Goal: Information Seeking & Learning: Learn about a topic

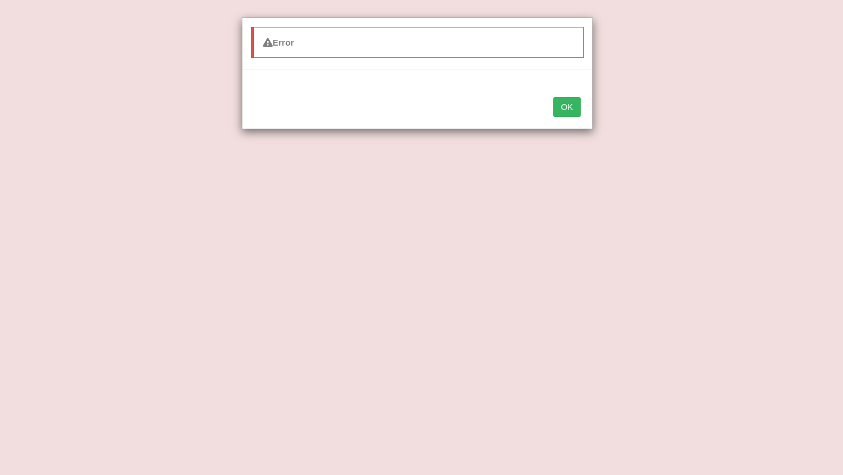
click at [569, 116] on button "OK" at bounding box center [566, 107] width 27 height 20
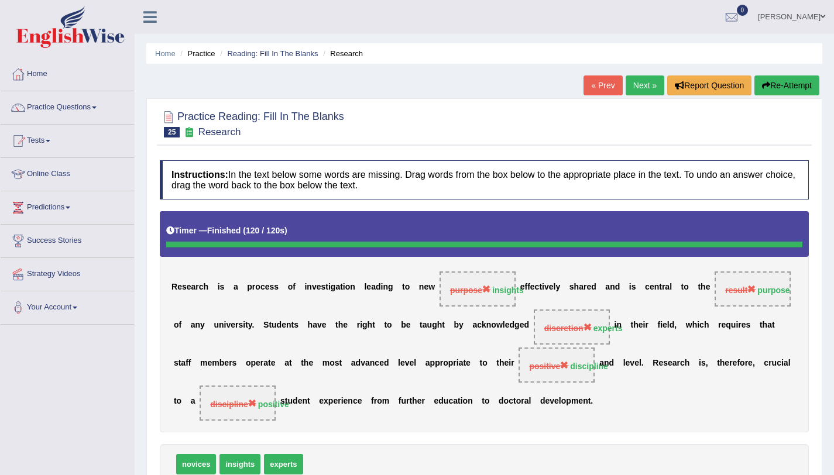
click at [637, 85] on link "Next »" at bounding box center [645, 86] width 39 height 20
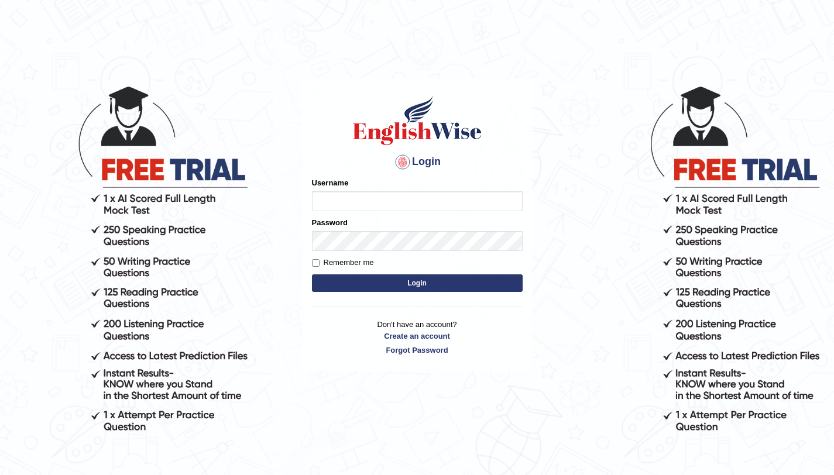
type input "amandeep73"
click at [429, 286] on button "Login" at bounding box center [417, 284] width 211 height 18
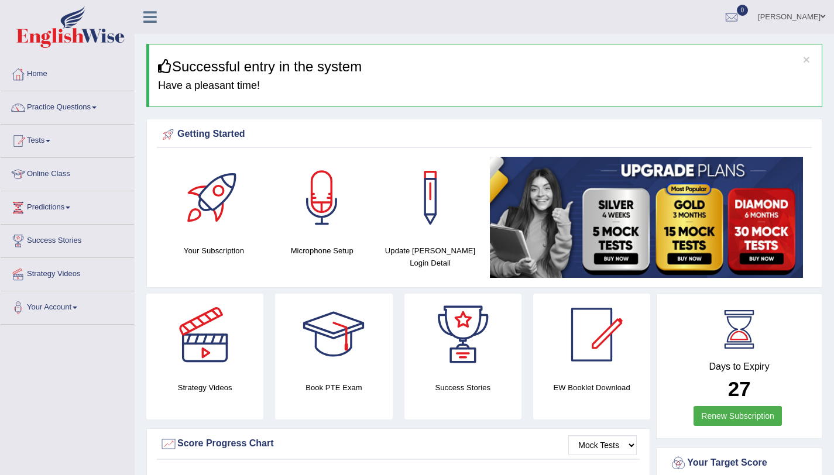
click at [429, 286] on div "Getting Started Your Subscription Microphone Setup Update Pearson Login Detail ×" at bounding box center [484, 203] width 676 height 169
click at [97, 113] on link "Practice Questions" at bounding box center [67, 105] width 133 height 29
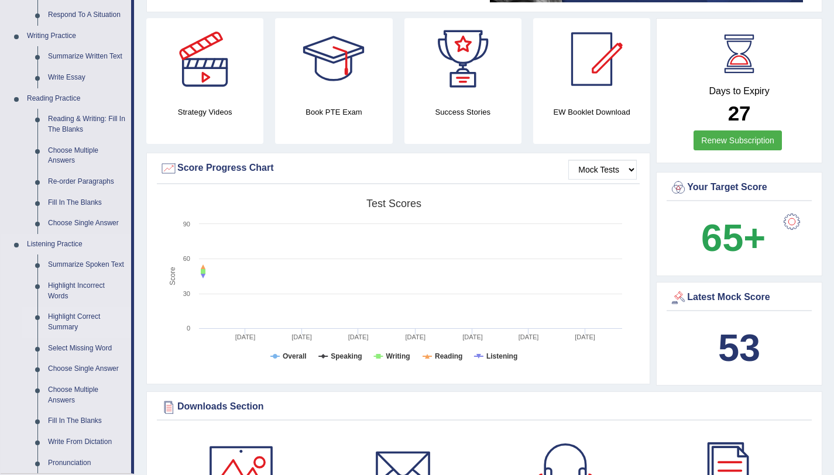
scroll to position [275, 0]
click at [92, 184] on link "Re-order Paragraphs" at bounding box center [87, 182] width 88 height 21
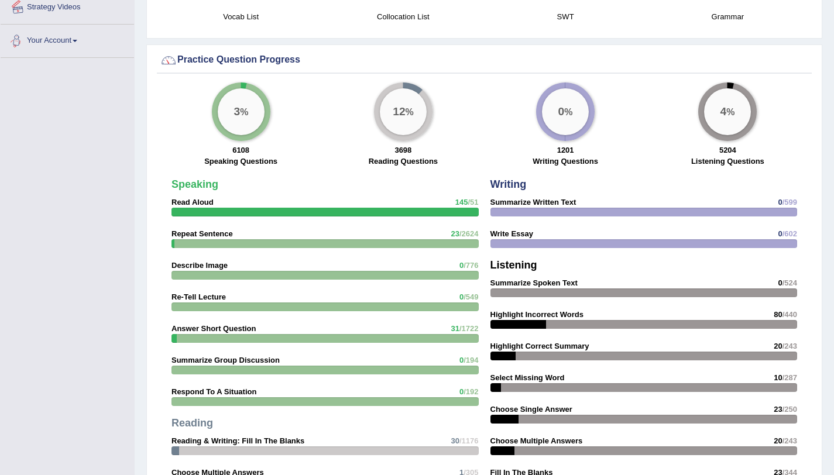
scroll to position [853, 0]
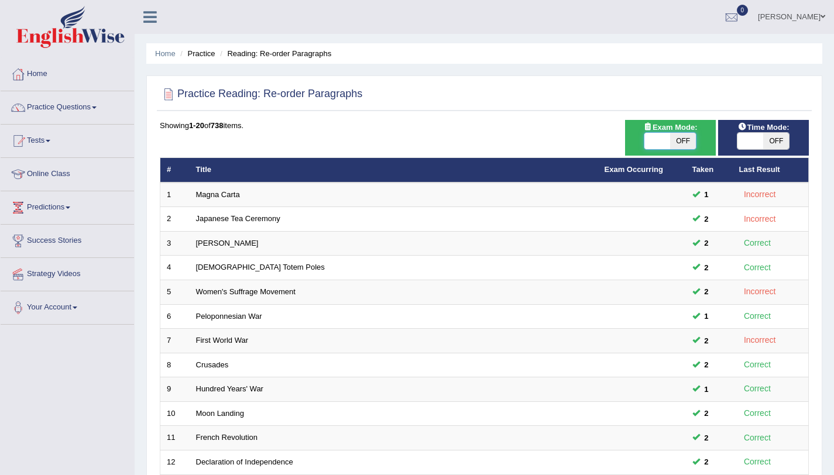
click at [668, 143] on span at bounding box center [657, 141] width 26 height 16
checkbox input "true"
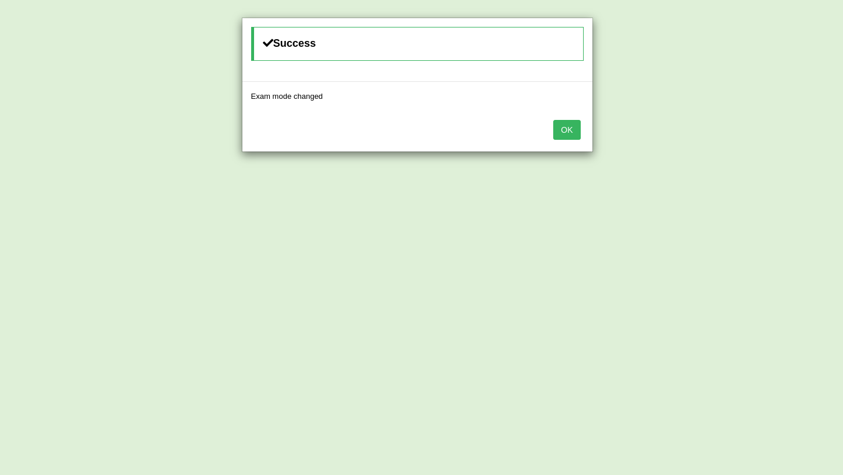
click at [572, 128] on button "OK" at bounding box center [566, 130] width 27 height 20
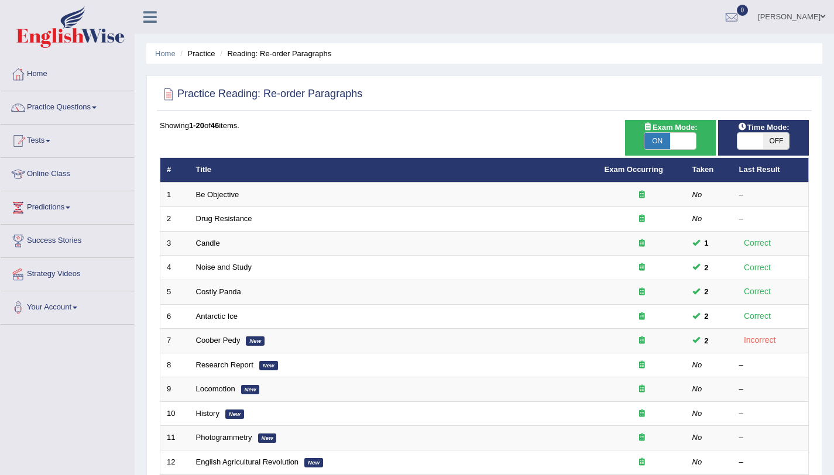
click at [759, 142] on div "Time Mode: ON OFF" at bounding box center [763, 138] width 91 height 36
click at [759, 142] on span at bounding box center [750, 141] width 26 height 16
checkbox input "true"
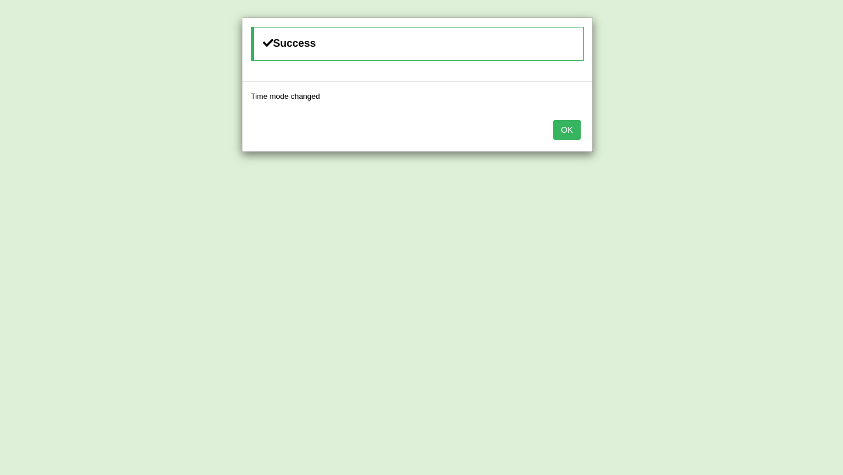
click at [574, 129] on button "OK" at bounding box center [566, 130] width 27 height 20
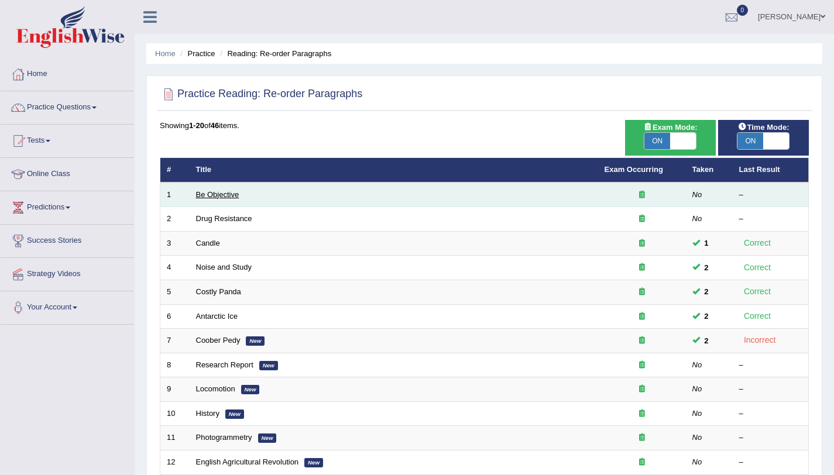
click at [221, 193] on link "Be Objective" at bounding box center [217, 194] width 43 height 9
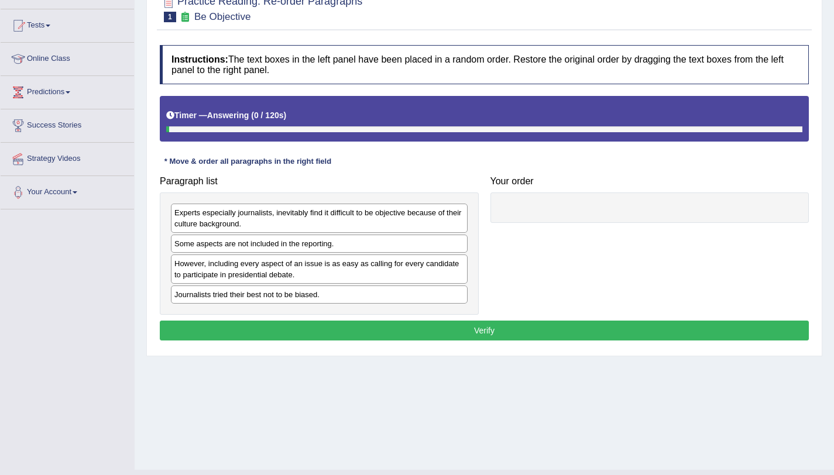
scroll to position [139, 0]
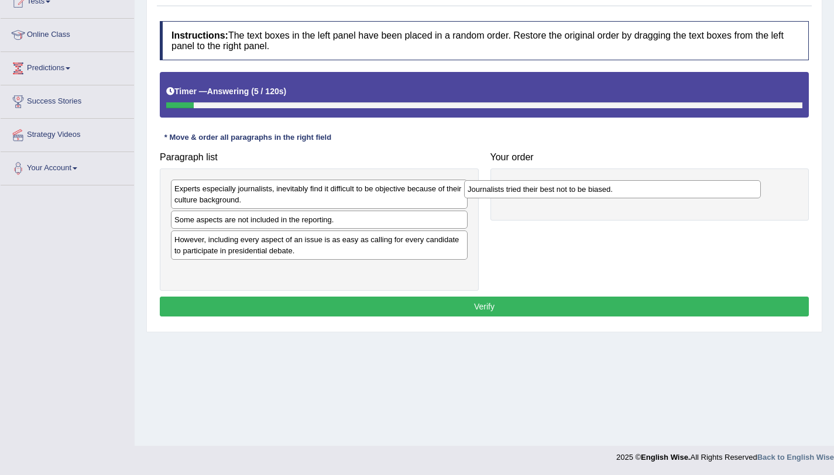
drag, startPoint x: 253, startPoint y: 279, endPoint x: 550, endPoint y: 197, distance: 308.4
click at [550, 197] on div "Journalists tried their best not to be biased." at bounding box center [612, 189] width 297 height 18
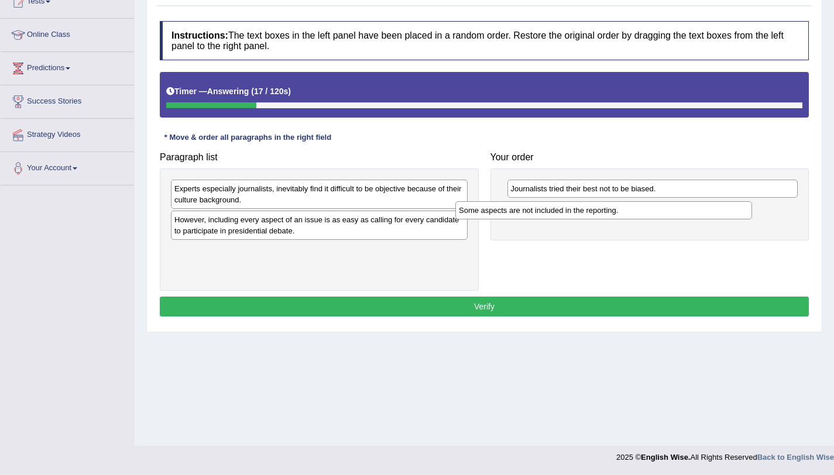
drag, startPoint x: 351, startPoint y: 225, endPoint x: 640, endPoint y: 218, distance: 289.8
click at [640, 218] on div "Some aspects are not included in the reporting." at bounding box center [603, 210] width 297 height 18
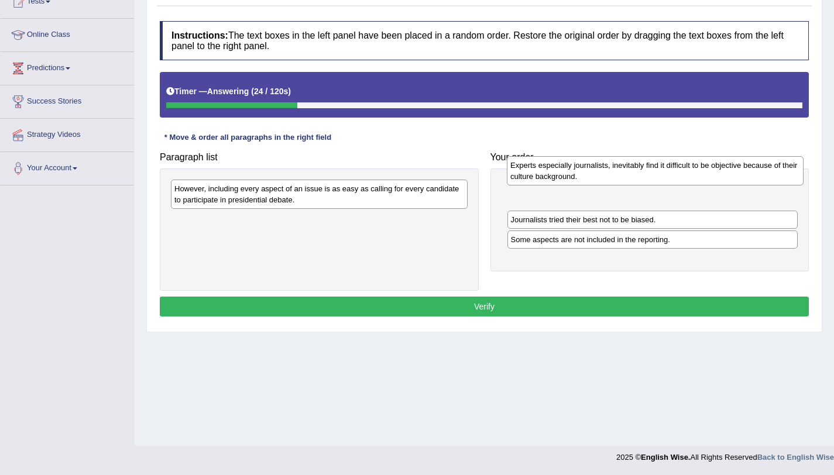
drag, startPoint x: 320, startPoint y: 203, endPoint x: 651, endPoint y: 186, distance: 331.1
click at [651, 186] on div "Experts especially journalists, inevitably find it difficult to be objective be…" at bounding box center [655, 170] width 297 height 29
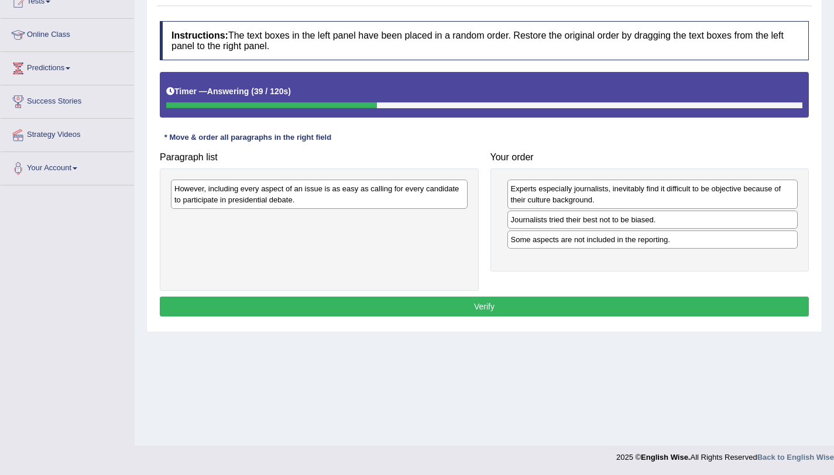
click at [404, 203] on div "However, including every aspect of an issue is as easy as calling for every can…" at bounding box center [319, 194] width 297 height 29
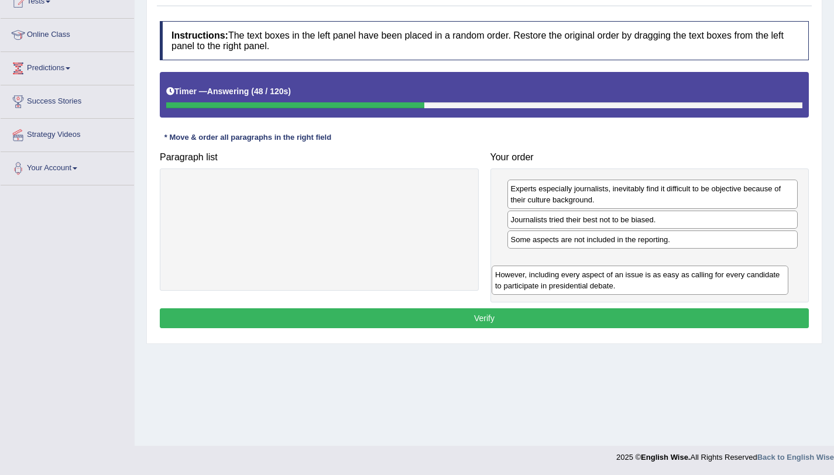
drag, startPoint x: 318, startPoint y: 201, endPoint x: 639, endPoint y: 287, distance: 332.1
click at [639, 287] on div "However, including every aspect of an issue is as easy as calling for every can…" at bounding box center [640, 280] width 297 height 29
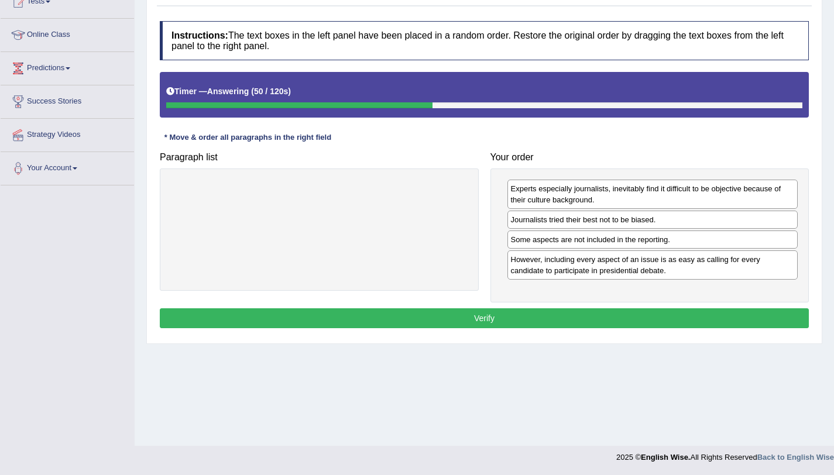
click at [520, 318] on button "Verify" at bounding box center [484, 318] width 649 height 20
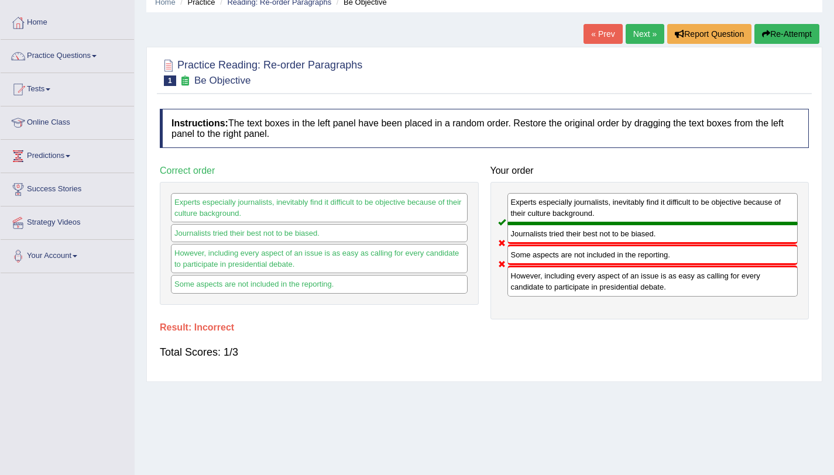
scroll to position [51, 0]
click at [634, 27] on link "Next »" at bounding box center [645, 35] width 39 height 20
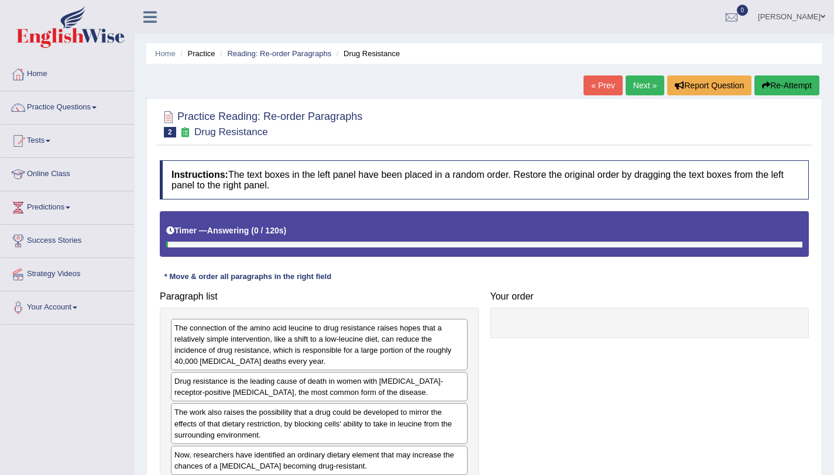
scroll to position [139, 0]
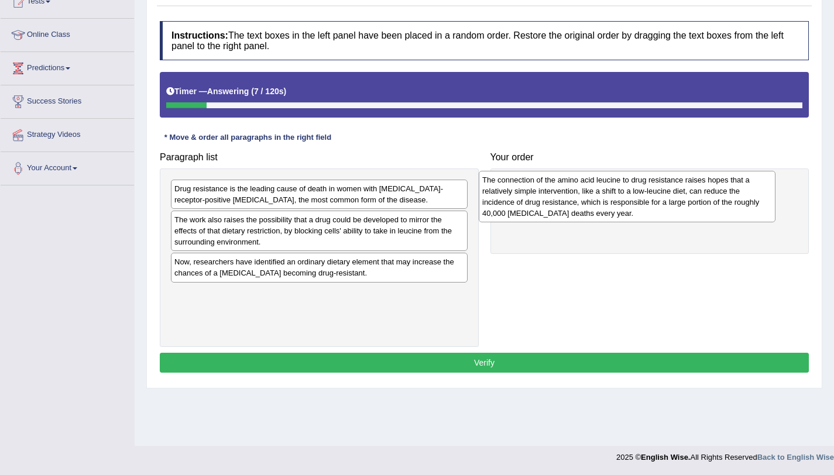
drag, startPoint x: 335, startPoint y: 212, endPoint x: 643, endPoint y: 202, distance: 308.0
click at [643, 202] on div "The connection of the amino acid leucine to drug resistance raises hopes that a…" at bounding box center [627, 197] width 297 height 52
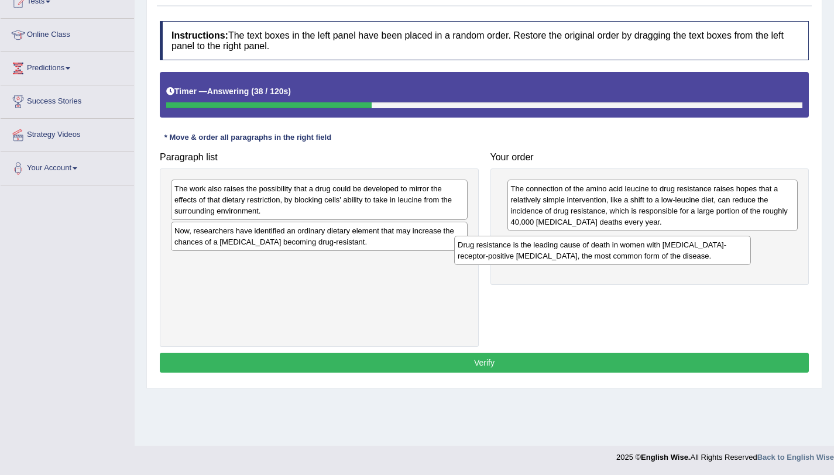
drag, startPoint x: 400, startPoint y: 197, endPoint x: 711, endPoint y: 242, distance: 314.1
click at [711, 242] on div "Drug resistance is the leading cause of death in women with [MEDICAL_DATA]-rece…" at bounding box center [602, 250] width 297 height 29
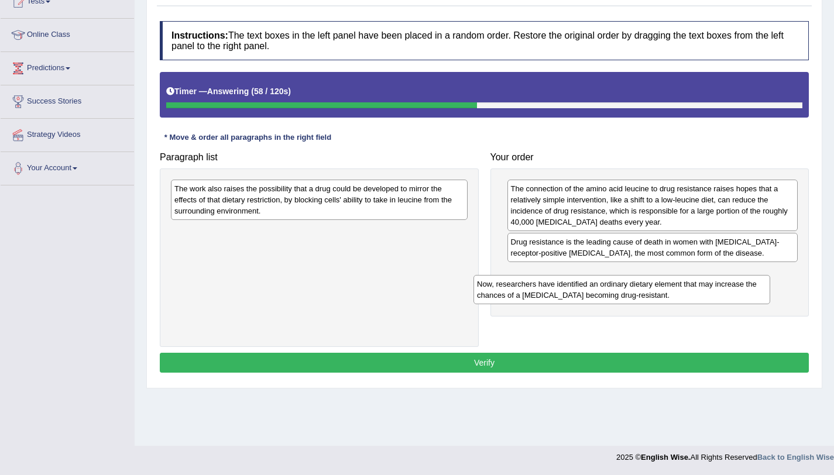
drag, startPoint x: 443, startPoint y: 241, endPoint x: 757, endPoint y: 287, distance: 317.8
click at [757, 287] on div "Now, researchers have identified an ordinary dietary element that may increase …" at bounding box center [622, 289] width 297 height 29
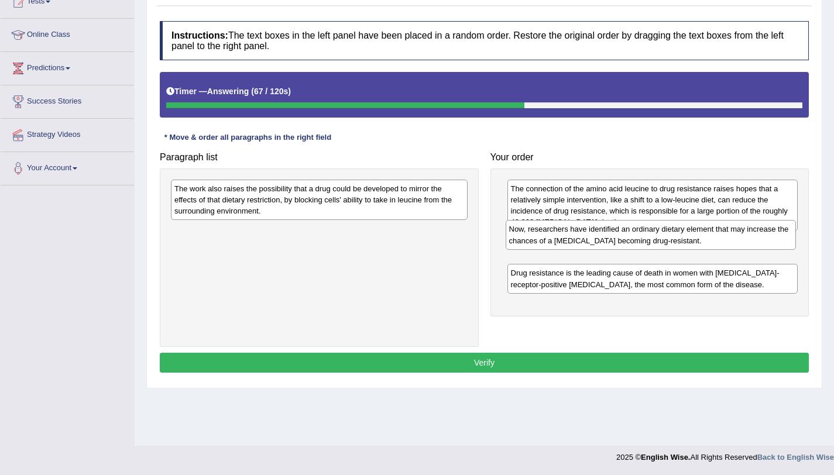
drag, startPoint x: 632, startPoint y: 284, endPoint x: 630, endPoint y: 241, distance: 43.9
click at [630, 241] on div "Now, researchers have identified an ordinary dietary element that may increase …" at bounding box center [651, 234] width 291 height 29
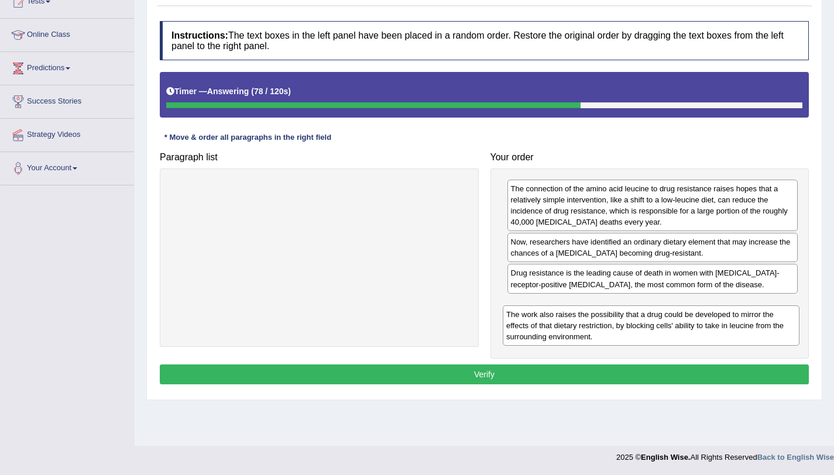
drag, startPoint x: 399, startPoint y: 201, endPoint x: 728, endPoint y: 322, distance: 350.2
click at [728, 322] on div "The work also raises the possibility that a drug could be developed to mirror t…" at bounding box center [651, 326] width 297 height 40
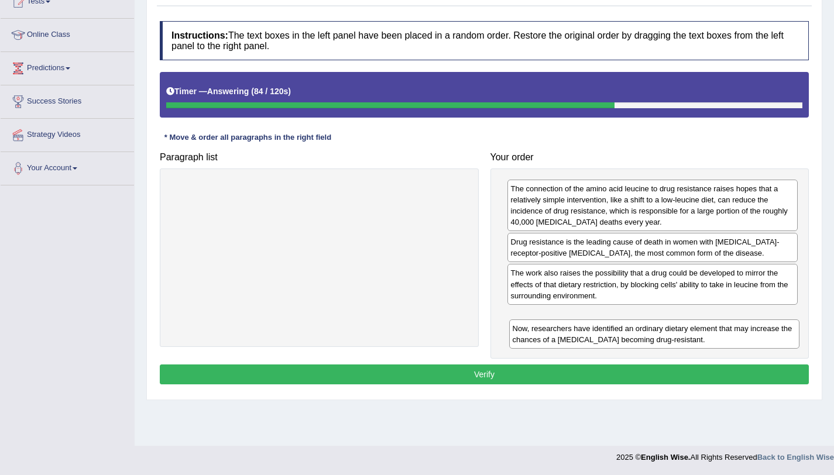
drag, startPoint x: 594, startPoint y: 250, endPoint x: 596, endPoint y: 337, distance: 86.6
click at [596, 337] on div "Now, researchers have identified an ordinary dietary element that may increase …" at bounding box center [654, 334] width 291 height 29
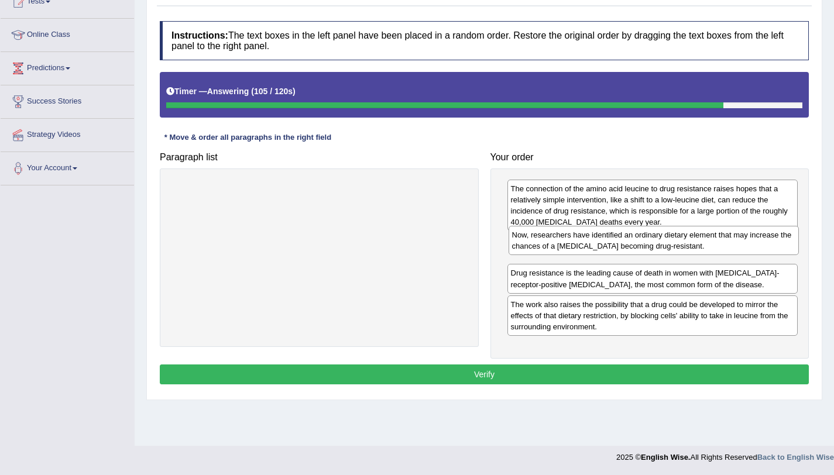
drag, startPoint x: 552, startPoint y: 326, endPoint x: 553, endPoint y: 245, distance: 80.8
click at [553, 245] on div "Now, researchers have identified an ordinary dietary element that may increase …" at bounding box center [654, 240] width 291 height 29
click at [489, 366] on button "Verify" at bounding box center [484, 375] width 649 height 20
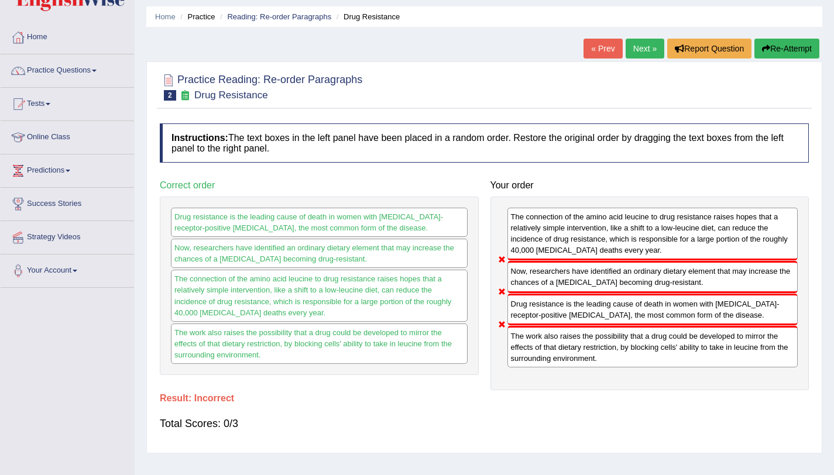
scroll to position [36, 0]
click at [773, 44] on button "Re-Attempt" at bounding box center [786, 49] width 65 height 20
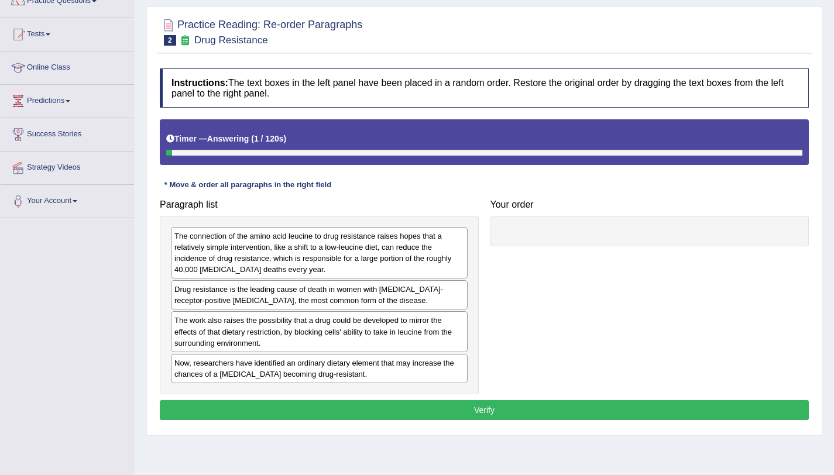
scroll to position [107, 0]
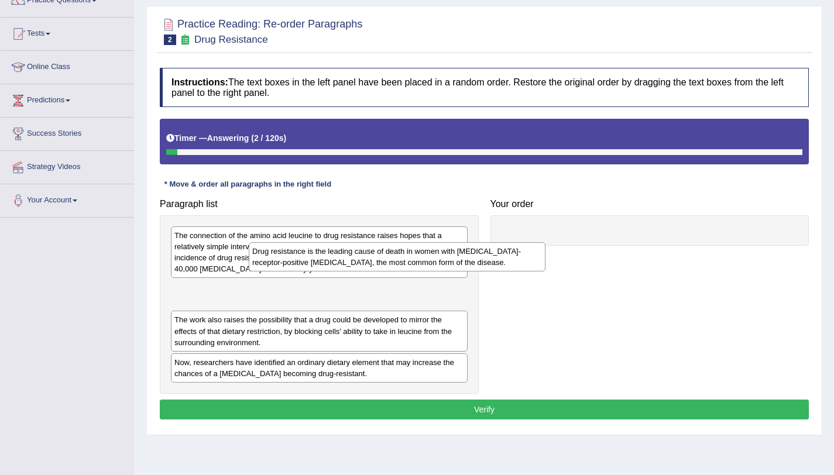
drag, startPoint x: 354, startPoint y: 302, endPoint x: 673, endPoint y: 228, distance: 326.8
click at [545, 242] on div "Drug resistance is the leading cause of death in women with estrogen-receptor-p…" at bounding box center [397, 256] width 297 height 29
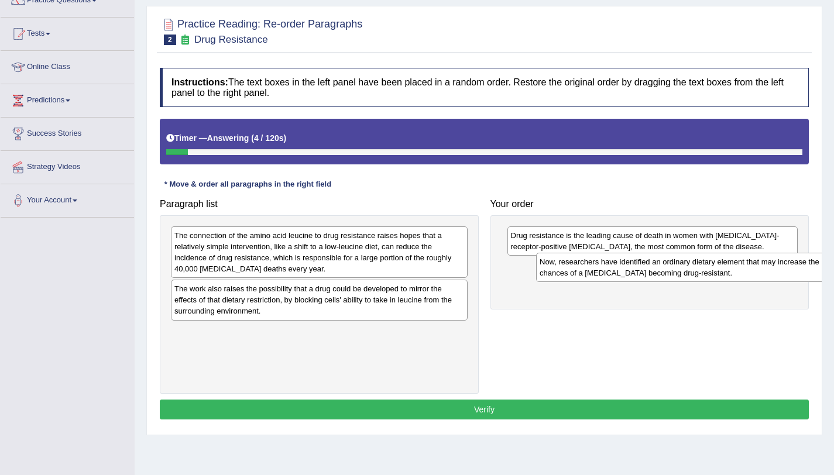
drag, startPoint x: 368, startPoint y: 345, endPoint x: 733, endPoint y: 275, distance: 371.8
click at [733, 275] on div "Now, researchers have identified an ordinary dietary element that may increase …" at bounding box center [684, 267] width 297 height 29
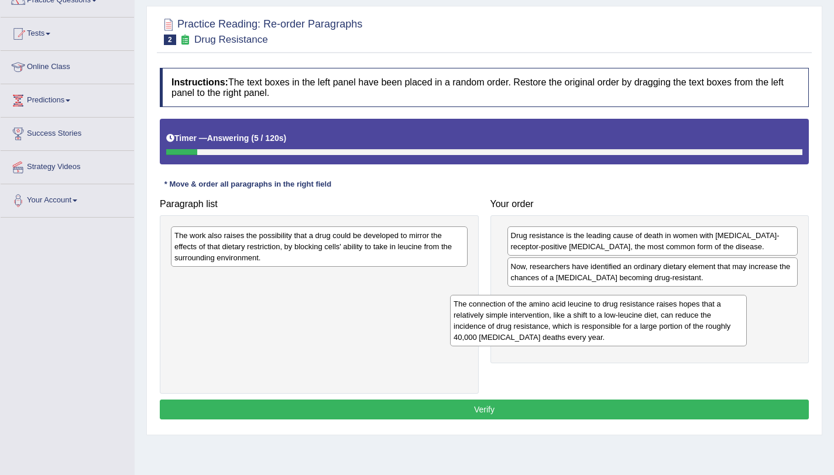
drag, startPoint x: 386, startPoint y: 266, endPoint x: 702, endPoint y: 319, distance: 319.8
click at [702, 319] on div "The connection of the amino acid leucine to drug resistance raises hopes that a…" at bounding box center [598, 321] width 297 height 52
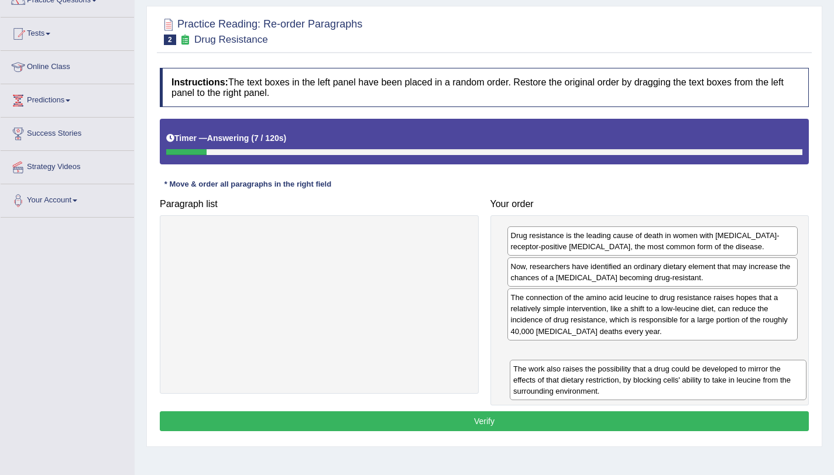
drag, startPoint x: 345, startPoint y: 248, endPoint x: 702, endPoint y: 372, distance: 378.0
click at [702, 372] on div "The work also raises the possibility that a drug could be developed to mirror t…" at bounding box center [658, 380] width 297 height 40
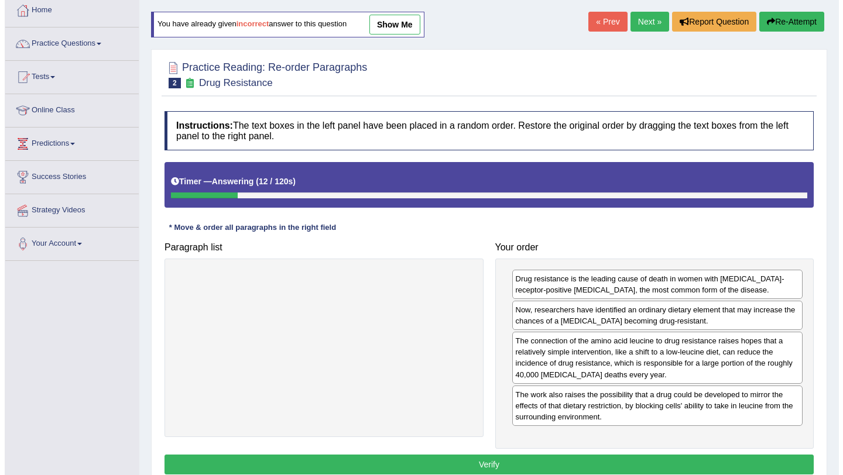
scroll to position [111, 0]
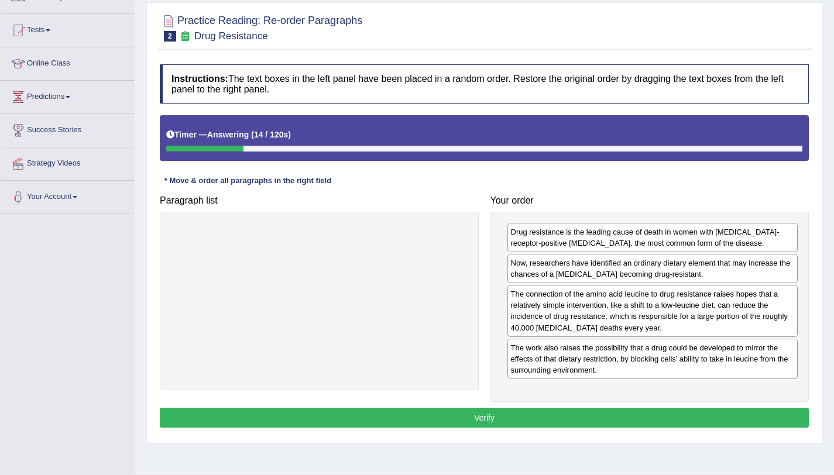
click at [461, 415] on button "Verify" at bounding box center [484, 418] width 649 height 20
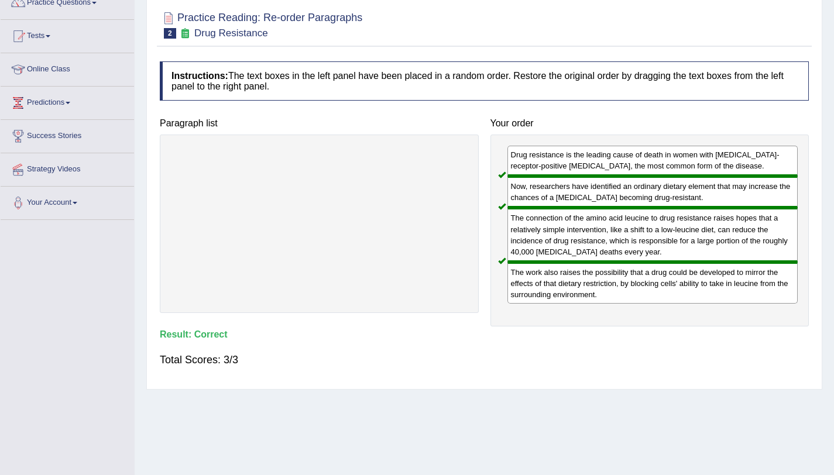
scroll to position [30, 0]
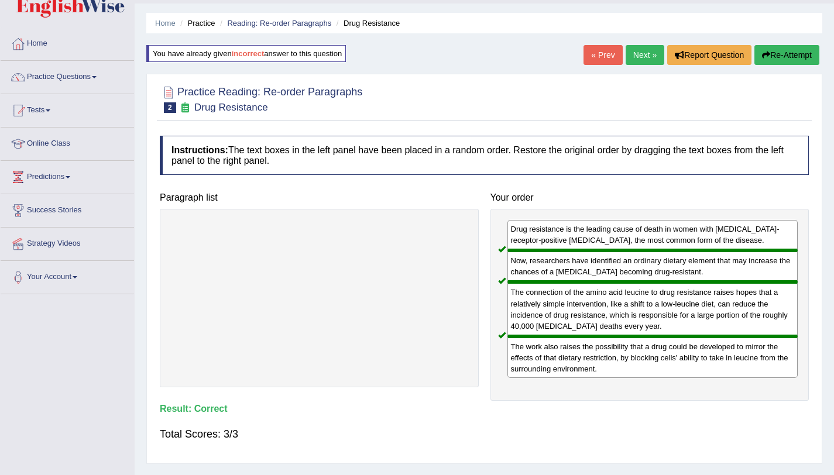
click at [628, 59] on link "Next »" at bounding box center [645, 55] width 39 height 20
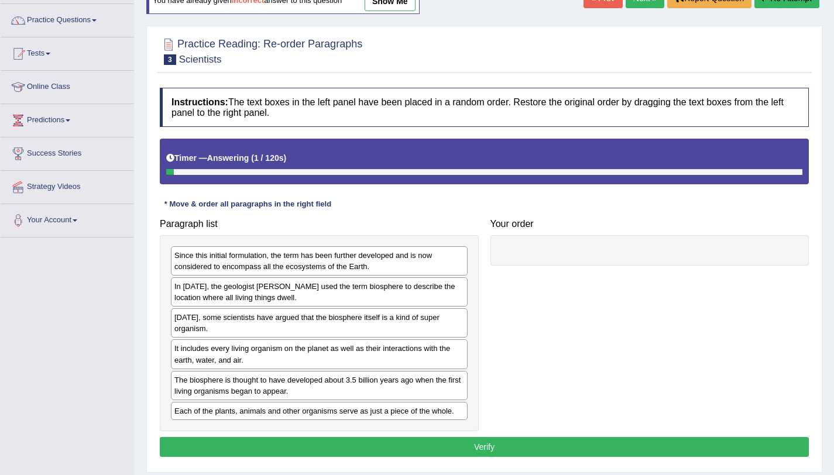
scroll to position [139, 0]
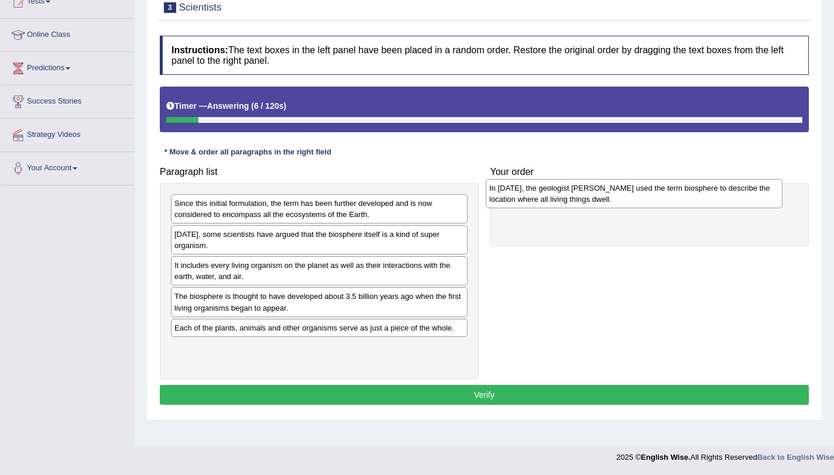
drag, startPoint x: 283, startPoint y: 248, endPoint x: 605, endPoint y: 194, distance: 326.3
click at [605, 194] on div "In [DATE], the geologist [PERSON_NAME] used the term biosphere to describe the …" at bounding box center [634, 193] width 297 height 29
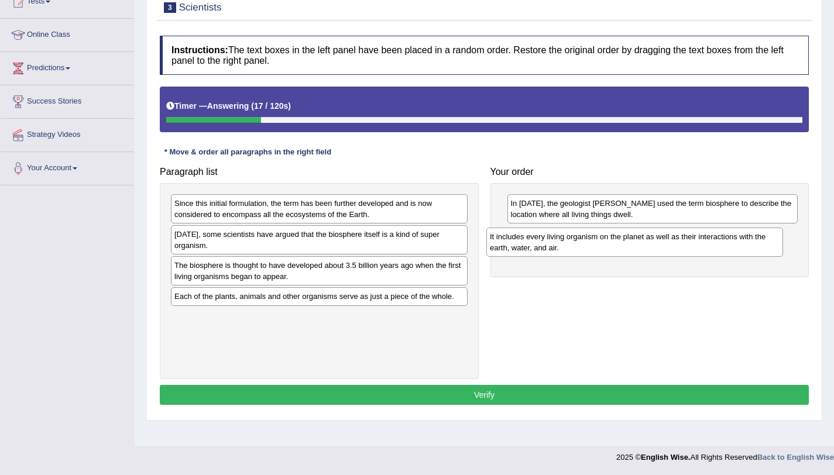
drag, startPoint x: 368, startPoint y: 278, endPoint x: 684, endPoint y: 250, distance: 317.9
click at [684, 250] on div "It includes every living organism on the planet as well as their interactions w…" at bounding box center [634, 242] width 297 height 29
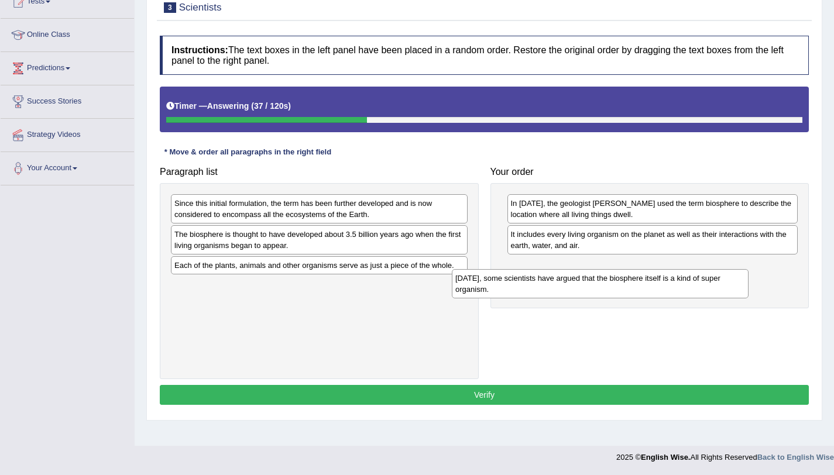
drag, startPoint x: 349, startPoint y: 247, endPoint x: 657, endPoint y: 290, distance: 310.8
click at [657, 290] on div "[DATE], some scientists have argued that the biosphere itself is a kind of supe…" at bounding box center [600, 283] width 297 height 29
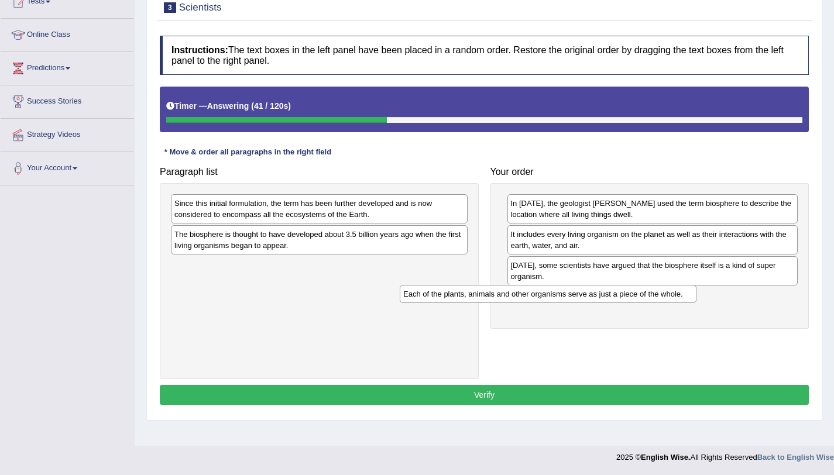
drag, startPoint x: 360, startPoint y: 268, endPoint x: 633, endPoint y: 302, distance: 275.4
click at [633, 302] on div "Each of the plants, animals and other organisms serve as just a piece of the wh…" at bounding box center [548, 294] width 297 height 18
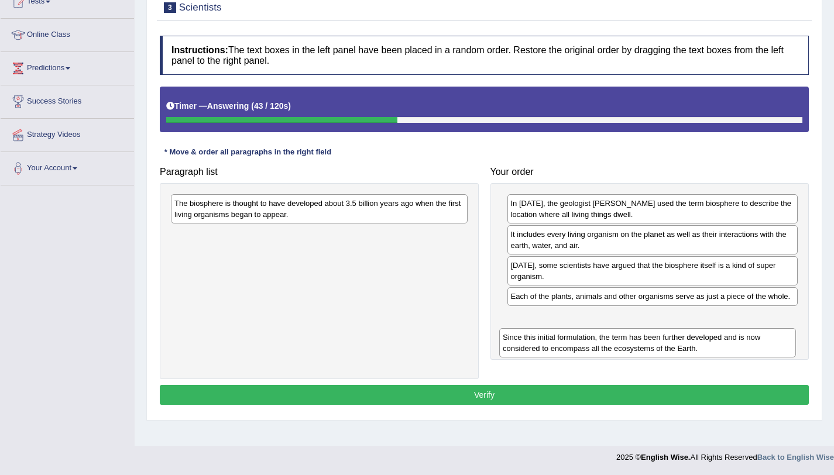
drag, startPoint x: 363, startPoint y: 205, endPoint x: 691, endPoint y: 339, distance: 354.7
click at [691, 339] on div "Since this initial formulation, the term has been further developed and is now …" at bounding box center [647, 342] width 297 height 29
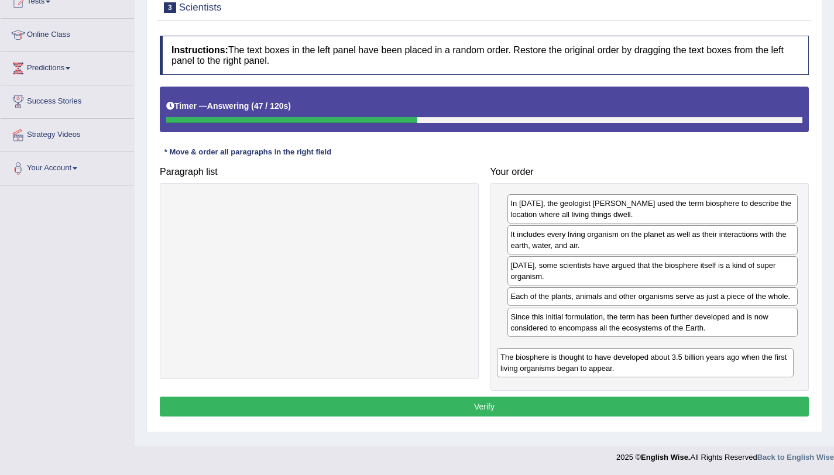
drag, startPoint x: 365, startPoint y: 203, endPoint x: 688, endPoint y: 355, distance: 357.1
click at [688, 355] on div "The biosphere is thought to have developed about 3.5 billion years ago when the…" at bounding box center [645, 362] width 297 height 29
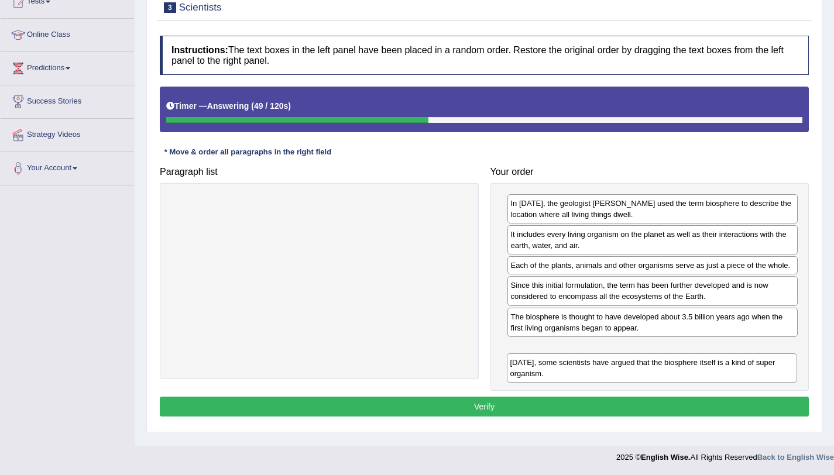
drag, startPoint x: 641, startPoint y: 270, endPoint x: 640, endPoint y: 368, distance: 97.2
click at [640, 368] on div "Today, some scientists have argued that the biosphere itself is a kind of super…" at bounding box center [652, 368] width 291 height 29
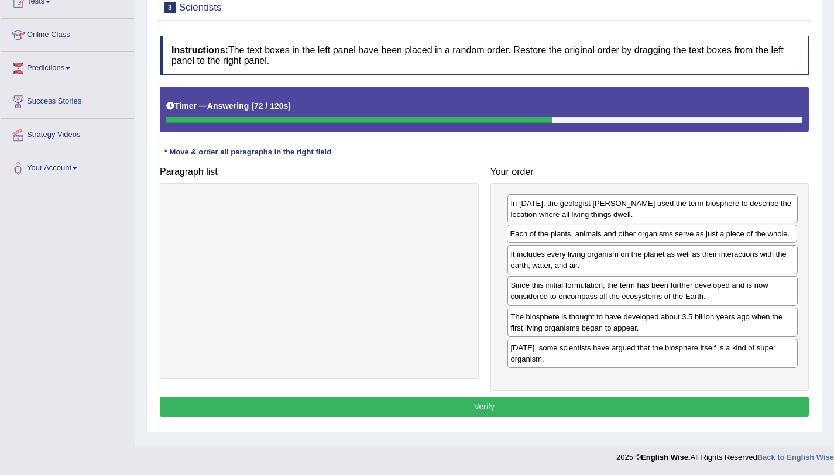
drag, startPoint x: 718, startPoint y: 267, endPoint x: 718, endPoint y: 234, distance: 33.4
click at [718, 234] on div "Each of the plants, animals and other organisms serve as just a piece of the wh…" at bounding box center [652, 234] width 291 height 18
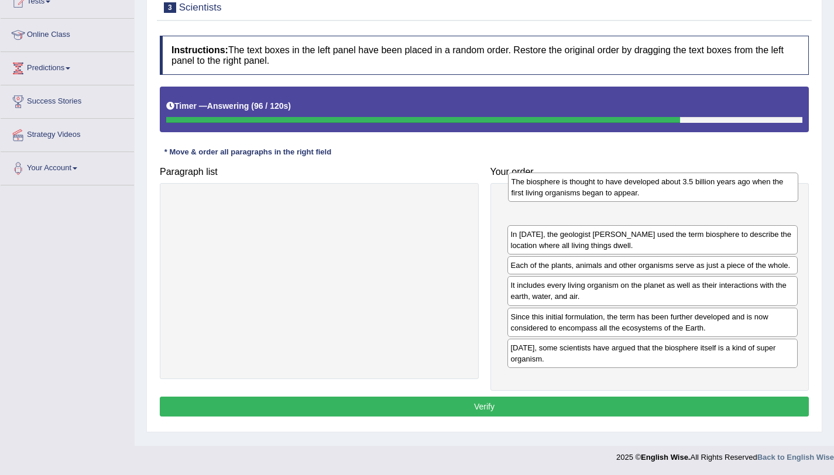
drag, startPoint x: 581, startPoint y: 329, endPoint x: 582, endPoint y: 193, distance: 135.8
click at [582, 193] on div "The biosphere is thought to have developed about 3.5 billion years ago when the…" at bounding box center [653, 187] width 291 height 29
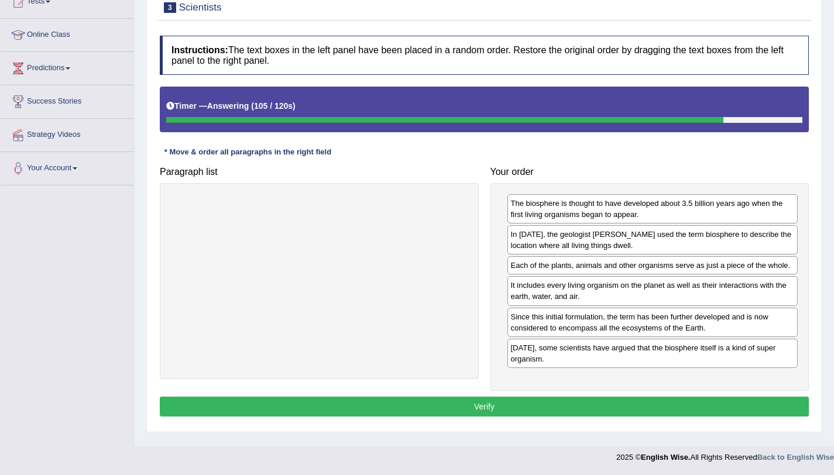
click at [489, 413] on button "Verify" at bounding box center [484, 407] width 649 height 20
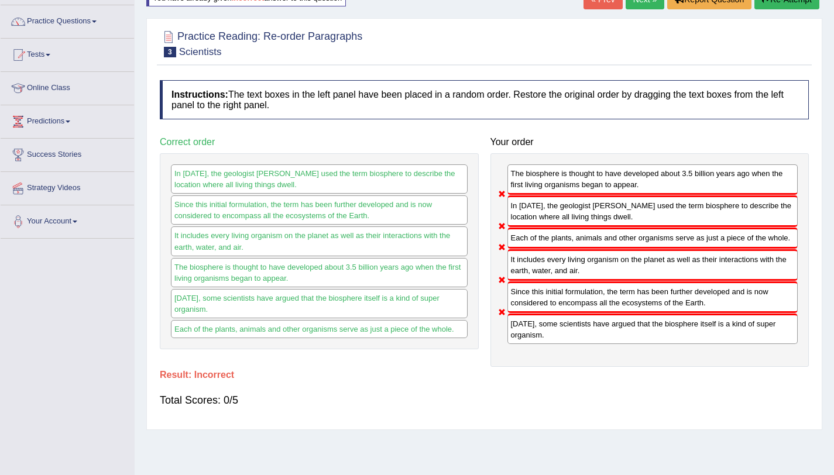
scroll to position [85, 0]
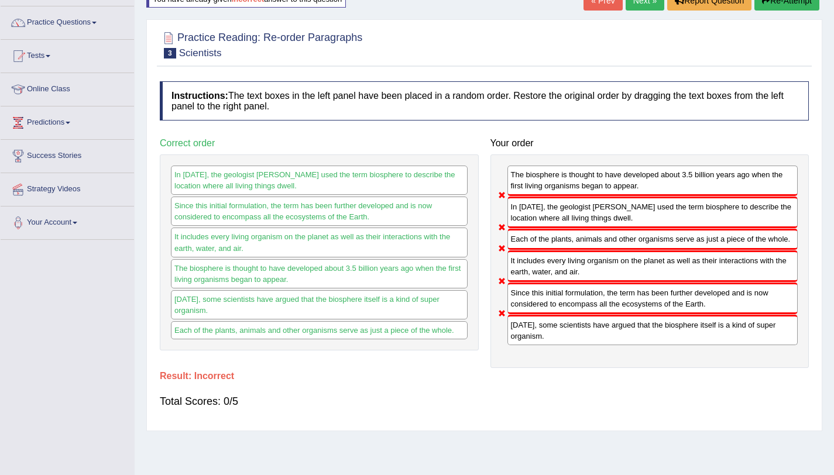
drag, startPoint x: 538, startPoint y: 188, endPoint x: 523, endPoint y: 348, distance: 160.5
click at [523, 348] on div "The biosphere is thought to have developed about 3.5 billion years ago when the…" at bounding box center [649, 262] width 319 height 214
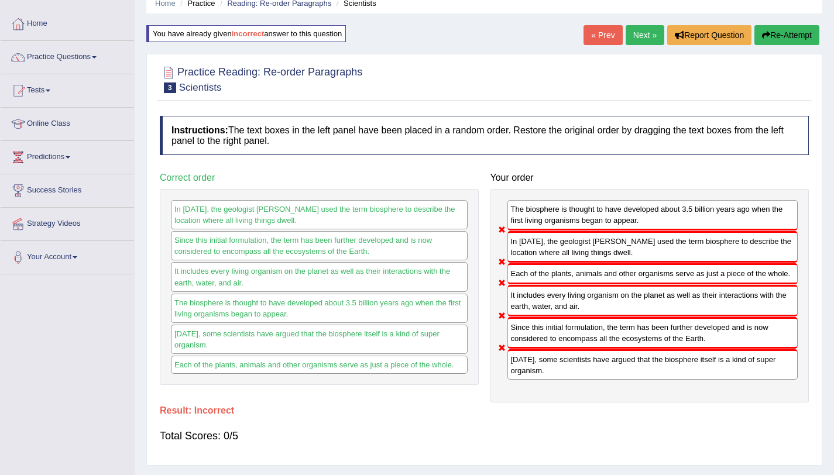
scroll to position [43, 0]
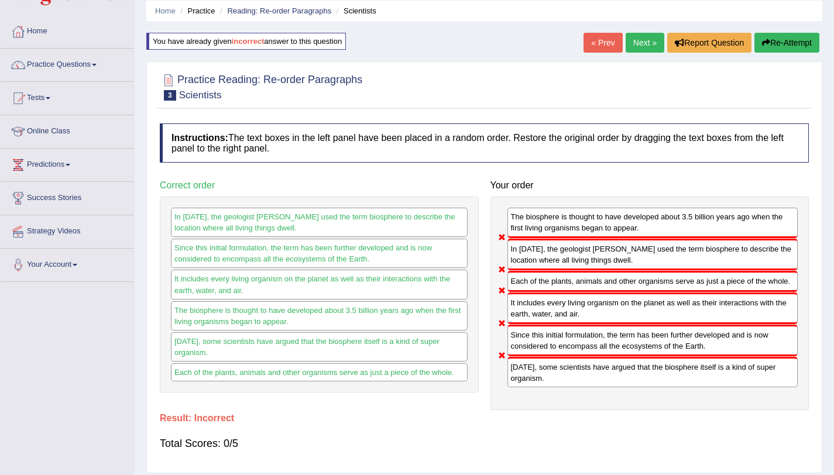
click at [794, 48] on button "Re-Attempt" at bounding box center [786, 43] width 65 height 20
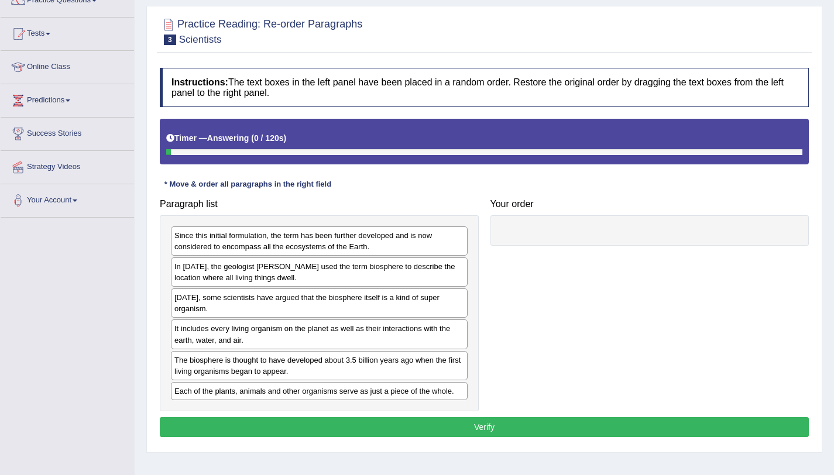
scroll to position [110, 0]
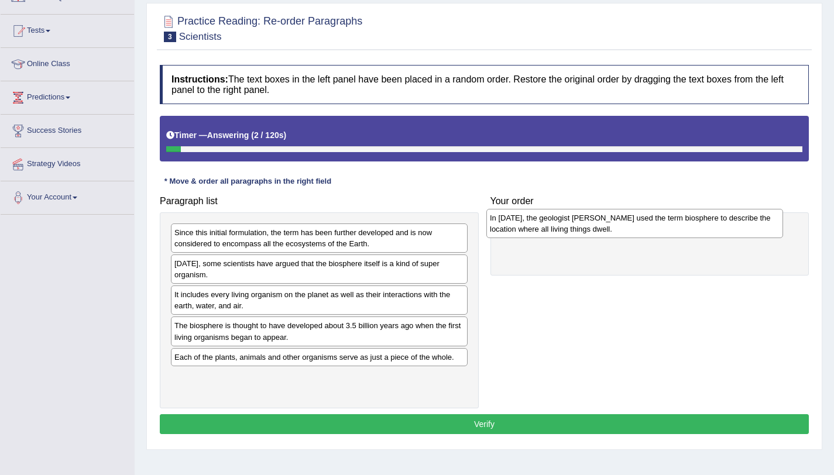
drag, startPoint x: 373, startPoint y: 275, endPoint x: 688, endPoint y: 231, distance: 317.9
click at [688, 231] on div "In 1875, the geologist Eduard Suess used the term biosphere to describe the loc…" at bounding box center [634, 223] width 297 height 29
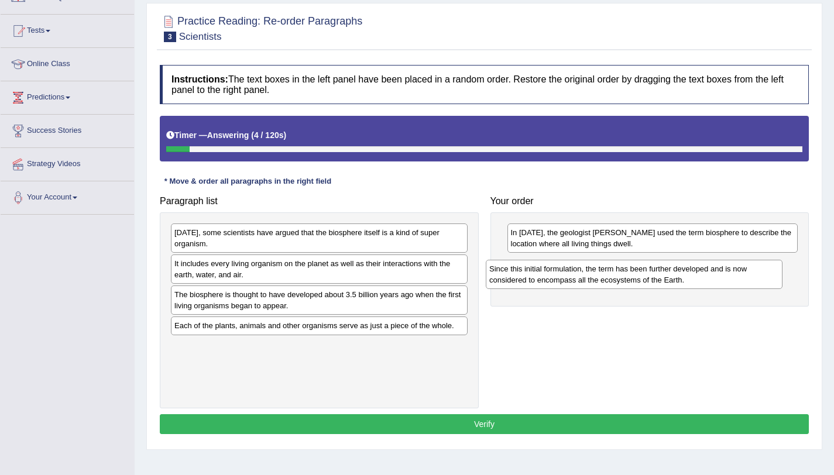
drag, startPoint x: 402, startPoint y: 239, endPoint x: 713, endPoint y: 272, distance: 313.0
click at [713, 272] on div "Since this initial formulation, the term has been further developed and is now …" at bounding box center [634, 274] width 297 height 29
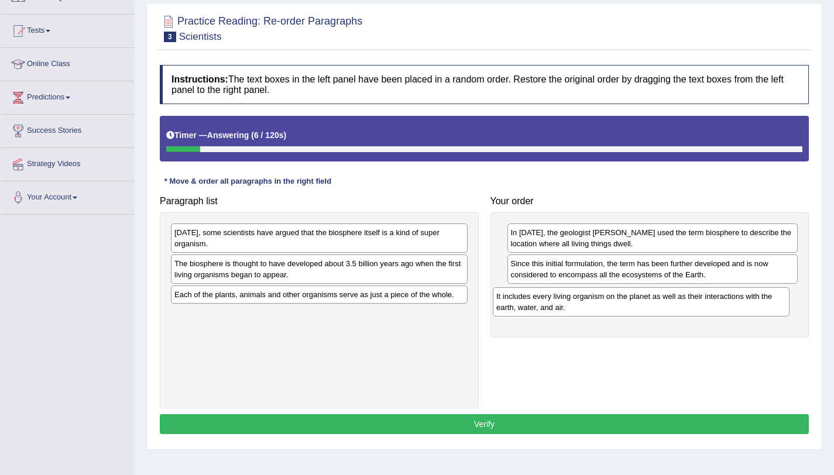
drag, startPoint x: 450, startPoint y: 271, endPoint x: 783, endPoint y: 304, distance: 335.2
click at [783, 304] on div "It includes every living organism on the planet as well as their interactions w…" at bounding box center [641, 301] width 297 height 29
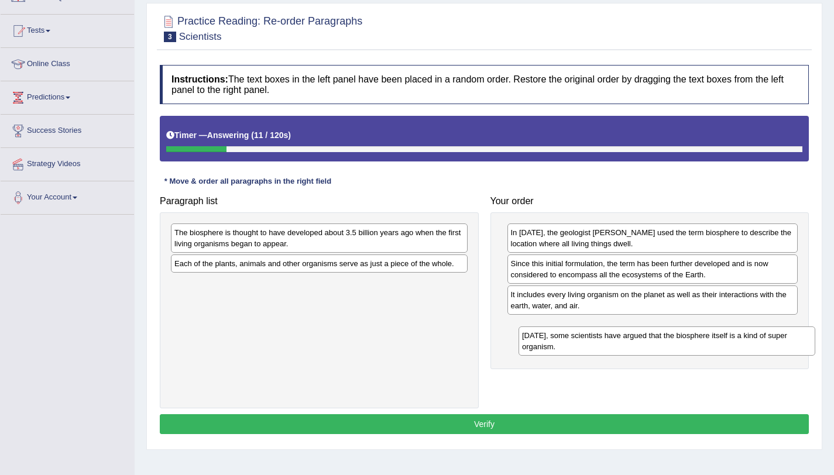
drag, startPoint x: 421, startPoint y: 246, endPoint x: 760, endPoint y: 342, distance: 352.6
click at [760, 342] on div "Today, some scientists have argued that the biosphere itself is a kind of super…" at bounding box center [667, 341] width 297 height 29
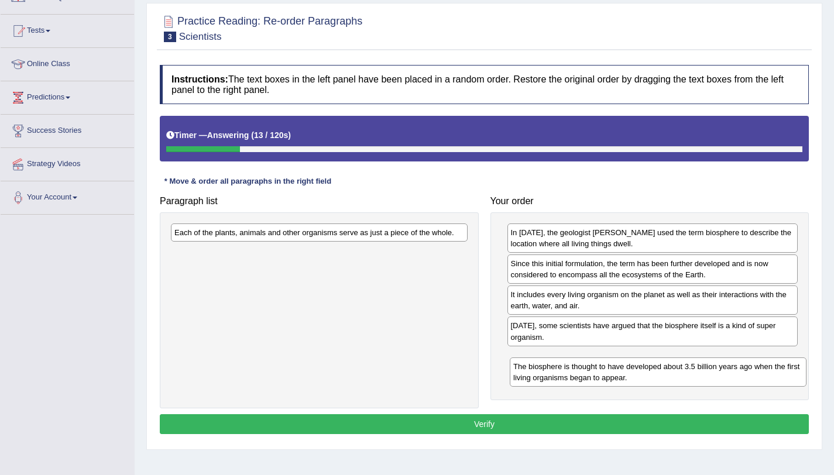
drag, startPoint x: 362, startPoint y: 247, endPoint x: 699, endPoint y: 380, distance: 362.4
click at [699, 380] on div "The biosphere is thought to have developed about 3.5 billion years ago when the…" at bounding box center [658, 372] width 297 height 29
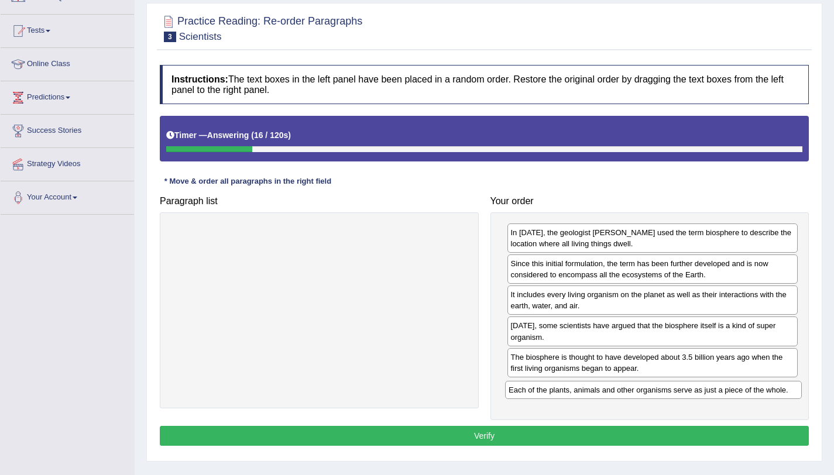
drag, startPoint x: 277, startPoint y: 235, endPoint x: 610, endPoint y: 393, distance: 368.4
click at [610, 393] on div "Each of the plants, animals and other organisms serve as just a piece of the wh…" at bounding box center [653, 390] width 297 height 18
click at [495, 441] on button "Verify" at bounding box center [484, 436] width 649 height 20
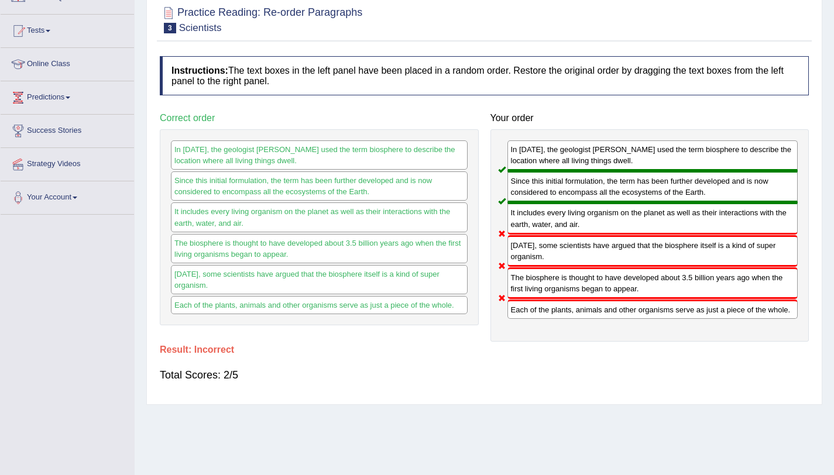
scroll to position [101, 0]
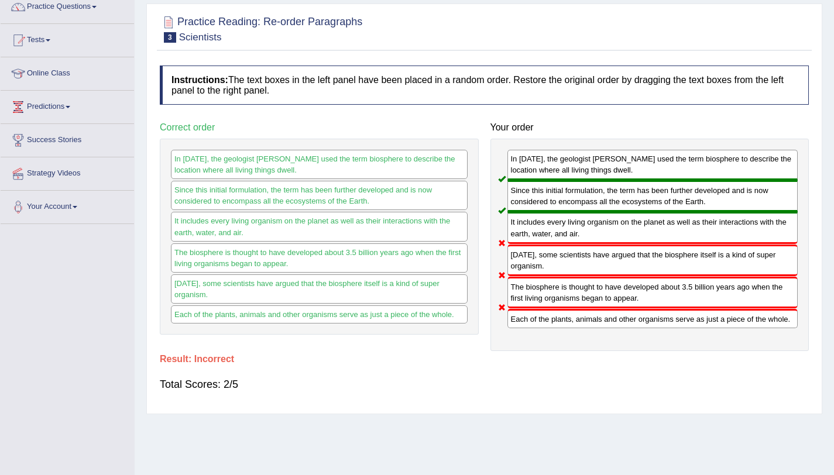
click at [541, 240] on div "It includes every living organism on the planet as well as their interactions w…" at bounding box center [652, 228] width 291 height 32
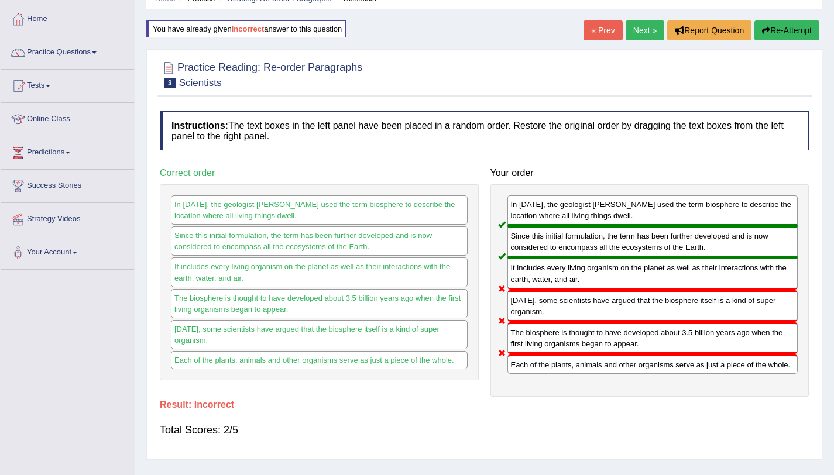
scroll to position [54, 0]
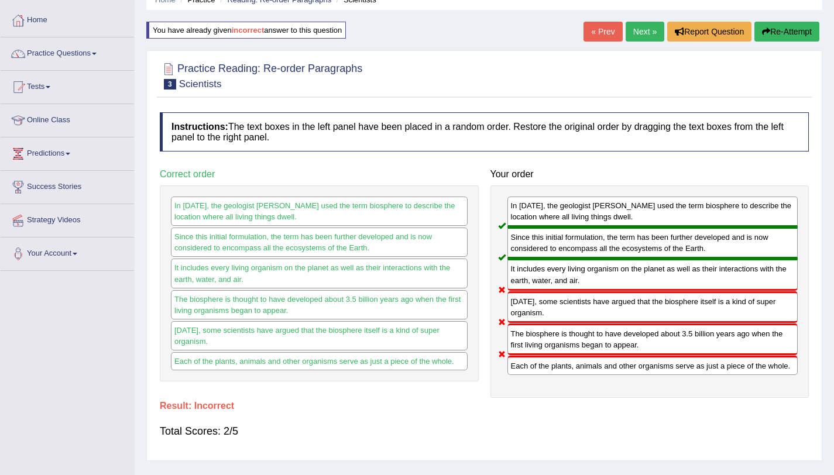
click at [643, 28] on link "Next »" at bounding box center [645, 32] width 39 height 20
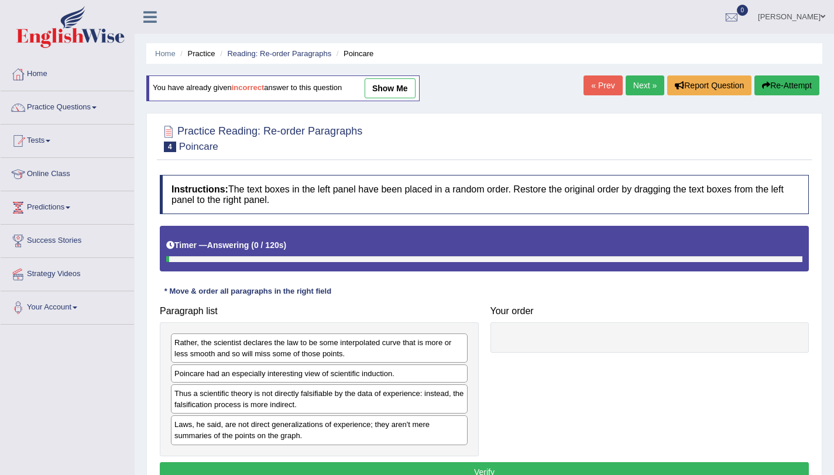
scroll to position [139, 0]
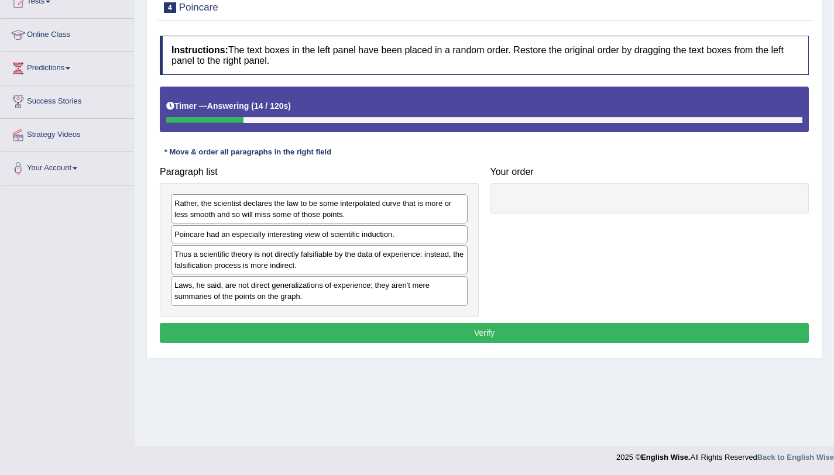
click at [296, 238] on div "Poincare had an especially interesting view of scientific induction." at bounding box center [319, 234] width 297 height 18
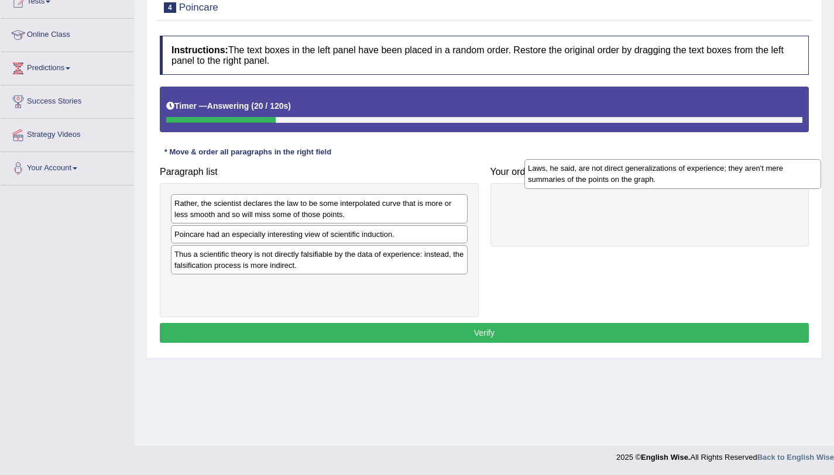
drag, startPoint x: 293, startPoint y: 296, endPoint x: 636, endPoint y: 184, distance: 361.5
click at [636, 184] on div "Laws, he said, are not direct generalizations of experience; they aren't mere s…" at bounding box center [672, 173] width 297 height 29
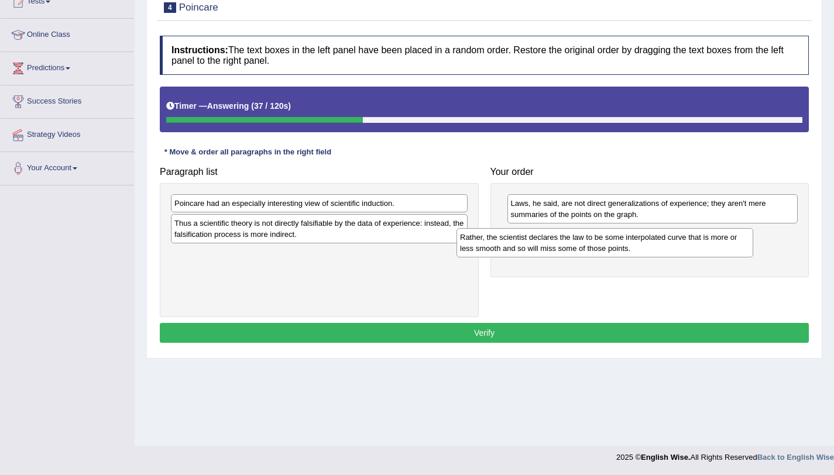
drag, startPoint x: 370, startPoint y: 211, endPoint x: 656, endPoint y: 245, distance: 287.6
click at [656, 245] on div "Rather, the scientist declares the law to be some interpolated curve that is mo…" at bounding box center [605, 242] width 297 height 29
click at [388, 206] on div "Poincare had an especially interesting view of scientific induction." at bounding box center [319, 203] width 297 height 18
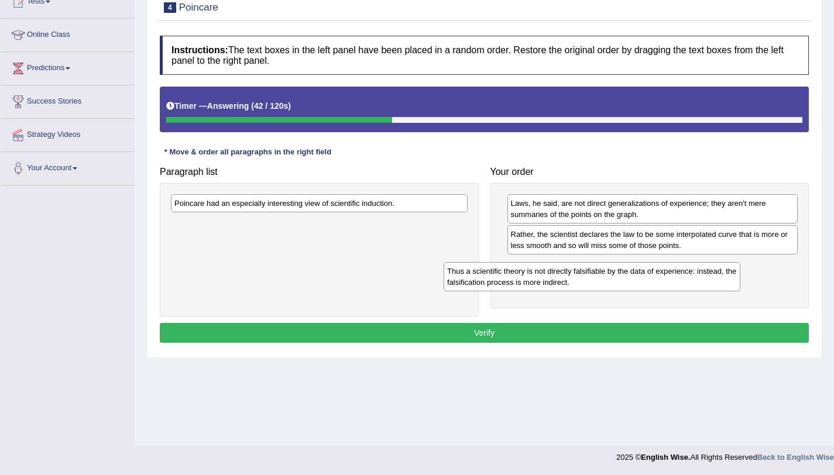
drag, startPoint x: 368, startPoint y: 231, endPoint x: 641, endPoint y: 279, distance: 276.9
click at [641, 279] on div "Thus a scientific theory is not directly falsifiable by the data of experience:…" at bounding box center [592, 276] width 297 height 29
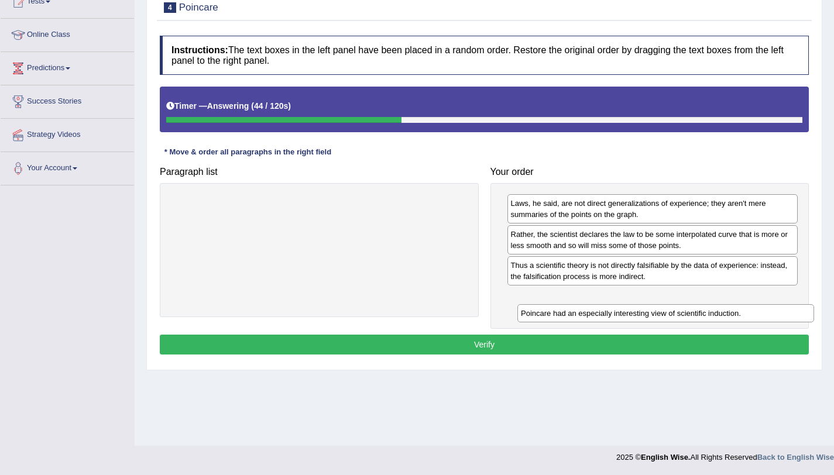
drag, startPoint x: 393, startPoint y: 203, endPoint x: 737, endPoint y: 305, distance: 358.3
click at [737, 305] on div "Poincare had an especially interesting view of scientific induction." at bounding box center [665, 313] width 297 height 18
click at [547, 338] on button "Verify" at bounding box center [484, 345] width 649 height 20
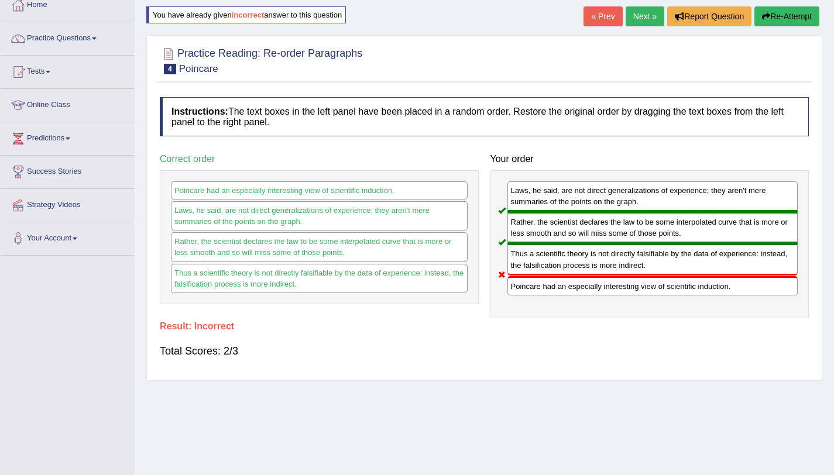
scroll to position [66, 0]
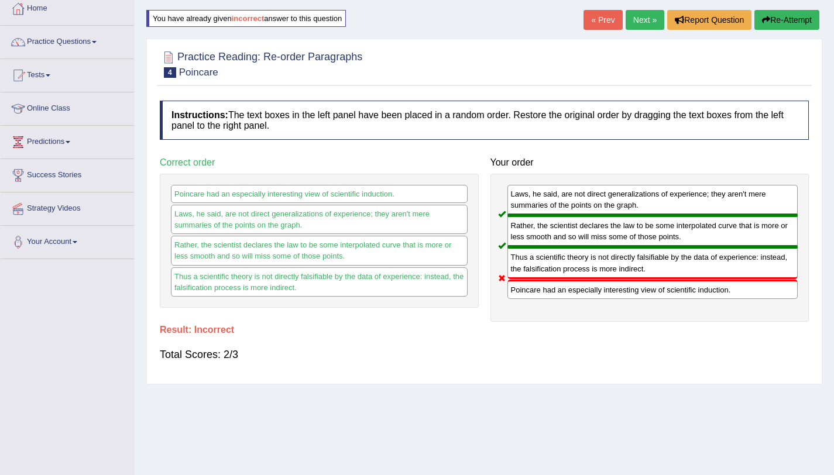
click at [638, 21] on link "Next »" at bounding box center [645, 20] width 39 height 20
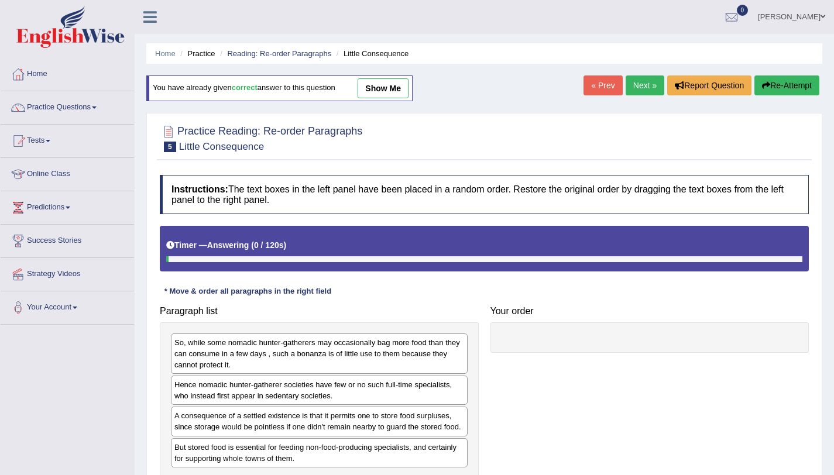
scroll to position [139, 0]
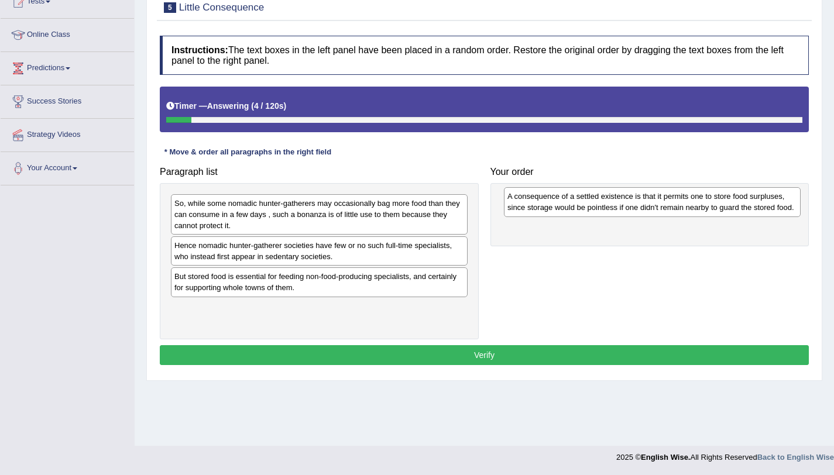
drag, startPoint x: 299, startPoint y: 280, endPoint x: 632, endPoint y: 200, distance: 342.6
click at [632, 200] on div "A consequence of a settled existence is that it permits one to store food surpl…" at bounding box center [652, 201] width 297 height 29
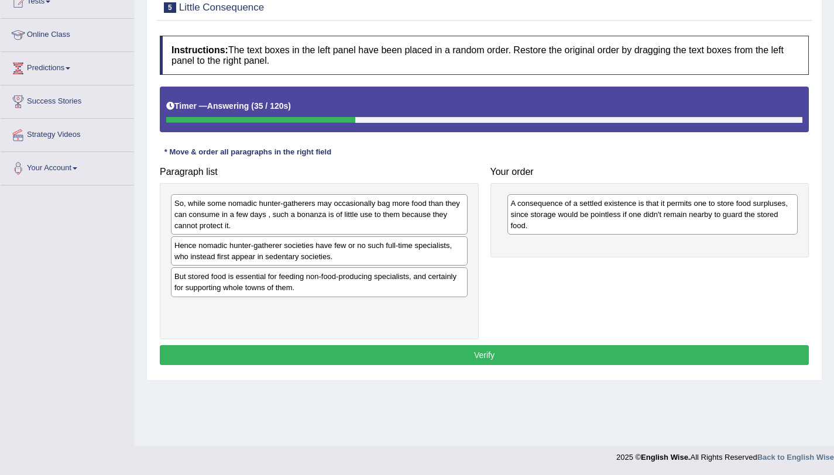
click at [376, 225] on div "So, while some nomadic hunter-gatherers may occasionally bag more food than the…" at bounding box center [319, 214] width 297 height 40
click at [376, 260] on div "Hence nomadic hunter-gatherer societies have few or no such full-time specialis…" at bounding box center [319, 250] width 297 height 29
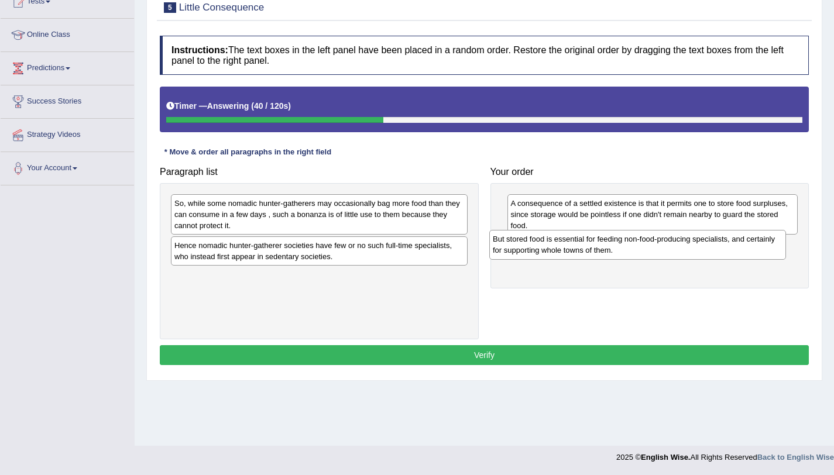
drag, startPoint x: 374, startPoint y: 281, endPoint x: 709, endPoint y: 248, distance: 337.0
click at [709, 248] on div "But stored food is essential for feeding non-food-producing specialists, and ce…" at bounding box center [637, 244] width 297 height 29
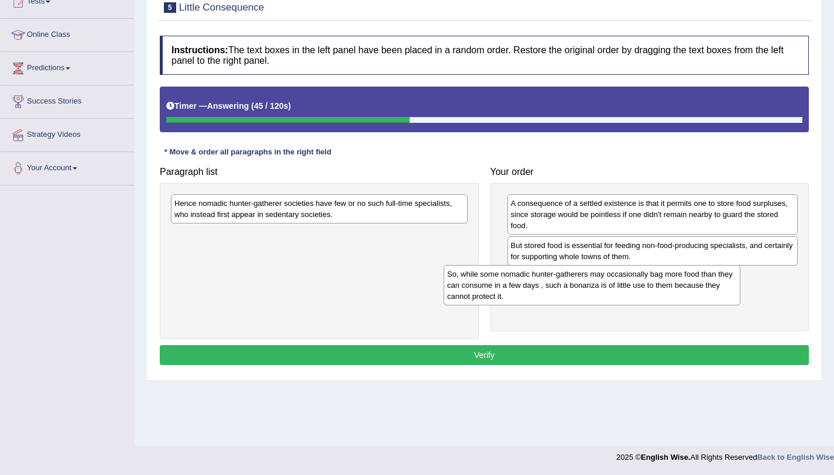
drag, startPoint x: 393, startPoint y: 231, endPoint x: 678, endPoint y: 310, distance: 295.4
click at [678, 306] on div "So, while some nomadic hunter-gatherers may occasionally bag more food than the…" at bounding box center [592, 285] width 297 height 40
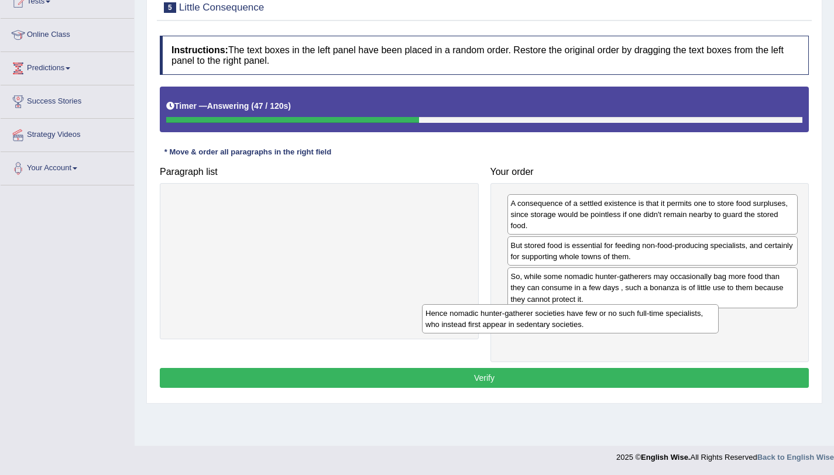
drag, startPoint x: 406, startPoint y: 211, endPoint x: 720, endPoint y: 338, distance: 339.2
click at [719, 334] on div "Hence nomadic hunter-gatherer societies have few or no such full-time specialis…" at bounding box center [570, 318] width 297 height 29
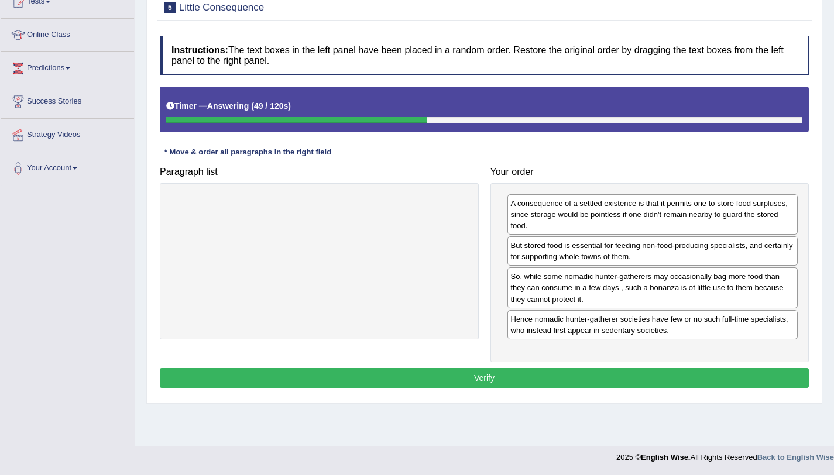
click at [609, 372] on button "Verify" at bounding box center [484, 378] width 649 height 20
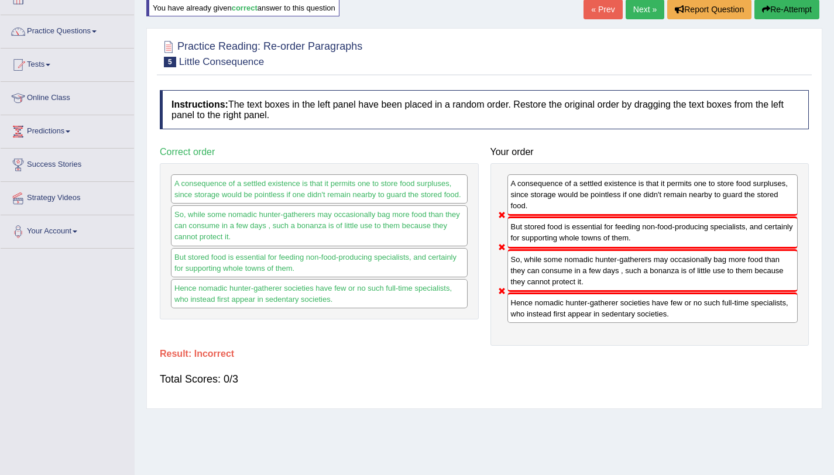
scroll to position [74, 0]
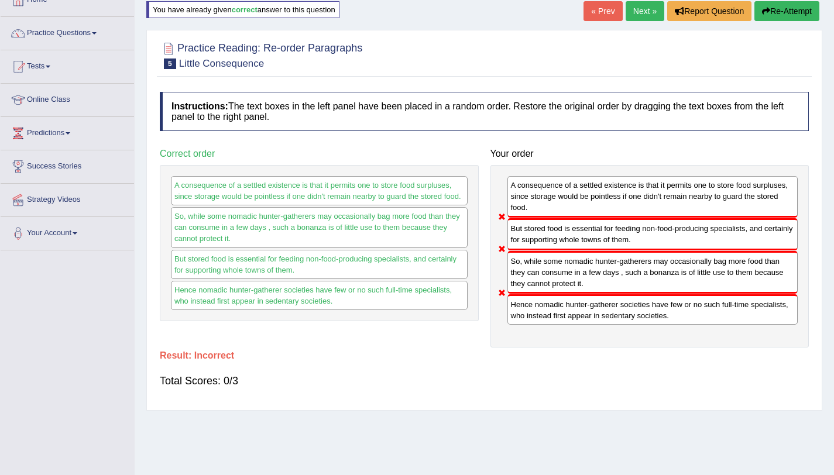
click at [775, 12] on button "Re-Attempt" at bounding box center [786, 11] width 65 height 20
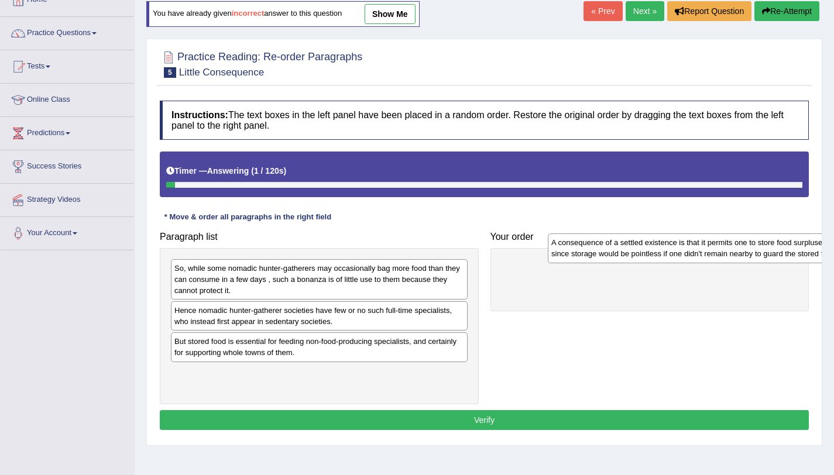
drag, startPoint x: 310, startPoint y: 348, endPoint x: 701, endPoint y: 235, distance: 407.0
click at [701, 235] on div "A consequence of a settled existence is that it permits one to store food surpl…" at bounding box center [696, 248] width 297 height 29
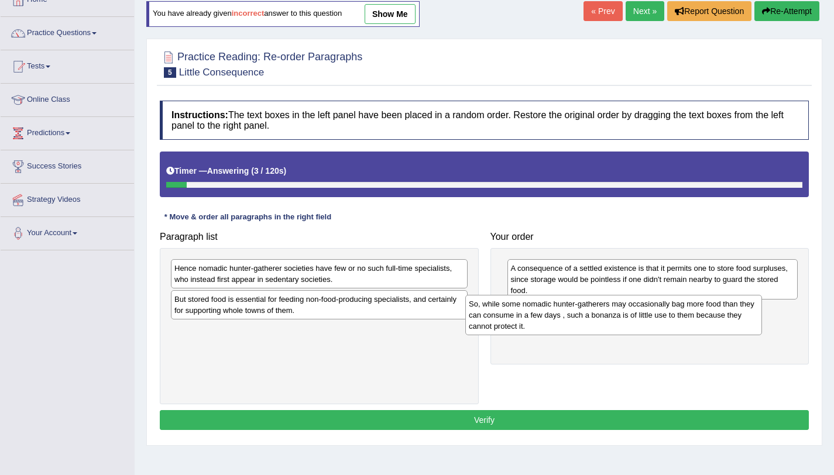
drag, startPoint x: 266, startPoint y: 296, endPoint x: 574, endPoint y: 331, distance: 309.9
click at [574, 331] on div "So, while some nomadic hunter-gatherers may occasionally bag more food than the…" at bounding box center [613, 315] width 297 height 40
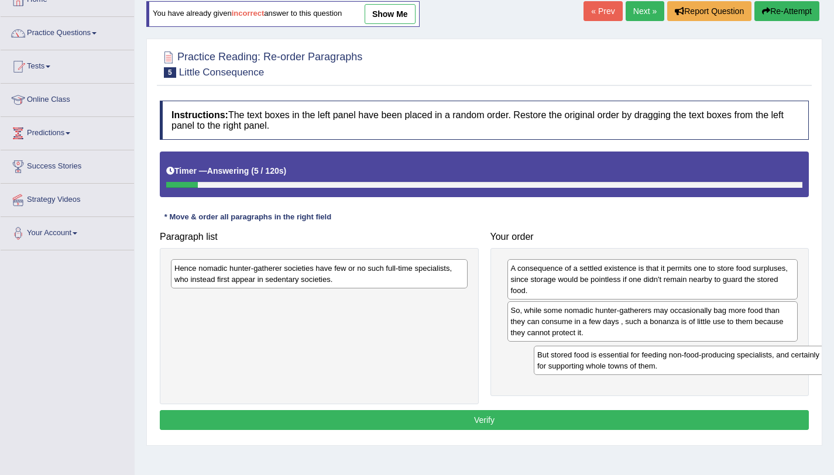
drag, startPoint x: 297, startPoint y: 310, endPoint x: 661, endPoint y: 365, distance: 368.2
click at [661, 365] on div "But stored food is essential for feeding non-food-producing specialists, and ce…" at bounding box center [682, 360] width 297 height 29
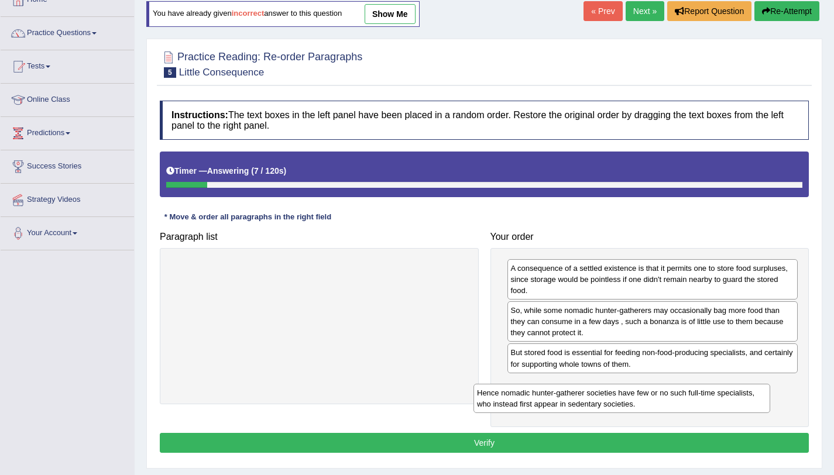
drag, startPoint x: 380, startPoint y: 269, endPoint x: 682, endPoint y: 393, distance: 327.3
click at [682, 393] on div "Hence nomadic hunter-gatherer societies have few or no such full-time specialis…" at bounding box center [622, 398] width 297 height 29
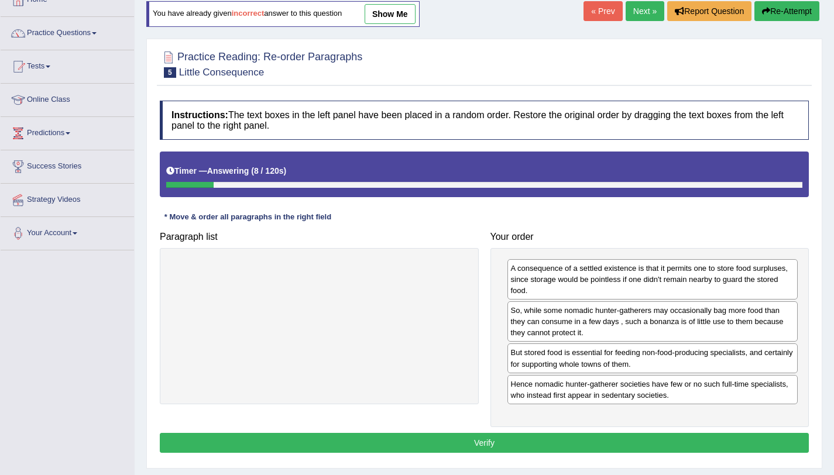
click at [605, 437] on button "Verify" at bounding box center [484, 443] width 649 height 20
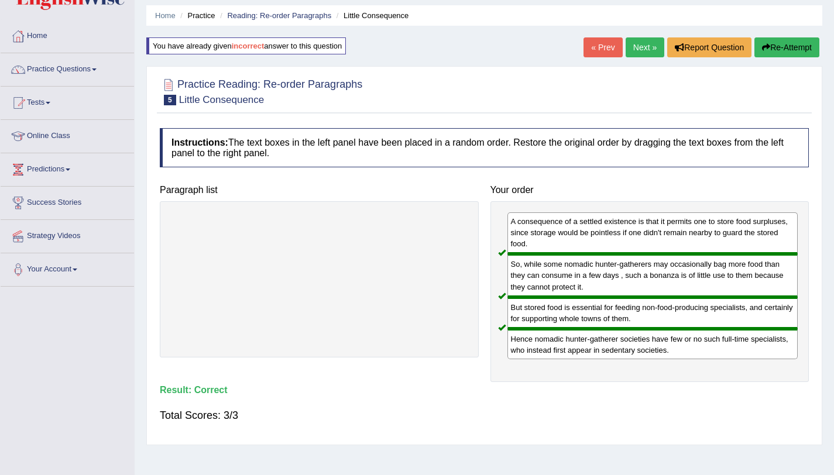
scroll to position [37, 0]
click at [260, 13] on link "Reading: Re-order Paragraphs" at bounding box center [279, 16] width 104 height 9
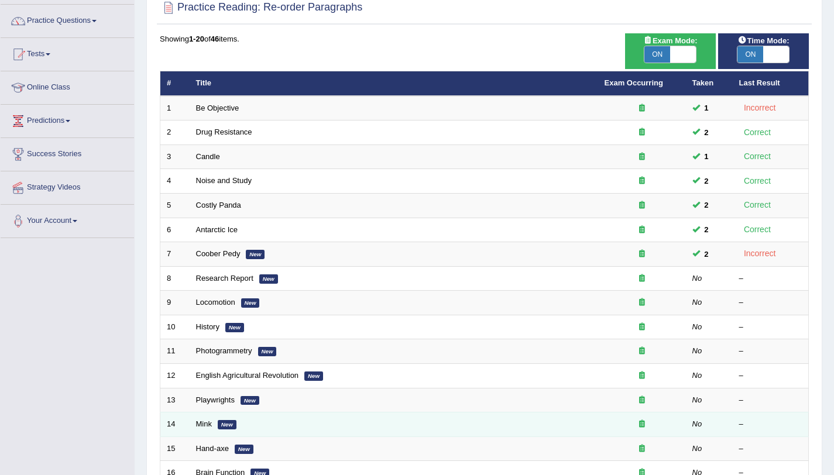
scroll to position [87, 0]
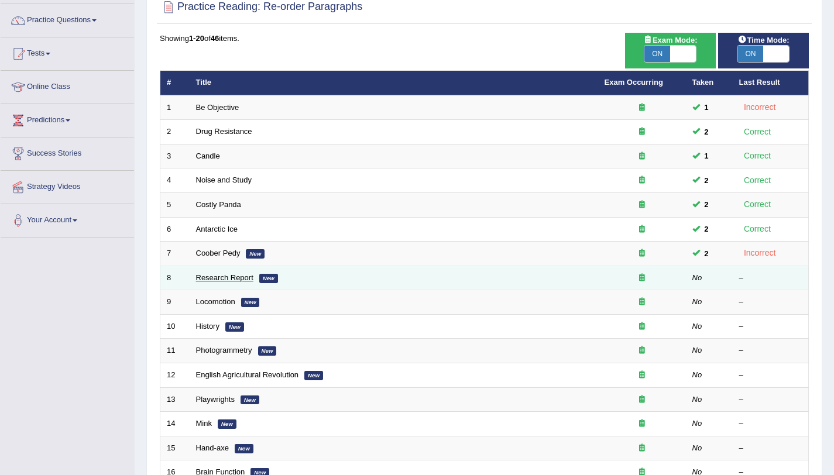
click at [236, 277] on link "Research Report" at bounding box center [224, 277] width 57 height 9
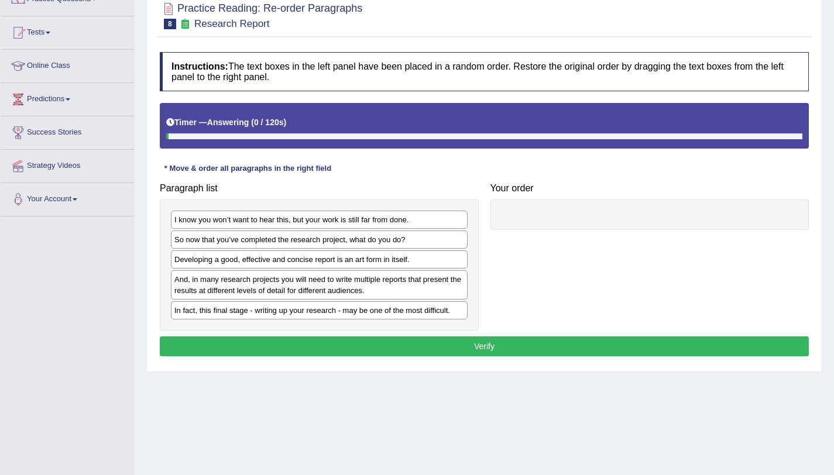
scroll to position [139, 0]
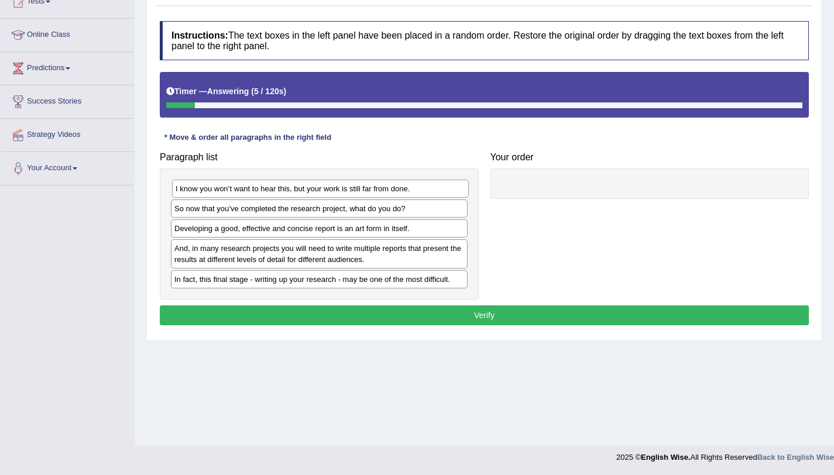
click at [293, 190] on div "I know you won’t want to hear this, but your work is still far from done." at bounding box center [320, 189] width 297 height 18
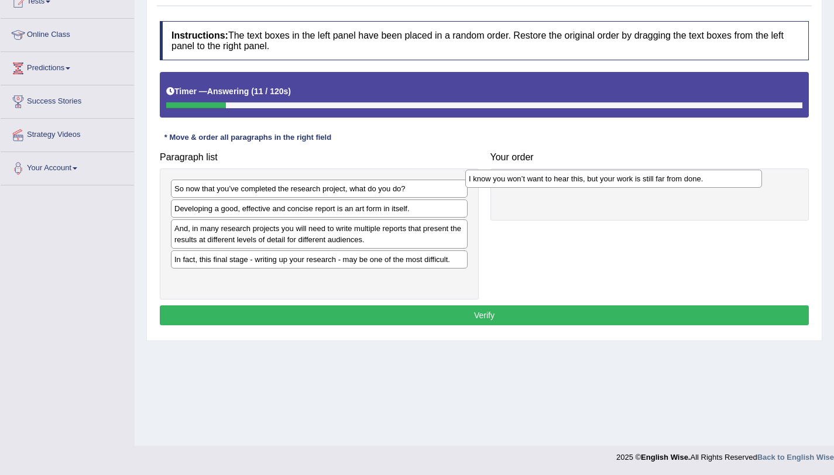
drag, startPoint x: 293, startPoint y: 190, endPoint x: 593, endPoint y: 178, distance: 301.1
click at [593, 178] on div "I know you won’t want to hear this, but your work is still far from done." at bounding box center [613, 179] width 297 height 18
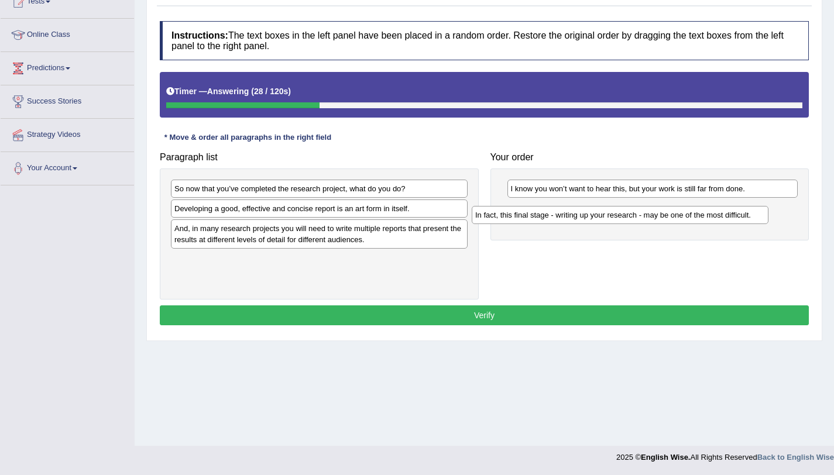
drag, startPoint x: 386, startPoint y: 262, endPoint x: 711, endPoint y: 206, distance: 329.1
click at [711, 206] on div "In fact, this final stage - writing up your research - may be one of the most d…" at bounding box center [620, 215] width 297 height 18
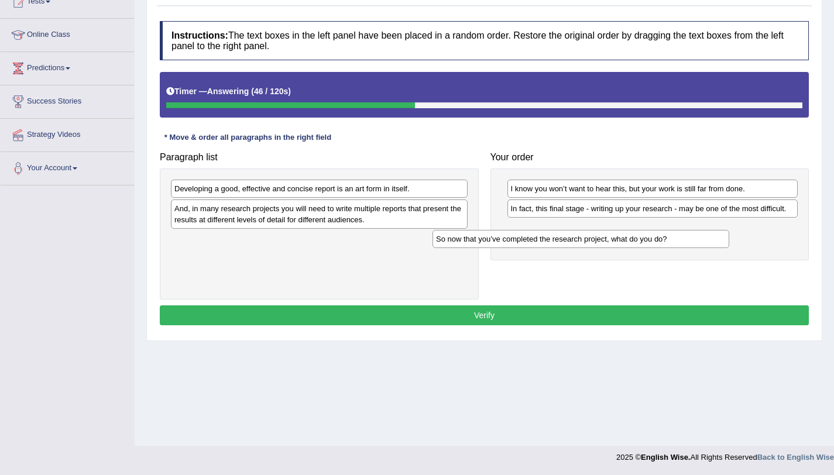
drag, startPoint x: 344, startPoint y: 189, endPoint x: 610, endPoint y: 240, distance: 271.7
click at [610, 240] on div "So now that you’ve completed the research project, what do you do?" at bounding box center [581, 239] width 297 height 18
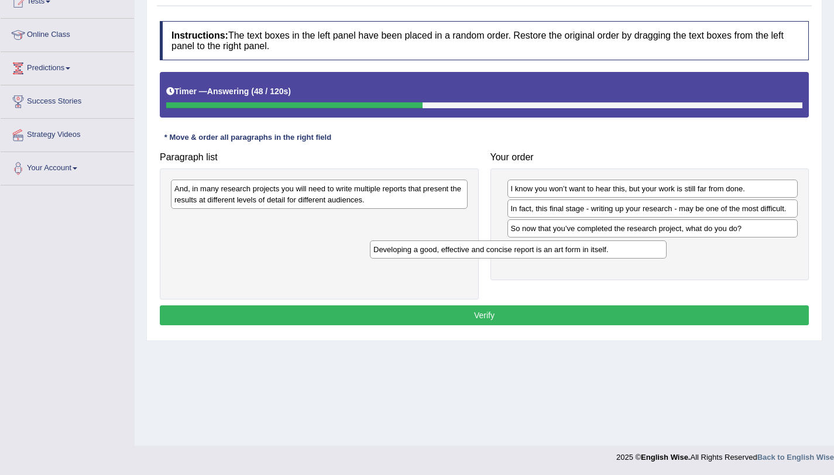
drag, startPoint x: 450, startPoint y: 184, endPoint x: 655, endPoint y: 245, distance: 213.5
click at [655, 245] on div "Developing a good, effective and concise report is an art form in itself." at bounding box center [518, 250] width 297 height 18
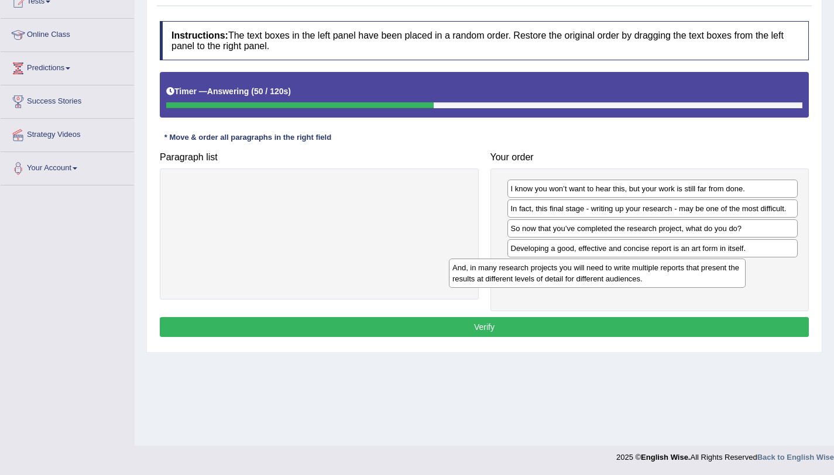
drag, startPoint x: 435, startPoint y: 200, endPoint x: 728, endPoint y: 280, distance: 303.8
click at [728, 280] on div "And, in many research projects you will need to write multiple reports that pre…" at bounding box center [597, 273] width 297 height 29
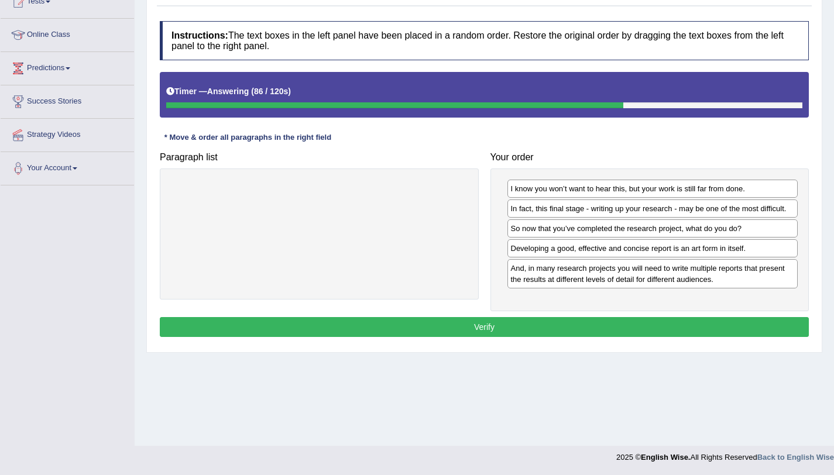
click at [563, 230] on div "So now that you’ve completed the research project, what do you do?" at bounding box center [652, 228] width 291 height 18
click at [565, 229] on div "So now that you’ve completed the research project, what do you do?" at bounding box center [649, 227] width 291 height 18
click at [549, 279] on div "And, in many research projects you will need to write multiple reports that pre…" at bounding box center [652, 273] width 291 height 29
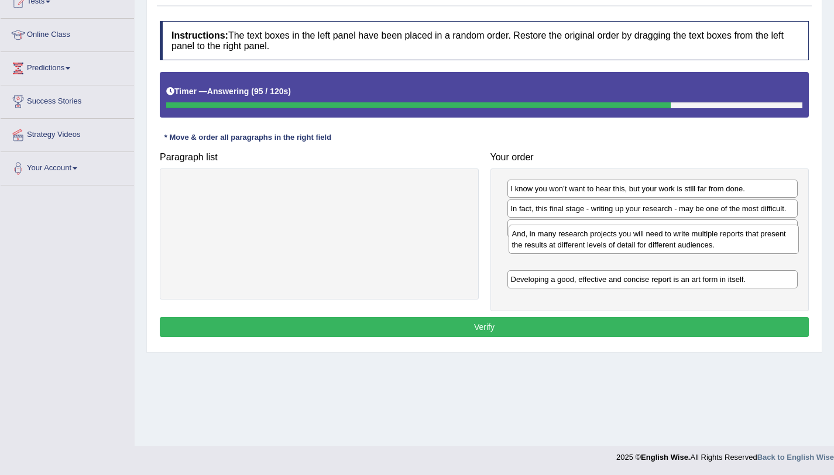
drag, startPoint x: 549, startPoint y: 279, endPoint x: 550, endPoint y: 245, distance: 34.6
click at [550, 245] on div "And, in many research projects you will need to write multiple reports that pre…" at bounding box center [654, 239] width 291 height 29
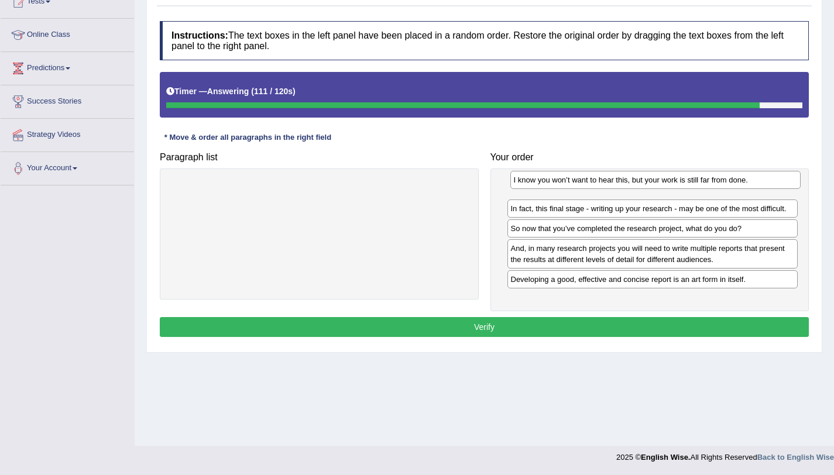
drag, startPoint x: 543, startPoint y: 186, endPoint x: 546, endPoint y: 177, distance: 9.3
click at [546, 177] on div "I know you won’t want to hear this, but your work is still far from done." at bounding box center [655, 180] width 291 height 18
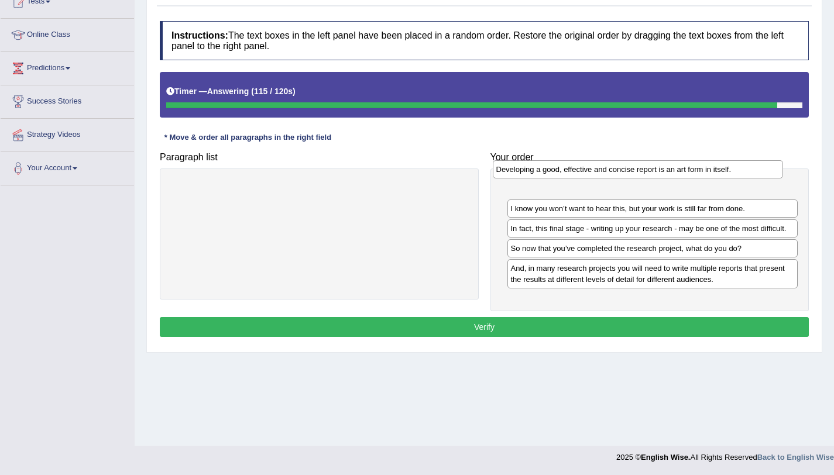
drag, startPoint x: 540, startPoint y: 283, endPoint x: 525, endPoint y: 173, distance: 111.0
click at [525, 173] on div "Developing a good, effective and concise report is an art form in itself." at bounding box center [638, 169] width 291 height 18
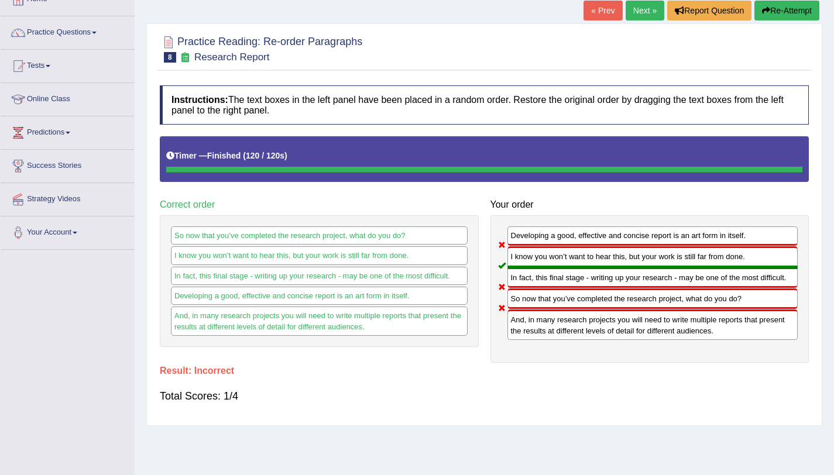
scroll to position [74, 0]
click at [646, 7] on link "Next »" at bounding box center [645, 11] width 39 height 20
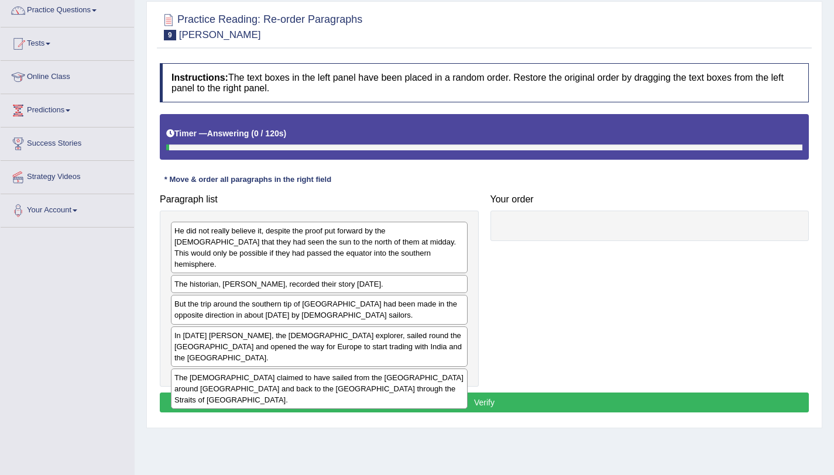
scroll to position [139, 0]
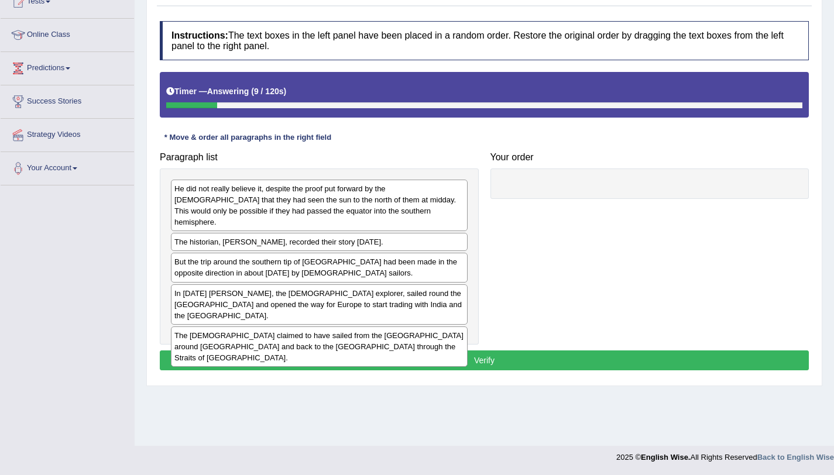
click at [358, 327] on div "The [DEMOGRAPHIC_DATA] claimed to have sailed from the [GEOGRAPHIC_DATA] around…" at bounding box center [319, 347] width 297 height 40
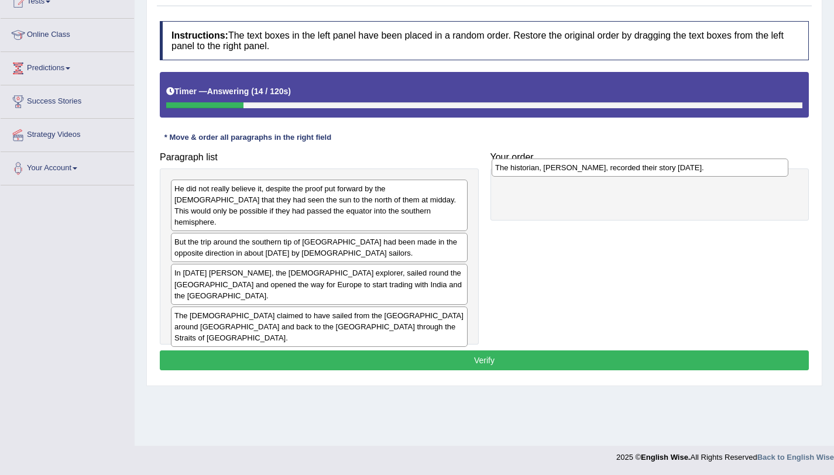
drag, startPoint x: 310, startPoint y: 234, endPoint x: 634, endPoint y: 171, distance: 329.8
click at [634, 171] on div "The historian, [PERSON_NAME], recorded their story [DATE]." at bounding box center [640, 168] width 297 height 18
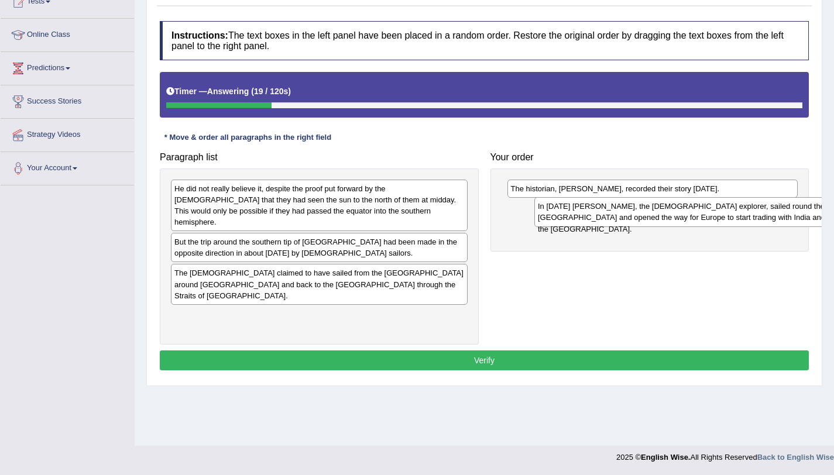
drag, startPoint x: 322, startPoint y: 272, endPoint x: 689, endPoint y: 215, distance: 371.3
click at [689, 215] on div "In [DATE] [PERSON_NAME], the [DEMOGRAPHIC_DATA] explorer, sailed round the [GEO…" at bounding box center [682, 211] width 297 height 29
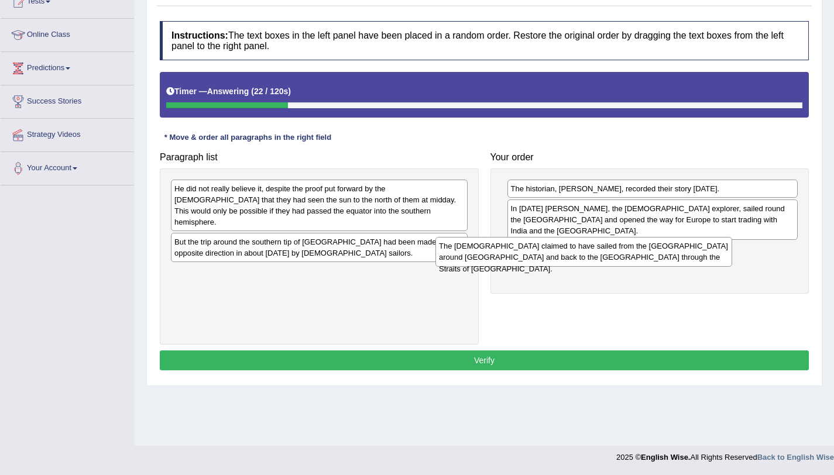
drag, startPoint x: 442, startPoint y: 276, endPoint x: 715, endPoint y: 259, distance: 273.3
click at [715, 259] on div "The [DEMOGRAPHIC_DATA] claimed to have sailed from the [GEOGRAPHIC_DATA] around…" at bounding box center [583, 251] width 297 height 29
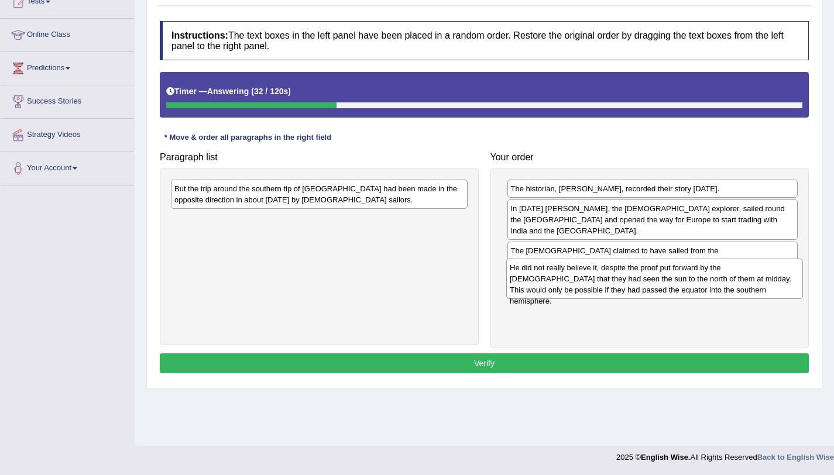
drag, startPoint x: 430, startPoint y: 196, endPoint x: 766, endPoint y: 275, distance: 344.6
click at [766, 275] on div "He did not really believe it, despite the proof put forward by the [DEMOGRAPHIC…" at bounding box center [654, 279] width 297 height 40
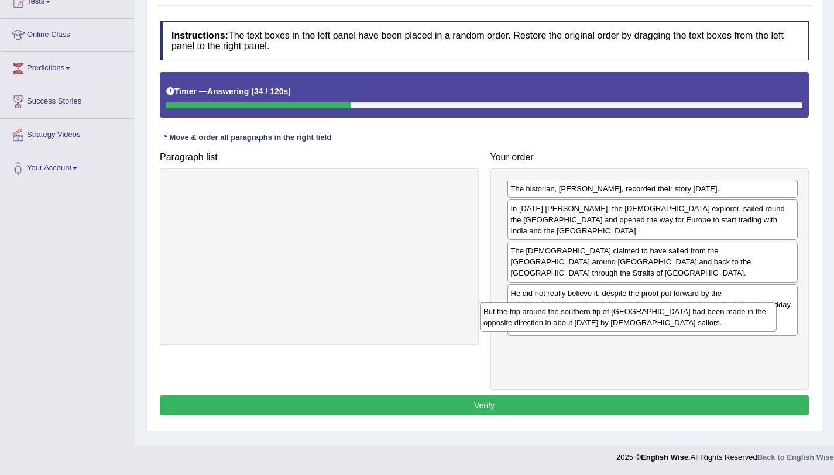
drag, startPoint x: 328, startPoint y: 204, endPoint x: 641, endPoint y: 330, distance: 338.0
click at [641, 330] on div "But the trip around the southern tip of Africa had been made in the opposite di…" at bounding box center [628, 317] width 297 height 29
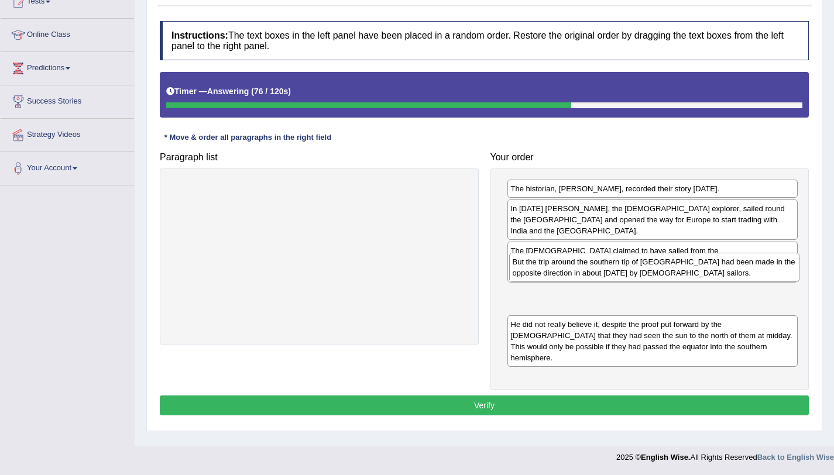
drag, startPoint x: 571, startPoint y: 334, endPoint x: 573, endPoint y: 282, distance: 51.5
click at [573, 282] on div "But the trip around the southern tip of Africa had been made in the opposite di…" at bounding box center [654, 267] width 291 height 29
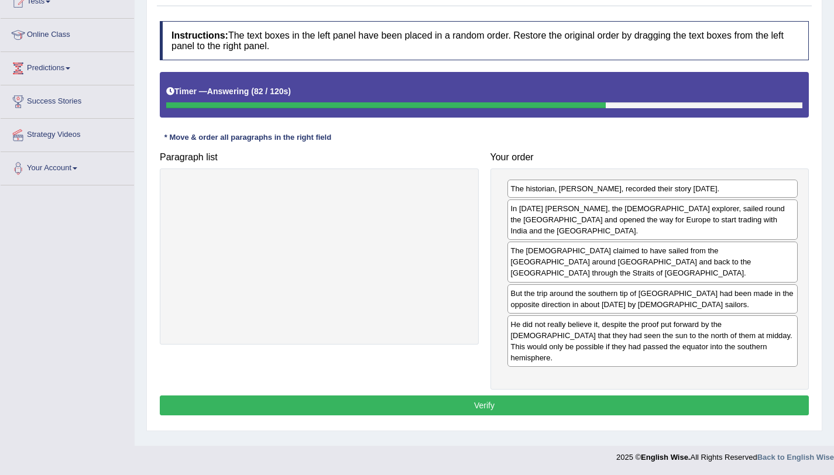
click at [585, 396] on button "Verify" at bounding box center [484, 406] width 649 height 20
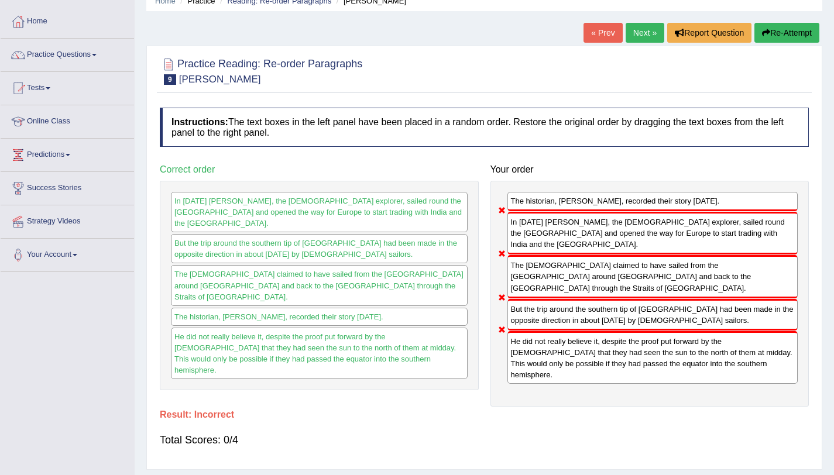
scroll to position [52, 0]
click at [780, 29] on button "Re-Attempt" at bounding box center [786, 33] width 65 height 20
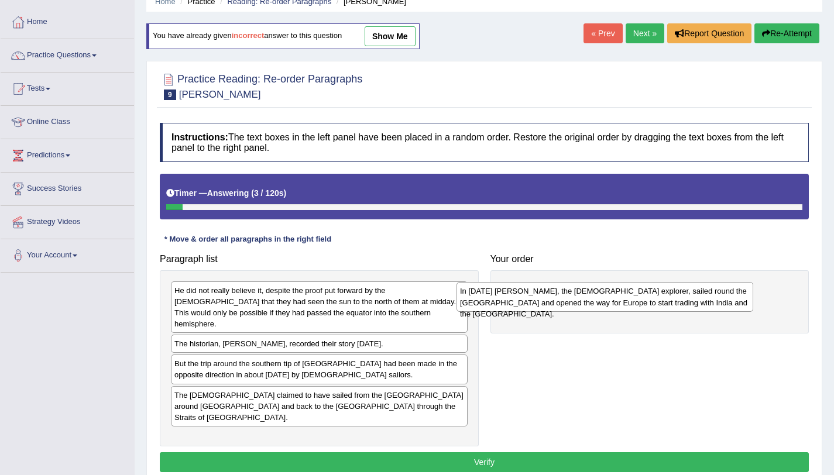
drag, startPoint x: 356, startPoint y: 392, endPoint x: 641, endPoint y: 300, distance: 300.2
click at [641, 300] on div "In [DATE] [PERSON_NAME], the [DEMOGRAPHIC_DATA] explorer, sailed round the [GEO…" at bounding box center [605, 296] width 297 height 29
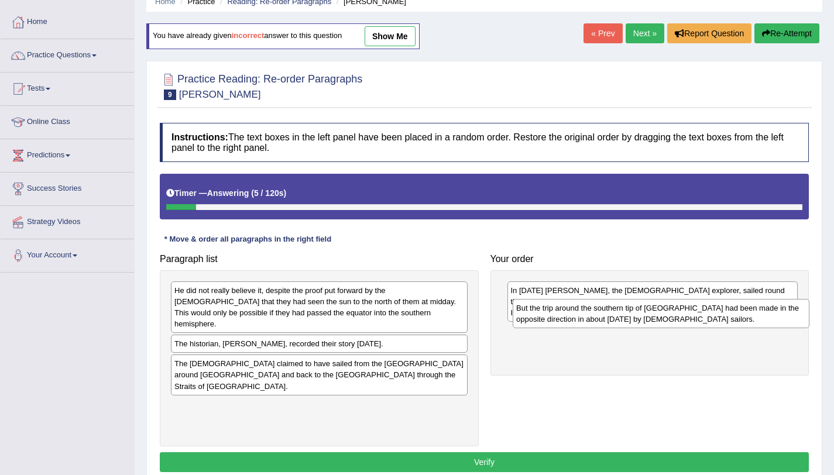
drag, startPoint x: 349, startPoint y: 359, endPoint x: 692, endPoint y: 313, distance: 346.1
click at [692, 313] on div "But the trip around the southern tip of [GEOGRAPHIC_DATA] had been made in the …" at bounding box center [661, 313] width 297 height 29
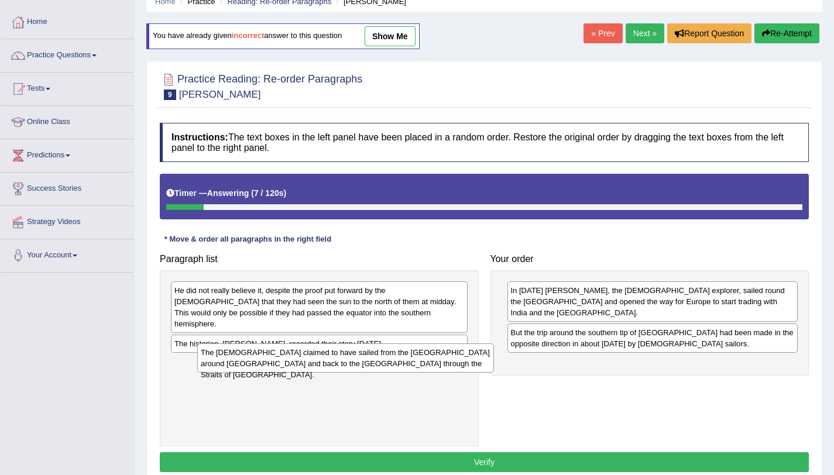
drag, startPoint x: 454, startPoint y: 362, endPoint x: 699, endPoint y: 365, distance: 245.8
click at [494, 365] on div "The [DEMOGRAPHIC_DATA] claimed to have sailed from the [GEOGRAPHIC_DATA] around…" at bounding box center [345, 358] width 297 height 29
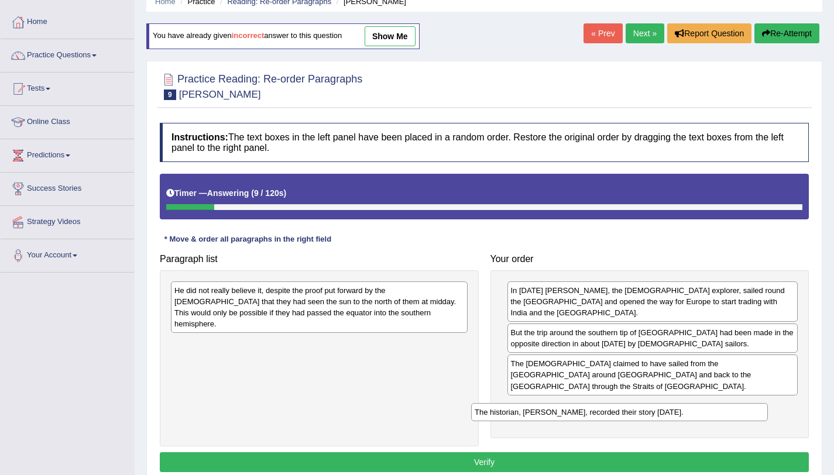
drag, startPoint x: 457, startPoint y: 335, endPoint x: 754, endPoint y: 395, distance: 303.3
click at [754, 403] on div "The historian, [PERSON_NAME], recorded their story [DATE]." at bounding box center [619, 412] width 297 height 18
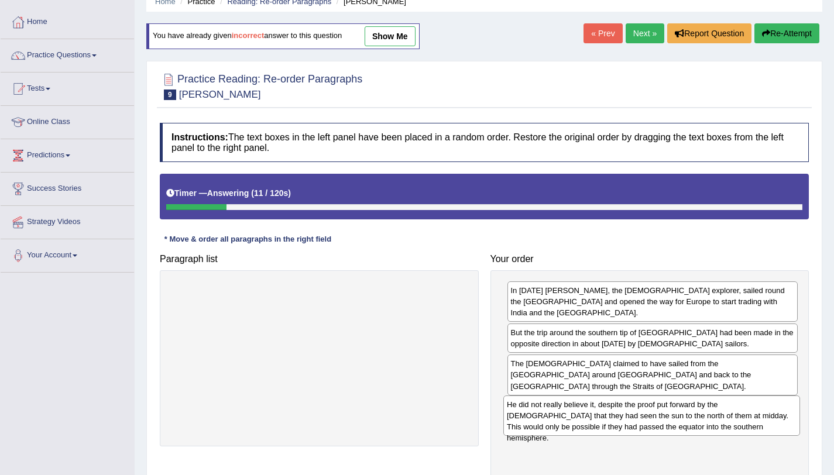
drag, startPoint x: 349, startPoint y: 317, endPoint x: 681, endPoint y: 431, distance: 351.5
click at [681, 431] on div "He did not really believe it, despite the proof put forward by the Phoenicians …" at bounding box center [651, 416] width 297 height 40
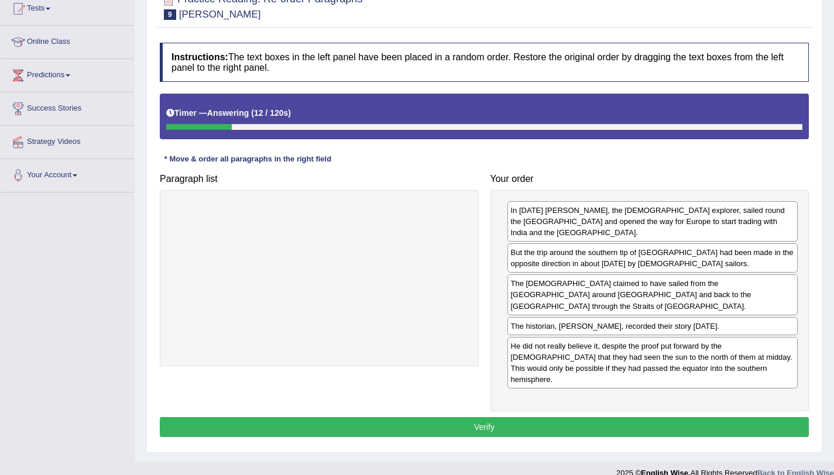
scroll to position [139, 0]
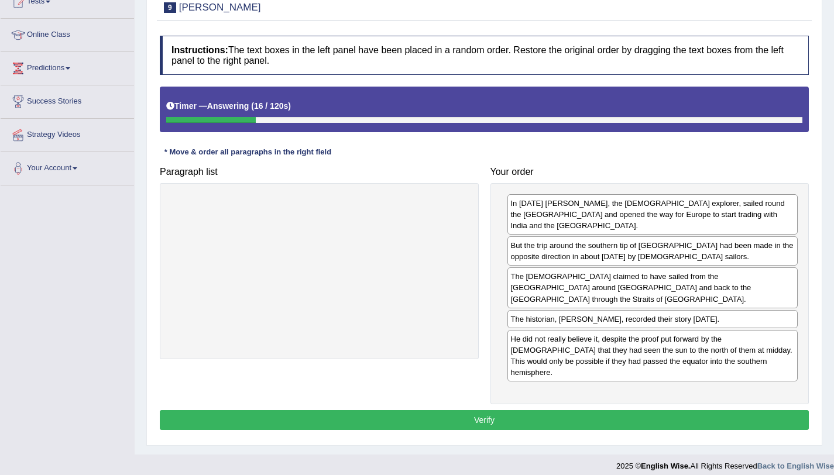
click at [548, 410] on button "Verify" at bounding box center [484, 420] width 649 height 20
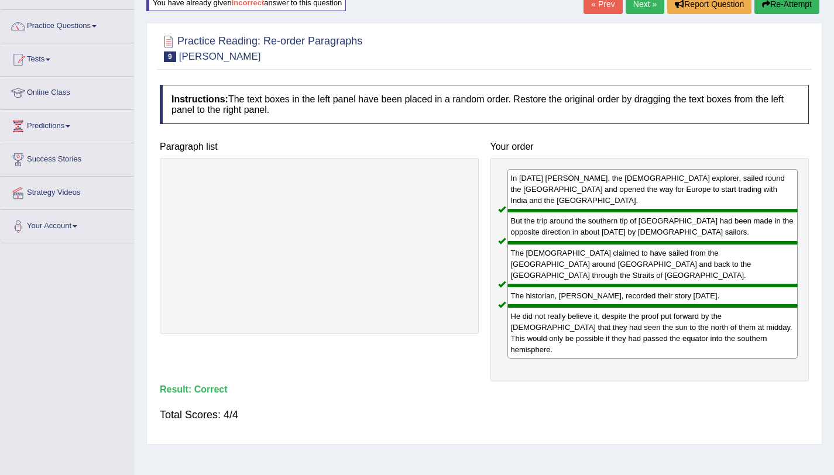
scroll to position [43, 0]
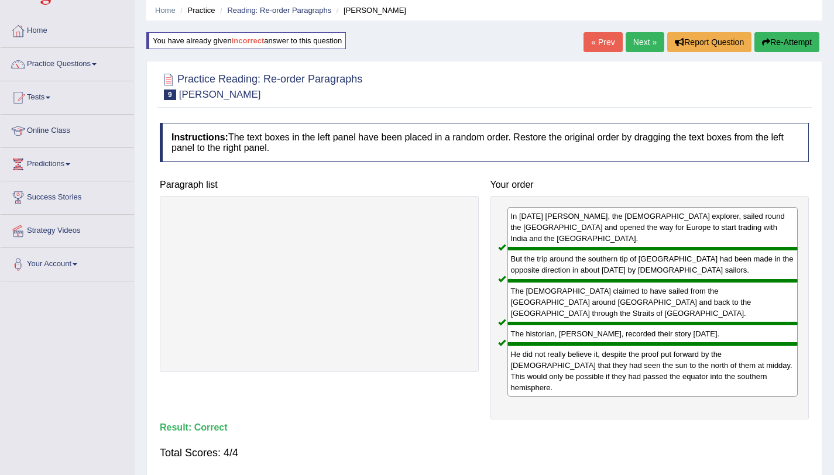
click at [304, 5] on li "Reading: Re-order Paragraphs" at bounding box center [274, 10] width 114 height 11
click at [302, 13] on link "Reading: Re-order Paragraphs" at bounding box center [279, 10] width 104 height 9
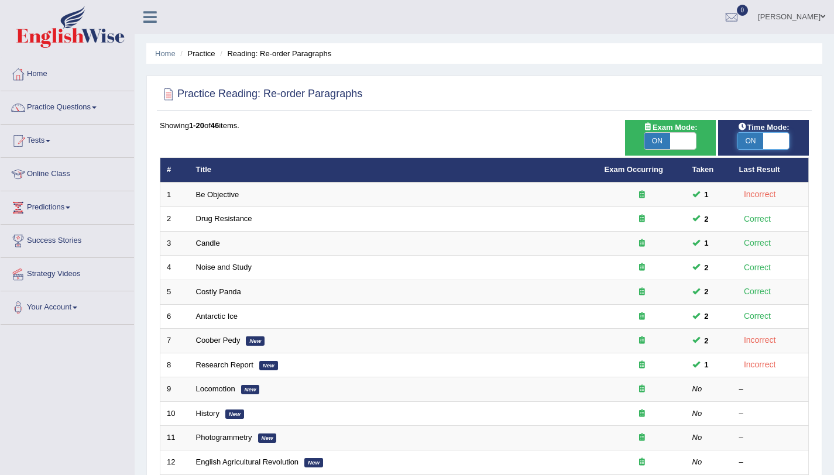
click at [766, 135] on span at bounding box center [776, 141] width 26 height 16
checkbox input "false"
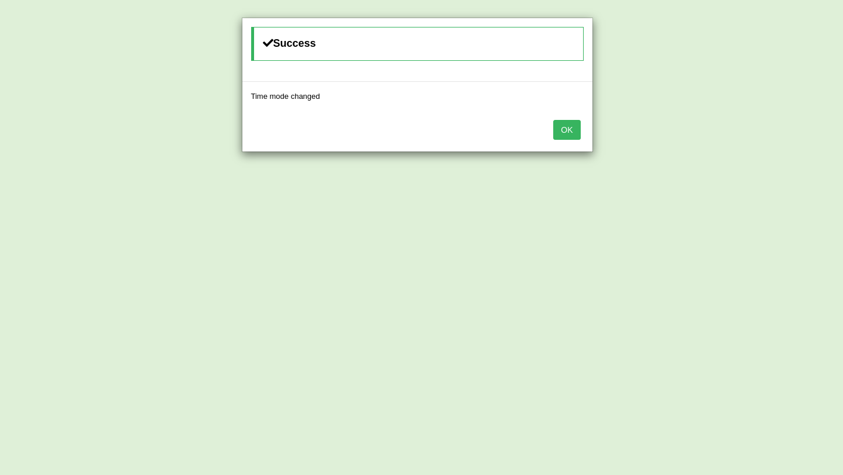
click at [574, 135] on button "OK" at bounding box center [566, 130] width 27 height 20
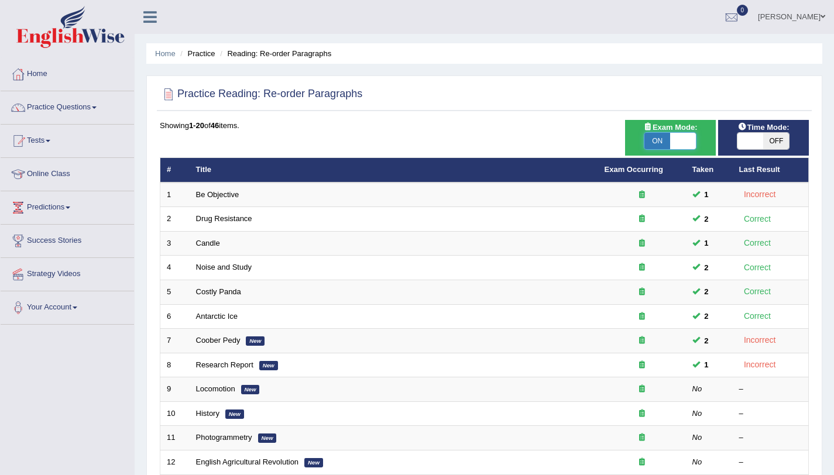
click at [671, 138] on span at bounding box center [683, 141] width 26 height 16
checkbox input "false"
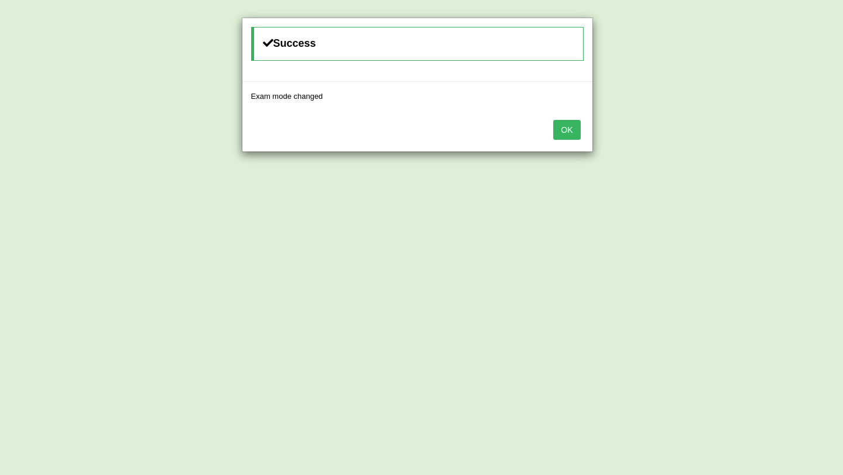
click at [574, 135] on button "OK" at bounding box center [566, 130] width 27 height 20
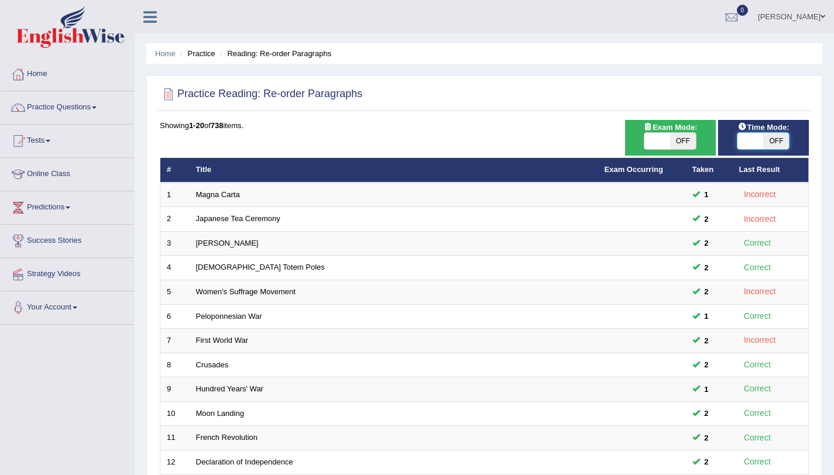
click at [753, 140] on span at bounding box center [750, 141] width 26 height 16
checkbox input "true"
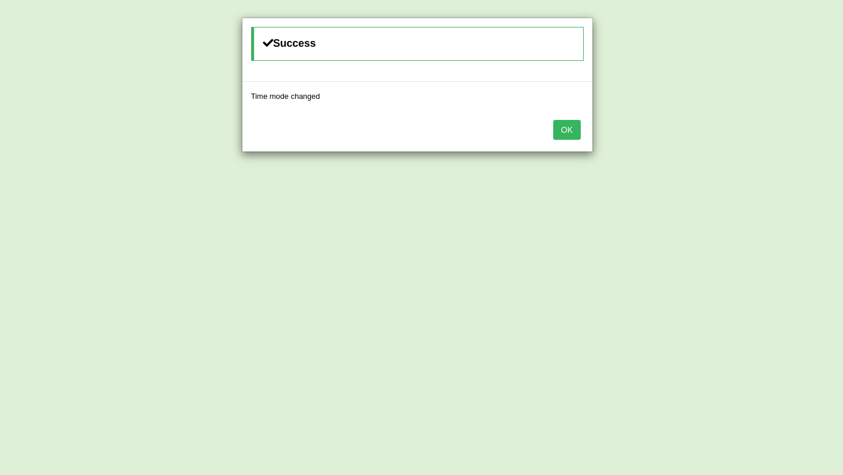
click at [559, 132] on button "OK" at bounding box center [566, 130] width 27 height 20
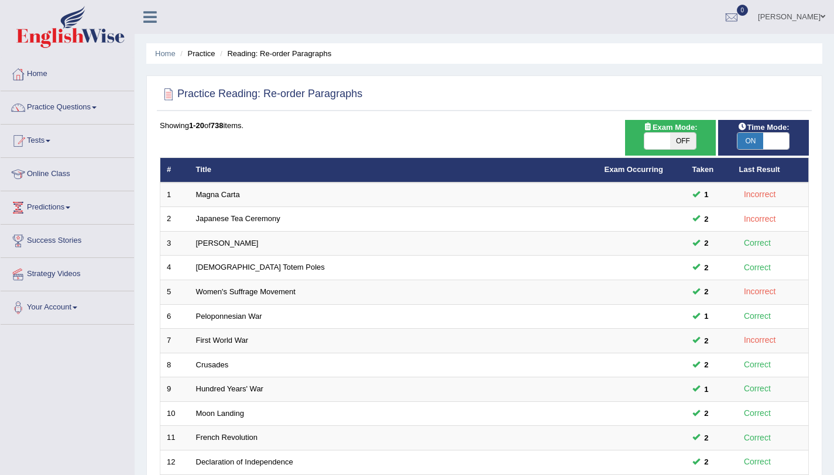
scroll to position [300, 0]
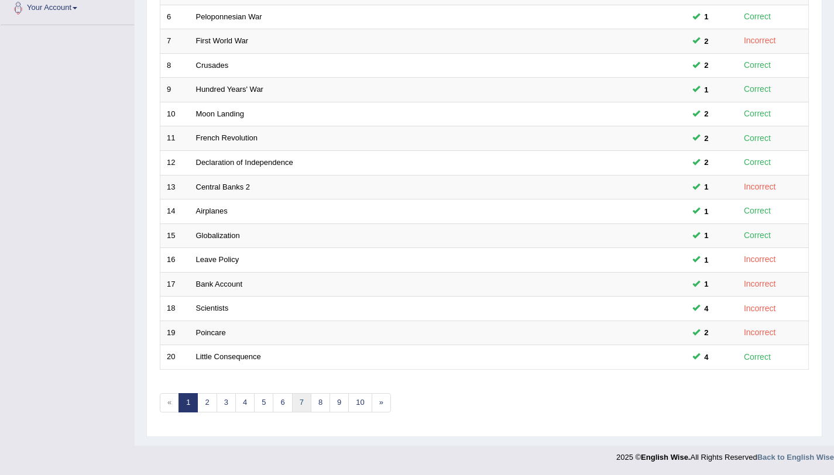
click at [301, 402] on link "7" at bounding box center [301, 402] width 19 height 19
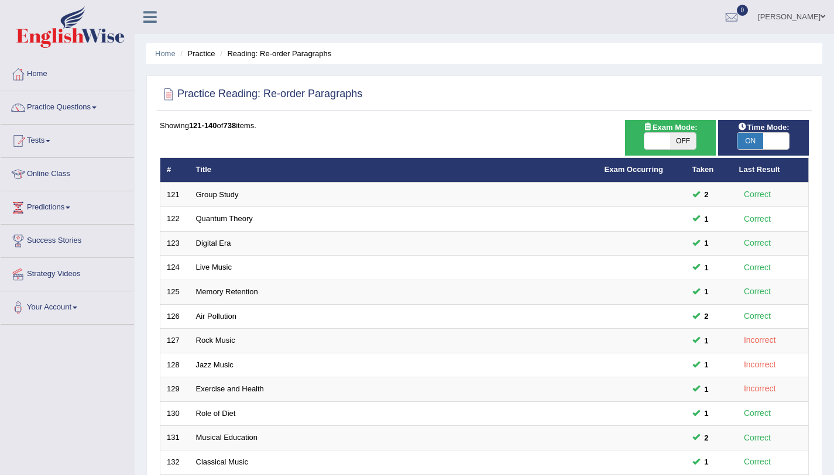
scroll to position [300, 0]
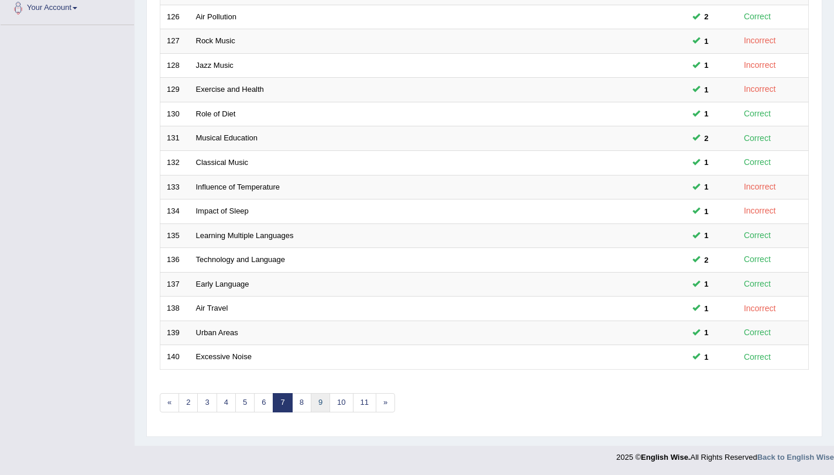
click at [323, 406] on link "9" at bounding box center [320, 402] width 19 height 19
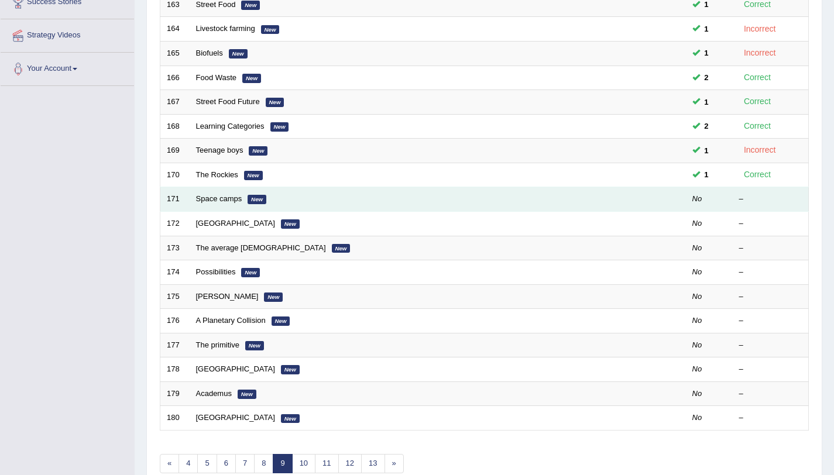
scroll to position [239, 0]
click at [231, 199] on link "Space camps" at bounding box center [219, 198] width 46 height 9
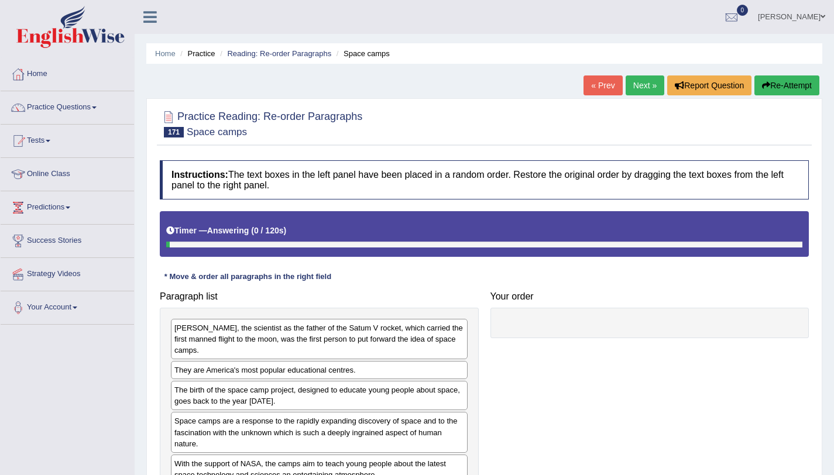
scroll to position [139, 0]
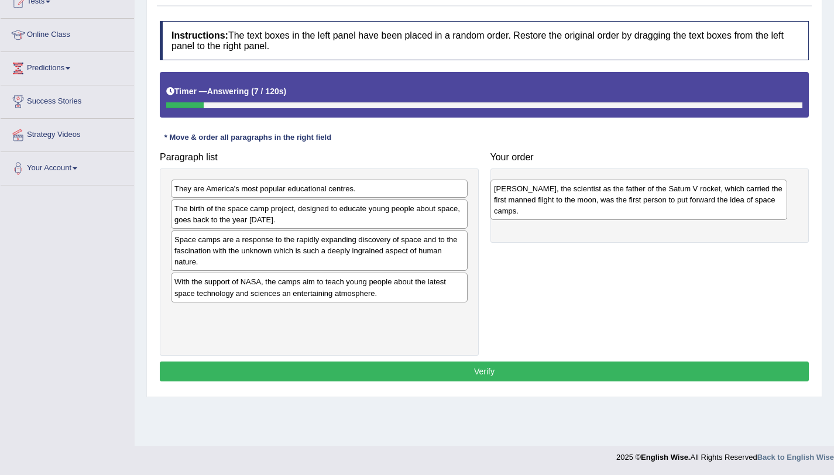
drag, startPoint x: 258, startPoint y: 196, endPoint x: 580, endPoint y: 191, distance: 322.5
click at [580, 191] on div "Dr Wemer von Braun, the scientist as the father of the Satum V rocket, which ca…" at bounding box center [638, 200] width 297 height 40
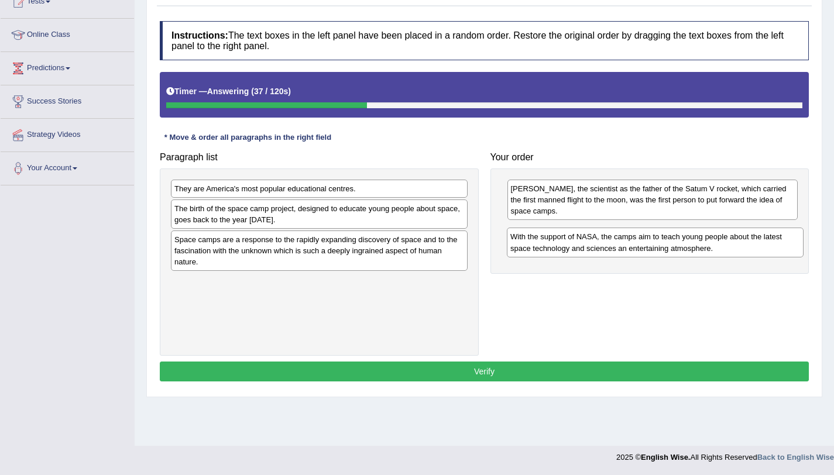
drag, startPoint x: 348, startPoint y: 287, endPoint x: 682, endPoint y: 242, distance: 337.8
click at [682, 242] on div "With the support of NASA, the camps aim to teach young people about the latest …" at bounding box center [655, 242] width 297 height 29
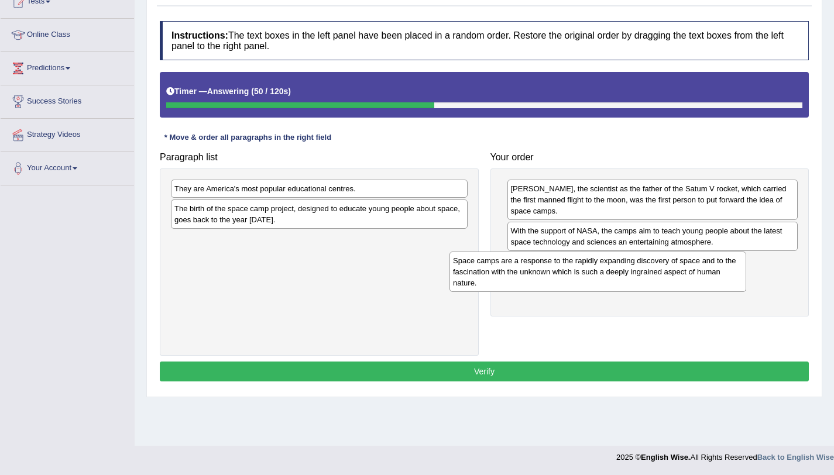
drag, startPoint x: 444, startPoint y: 255, endPoint x: 722, endPoint y: 276, distance: 279.4
click at [722, 276] on div "Space camps are a response to the rapidly expanding discovery of space and to t…" at bounding box center [598, 272] width 297 height 40
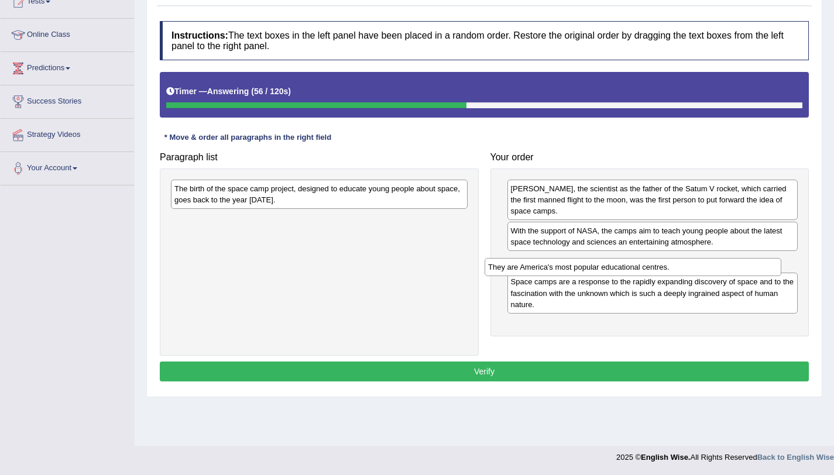
drag, startPoint x: 433, startPoint y: 189, endPoint x: 747, endPoint y: 267, distance: 323.2
click at [747, 267] on div "They are America's most popular educational centres." at bounding box center [633, 267] width 297 height 18
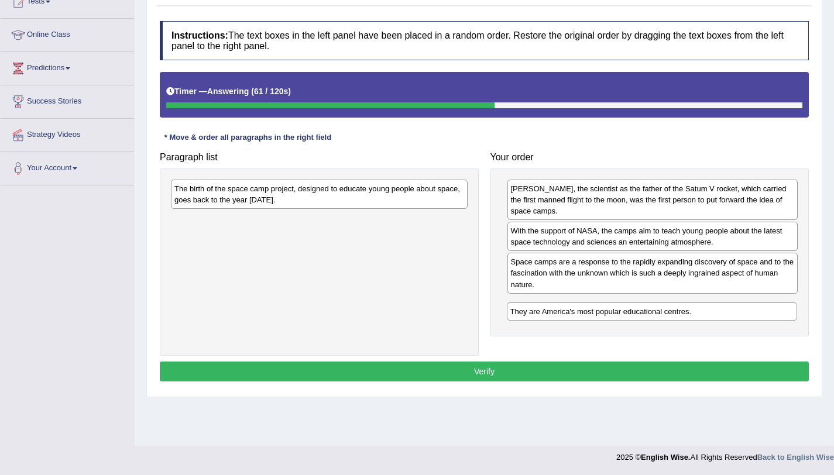
drag, startPoint x: 591, startPoint y: 264, endPoint x: 590, endPoint y: 314, distance: 49.8
click at [590, 314] on div "They are America's most popular educational centres." at bounding box center [652, 312] width 291 height 18
click at [279, 203] on div "The birth of the space camp project, designed to educate young people about spa…" at bounding box center [319, 194] width 297 height 29
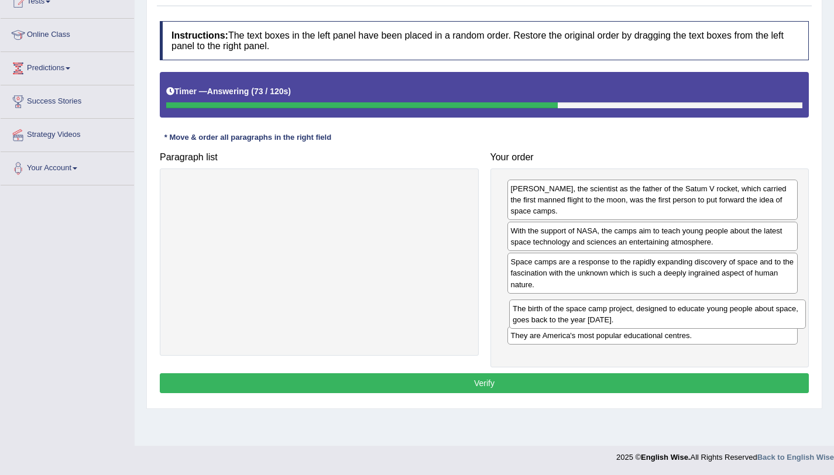
drag, startPoint x: 279, startPoint y: 203, endPoint x: 617, endPoint y: 323, distance: 358.9
click at [617, 323] on div "The birth of the space camp project, designed to educate young people about spa…" at bounding box center [657, 314] width 297 height 29
click at [477, 387] on button "Verify" at bounding box center [484, 383] width 649 height 20
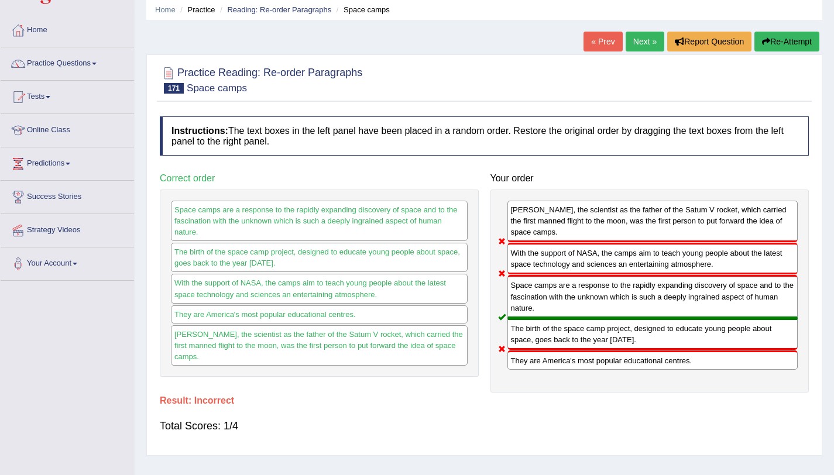
scroll to position [43, 0]
click at [644, 47] on link "Next »" at bounding box center [645, 42] width 39 height 20
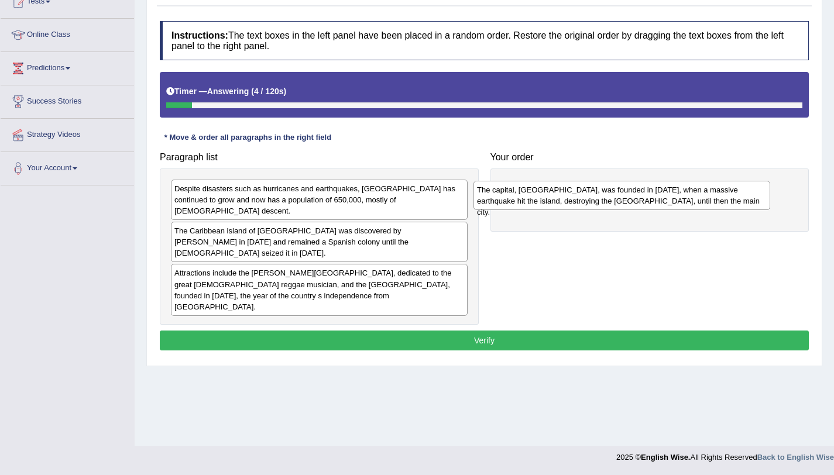
drag, startPoint x: 291, startPoint y: 201, endPoint x: 604, endPoint y: 199, distance: 312.6
click at [604, 199] on div "The capital, [GEOGRAPHIC_DATA], was founded in [DATE], when a massive earthquak…" at bounding box center [622, 195] width 297 height 29
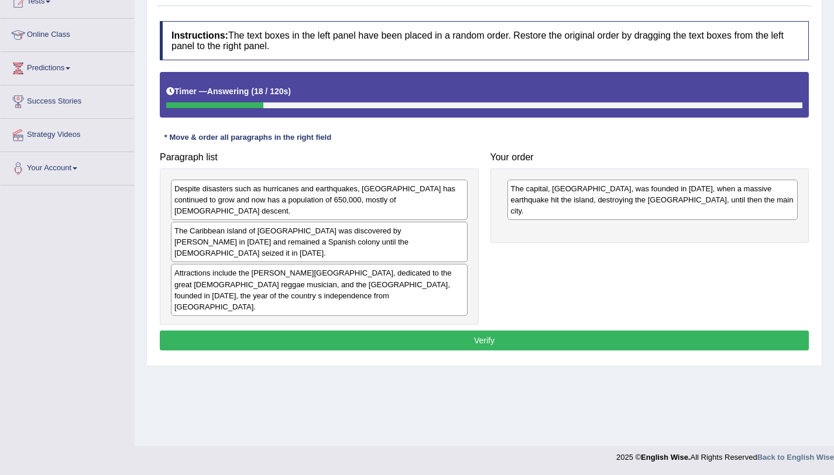
click at [317, 196] on div "Despite disasters such as hurricanes and earthquakes, [GEOGRAPHIC_DATA] has con…" at bounding box center [319, 200] width 297 height 40
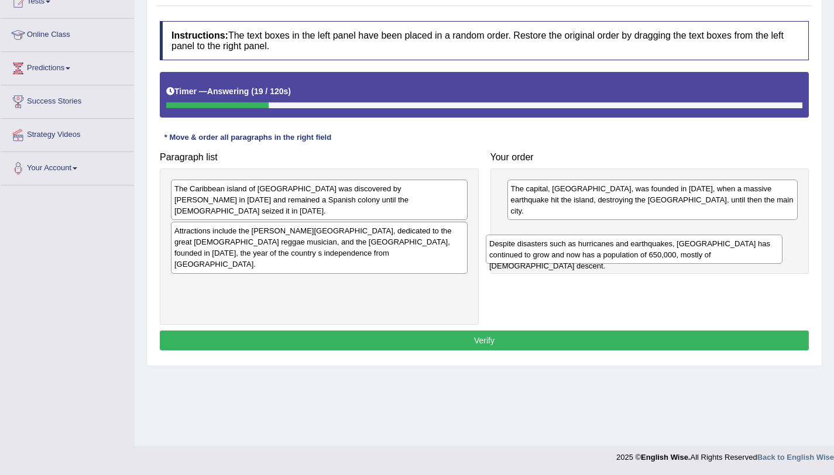
drag, startPoint x: 317, startPoint y: 196, endPoint x: 632, endPoint y: 252, distance: 319.8
click at [632, 252] on div "Despite disasters such as hurricanes and earthquakes, Kingston has continued to…" at bounding box center [634, 249] width 297 height 29
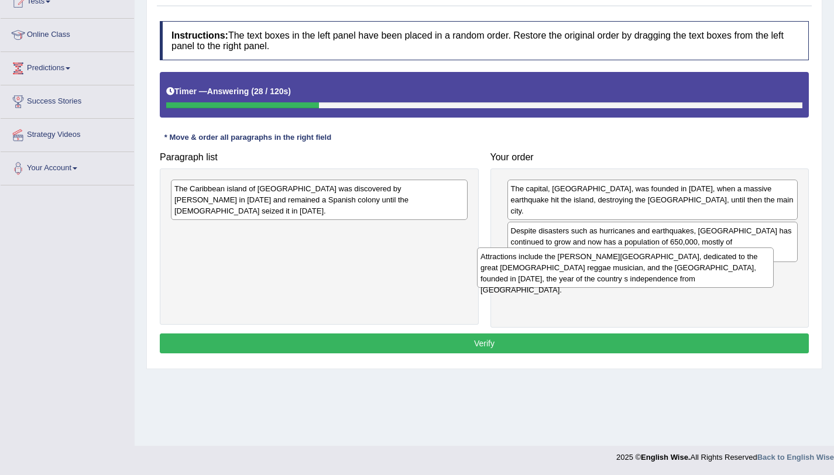
drag, startPoint x: 444, startPoint y: 234, endPoint x: 756, endPoint y: 266, distance: 313.7
click at [756, 266] on div "Attractions include the Bob Marley Museum, dedicated to the great Jamaican regg…" at bounding box center [625, 268] width 297 height 40
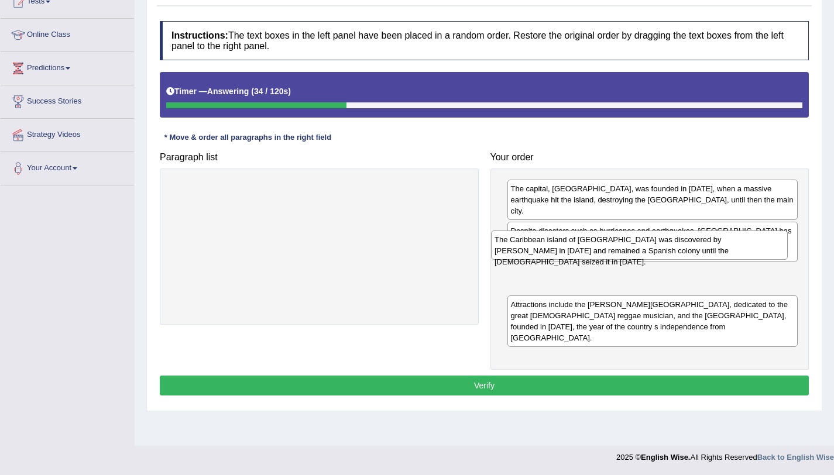
drag, startPoint x: 395, startPoint y: 199, endPoint x: 715, endPoint y: 250, distance: 324.2
click at [715, 250] on div "The Caribbean island of Jamaica was discovered by Christopher Columbus in 1494 …" at bounding box center [639, 245] width 297 height 29
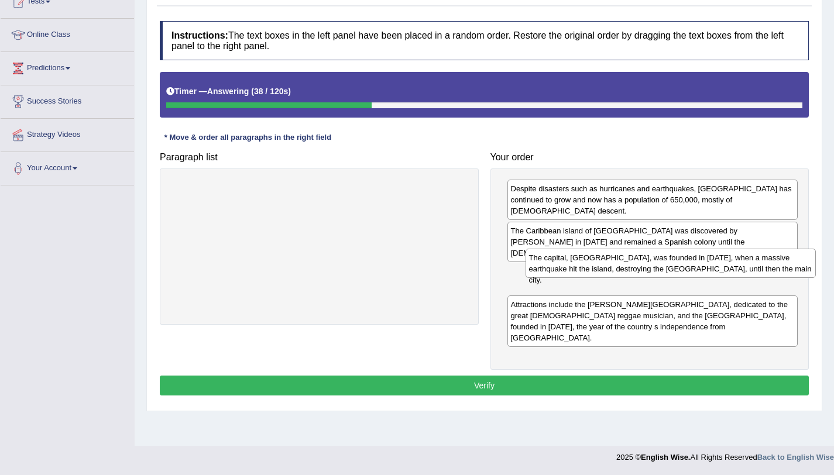
drag, startPoint x: 685, startPoint y: 199, endPoint x: 701, endPoint y: 266, distance: 68.7
click at [701, 266] on div "The capital, Kingston, was founded in 1693, when a massive earthquake hit the i…" at bounding box center [671, 263] width 291 height 29
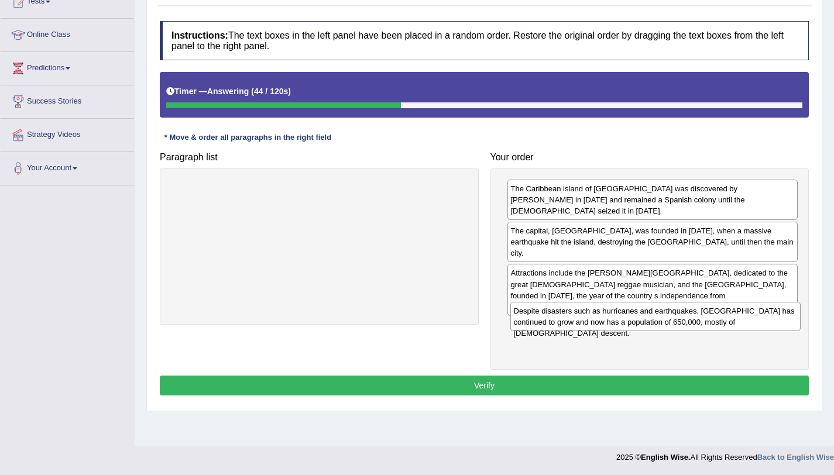
drag, startPoint x: 611, startPoint y: 197, endPoint x: 614, endPoint y: 320, distance: 122.4
click at [614, 320] on div "Despite disasters such as hurricanes and earthquakes, Kingston has continued to…" at bounding box center [655, 316] width 291 height 29
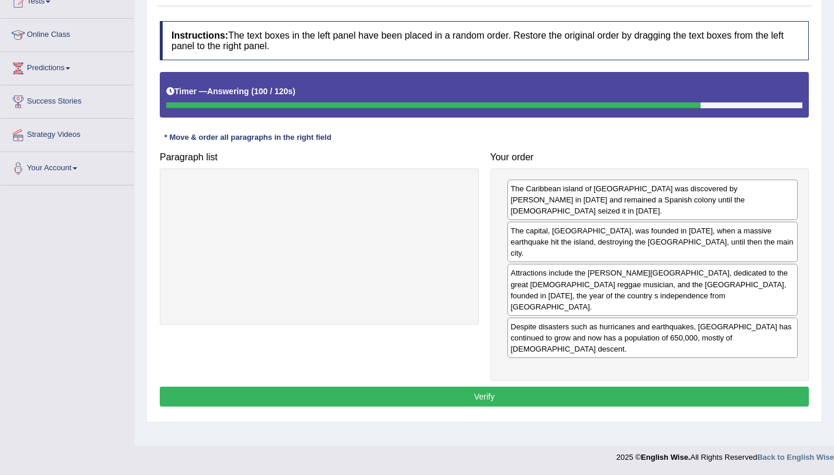
click at [561, 266] on div "Attractions include the Bob Marley Museum, dedicated to the great Jamaican regg…" at bounding box center [652, 290] width 291 height 52
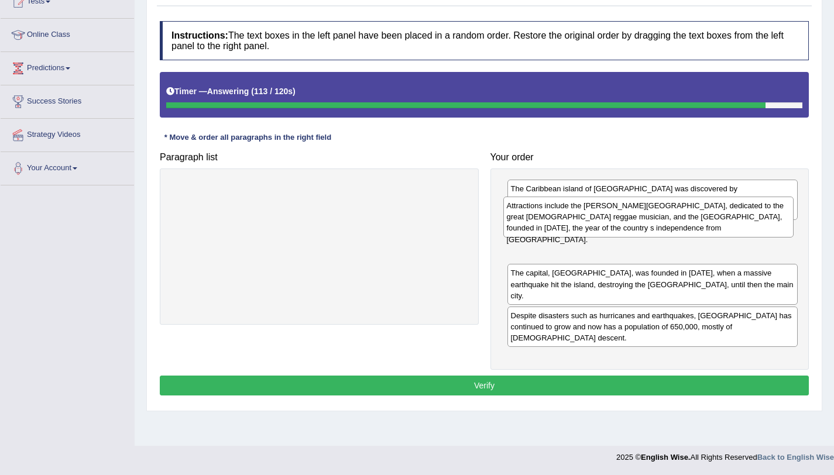
drag, startPoint x: 561, startPoint y: 276, endPoint x: 557, endPoint y: 231, distance: 45.3
click at [557, 231] on div "Attractions include the Bob Marley Museum, dedicated to the great Jamaican regg…" at bounding box center [648, 217] width 291 height 40
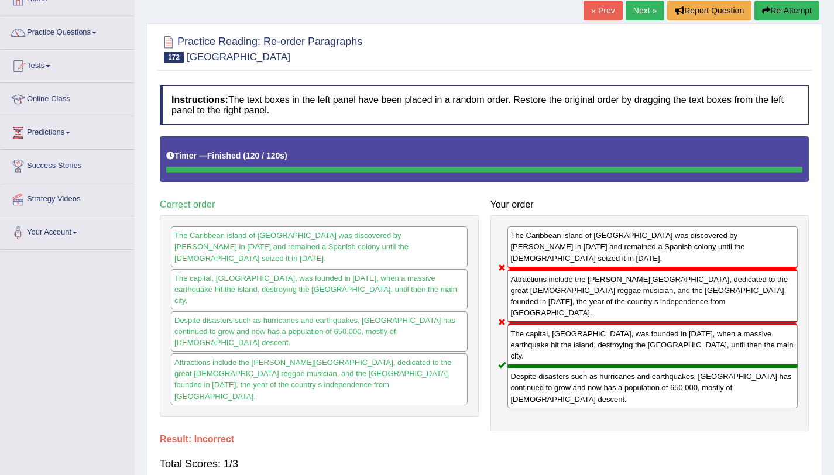
scroll to position [73, 0]
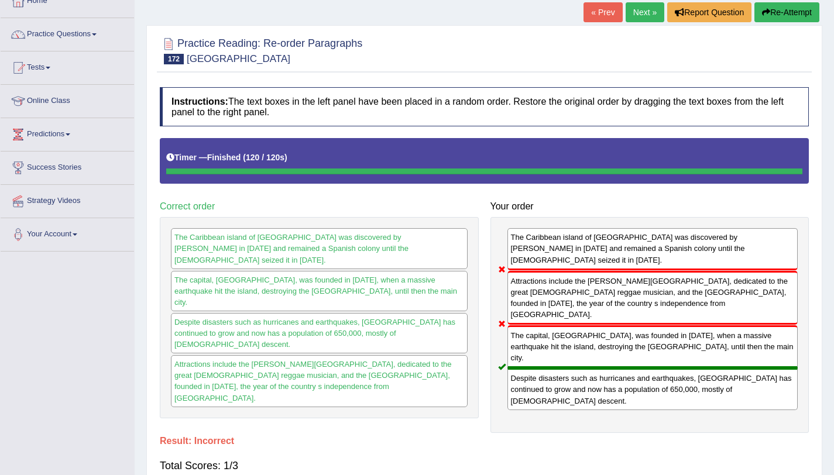
click at [642, 15] on link "Next »" at bounding box center [645, 12] width 39 height 20
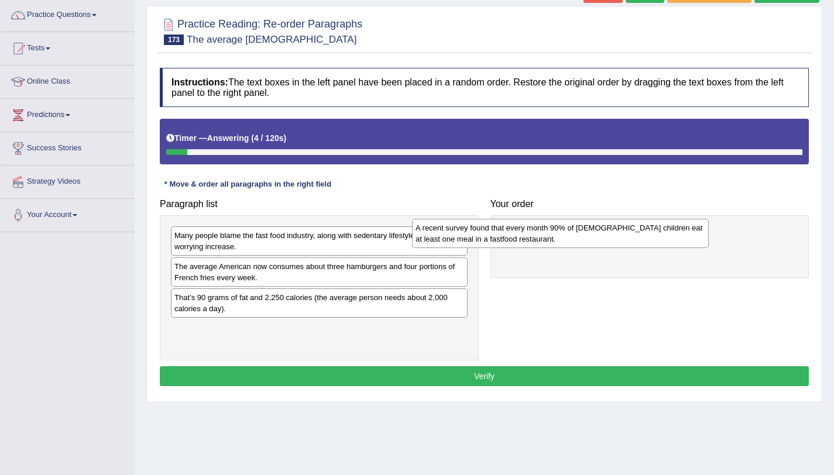
drag, startPoint x: 373, startPoint y: 312, endPoint x: 646, endPoint y: 230, distance: 284.8
click at [646, 230] on div "A recent survey found that every month 90% of American children eat at least on…" at bounding box center [560, 233] width 297 height 29
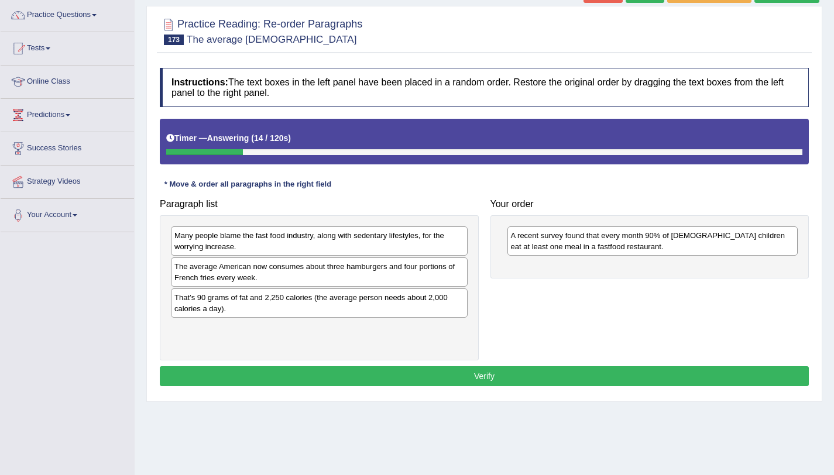
click at [409, 276] on div "The average American now consumes about three hamburgers and four portions of F…" at bounding box center [319, 272] width 297 height 29
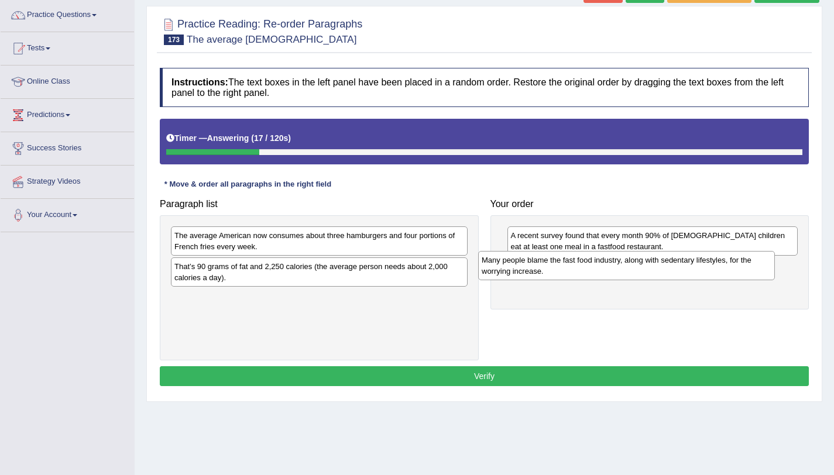
drag, startPoint x: 387, startPoint y: 246, endPoint x: 696, endPoint y: 271, distance: 310.1
click at [696, 271] on div "Many people blame the fast food industry, along with sedentary lifestyles, for …" at bounding box center [626, 265] width 297 height 29
click at [397, 235] on div "The average American now consumes about three hamburgers and four portions of F…" at bounding box center [319, 241] width 297 height 29
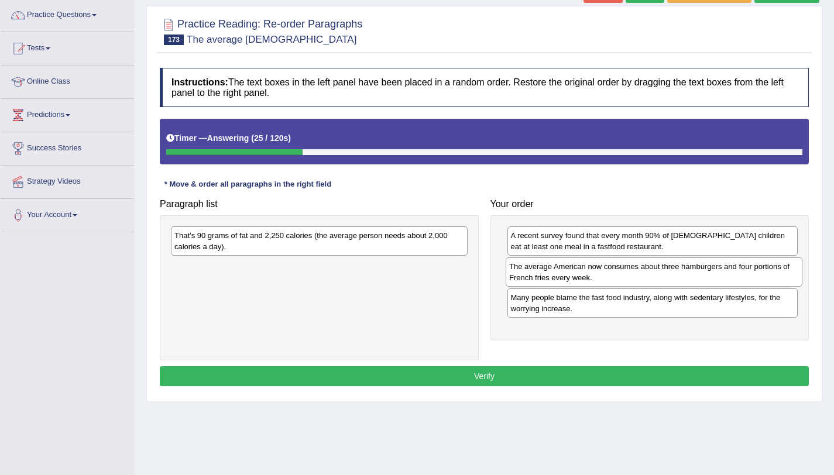
drag, startPoint x: 397, startPoint y: 235, endPoint x: 732, endPoint y: 266, distance: 336.2
click at [732, 266] on div "The average American now consumes about three hamburgers and four portions of F…" at bounding box center [654, 272] width 297 height 29
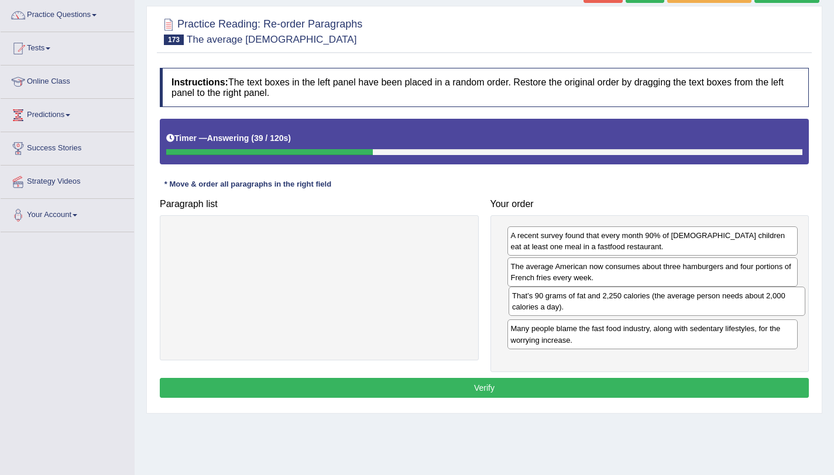
drag, startPoint x: 426, startPoint y: 246, endPoint x: 763, endPoint y: 306, distance: 343.1
click at [763, 306] on div "That’s 90 grams of fat and 2,250 calories (the average person needs about 2,000…" at bounding box center [657, 301] width 297 height 29
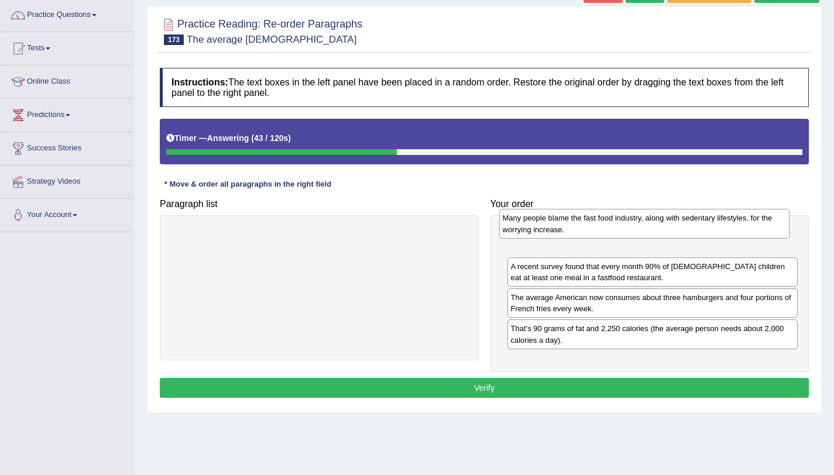
drag, startPoint x: 743, startPoint y: 333, endPoint x: 736, endPoint y: 223, distance: 110.3
click at [736, 223] on div "Many people blame the fast food industry, along with sedentary lifestyles, for …" at bounding box center [644, 223] width 291 height 29
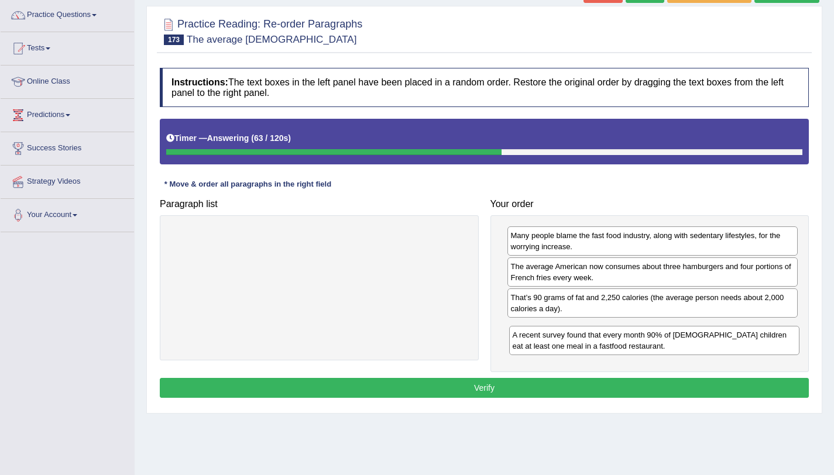
drag, startPoint x: 540, startPoint y: 275, endPoint x: 542, endPoint y: 344, distance: 68.5
click at [542, 344] on div "A recent survey found that every month 90% of American children eat at least on…" at bounding box center [654, 340] width 291 height 29
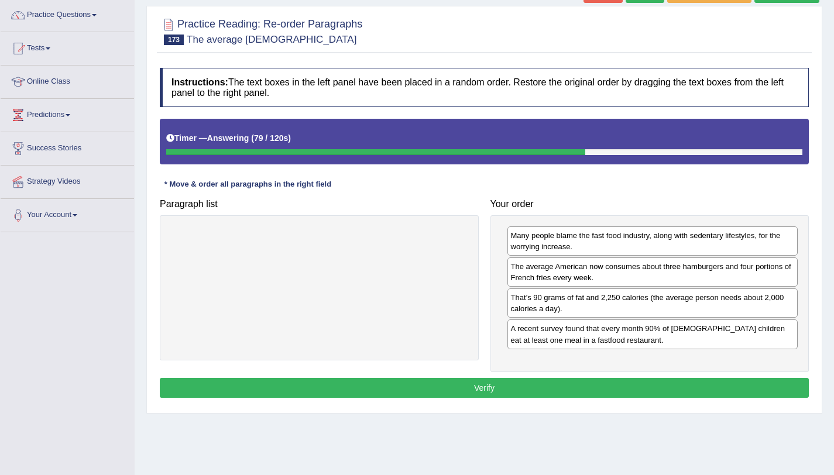
click at [543, 380] on button "Verify" at bounding box center [484, 388] width 649 height 20
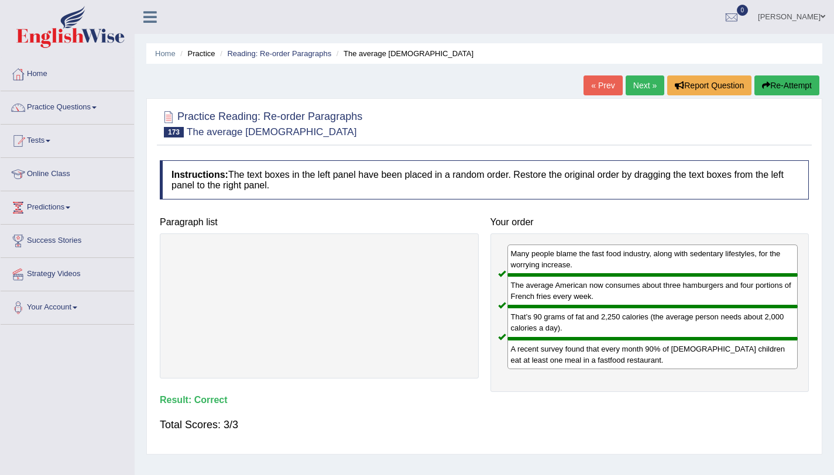
click at [630, 85] on link "Next »" at bounding box center [645, 86] width 39 height 20
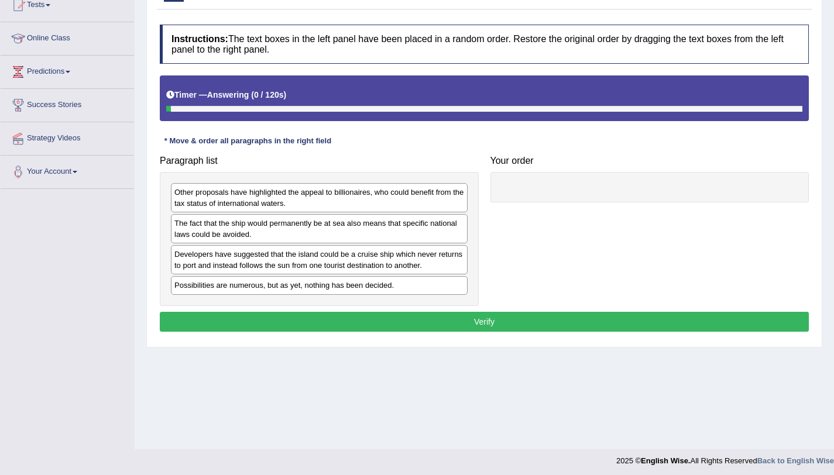
scroll to position [136, 0]
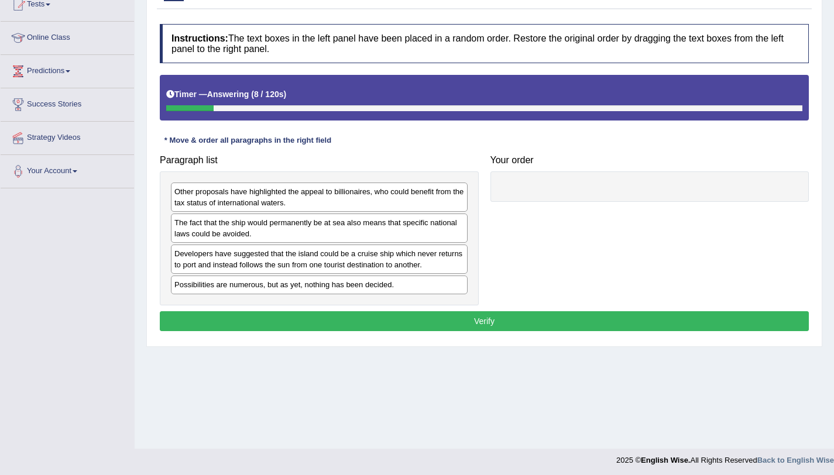
click at [348, 287] on div "Possibilities are numerous, but as yet, nothing has been decided." at bounding box center [319, 285] width 297 height 18
click at [398, 287] on div "Possibilities are numerous, but as yet, nothing has been decided." at bounding box center [319, 285] width 297 height 18
click at [348, 232] on div "The fact that the ship would permanently be at sea also means that specific nat…" at bounding box center [319, 228] width 297 height 29
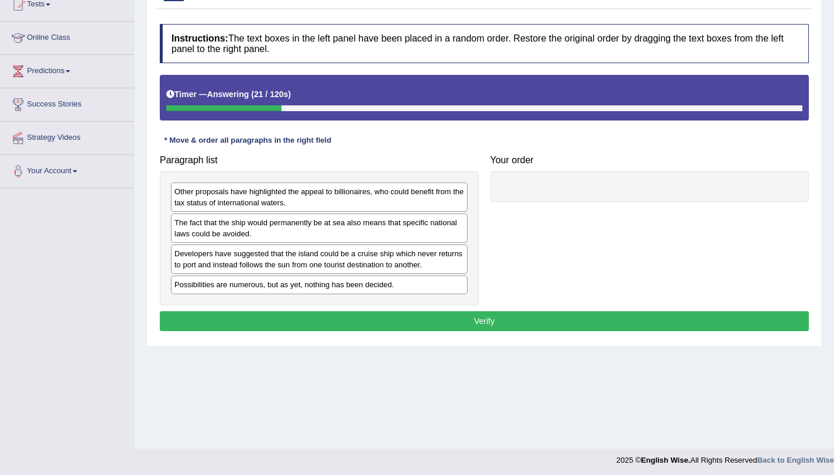
click at [355, 258] on div "Developers have suggested that the island could be a cruise ship which never re…" at bounding box center [319, 259] width 297 height 29
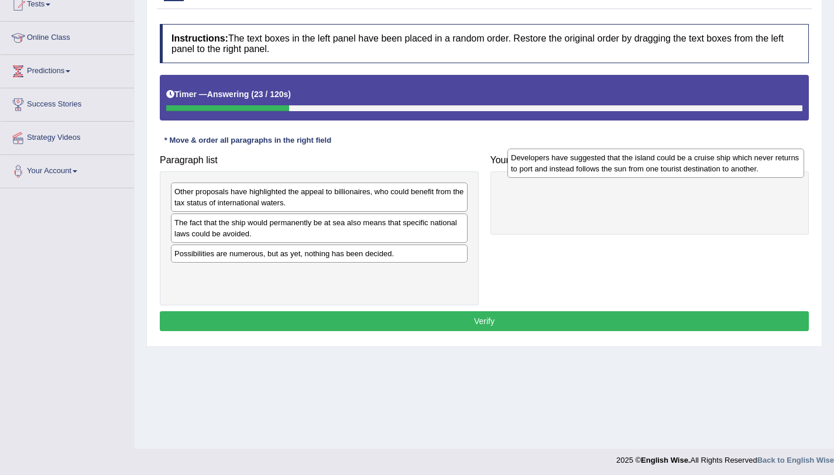
drag, startPoint x: 355, startPoint y: 258, endPoint x: 691, endPoint y: 166, distance: 348.5
click at [691, 166] on div "Developers have suggested that the island could be a cruise ship which never re…" at bounding box center [655, 163] width 297 height 29
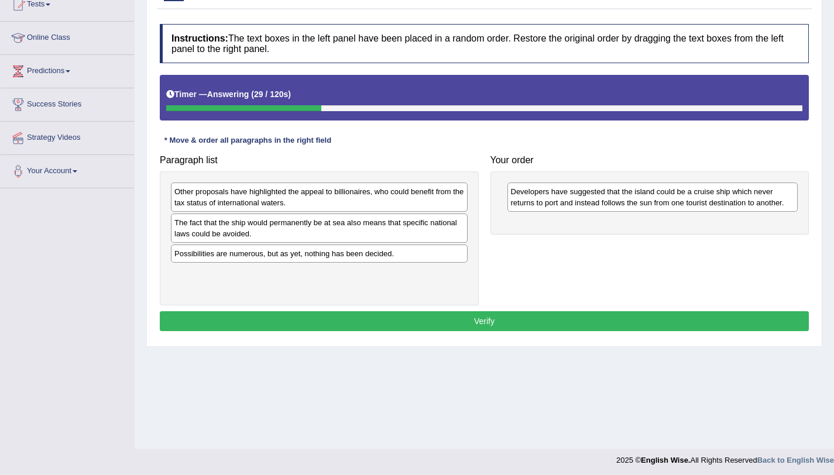
click at [403, 227] on div "The fact that the ship would permanently be at sea also means that specific nat…" at bounding box center [319, 228] width 297 height 29
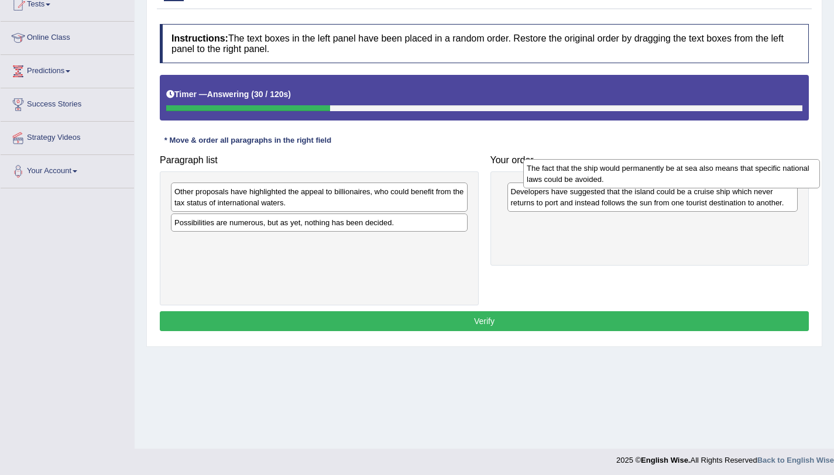
drag, startPoint x: 403, startPoint y: 227, endPoint x: 754, endPoint y: 173, distance: 355.9
click at [754, 173] on div "The fact that the ship would permanently be at sea also means that specific nat…" at bounding box center [671, 173] width 297 height 29
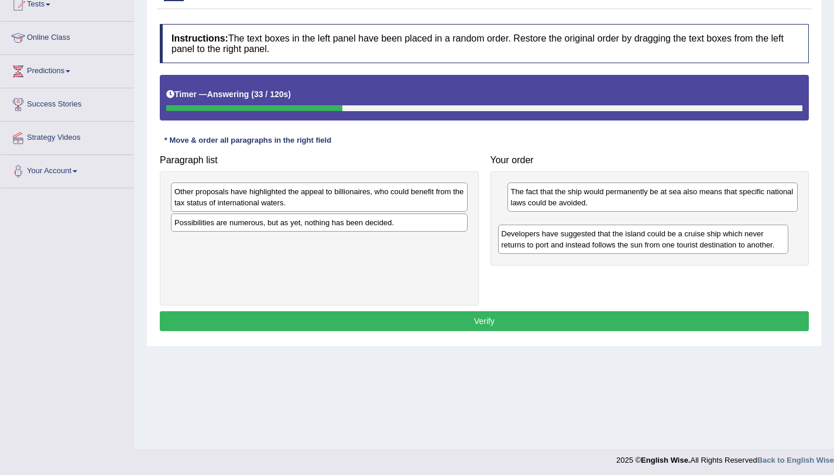
drag, startPoint x: 742, startPoint y: 194, endPoint x: 733, endPoint y: 236, distance: 43.2
click at [733, 236] on div "Developers have suggested that the island could be a cruise ship which never re…" at bounding box center [643, 239] width 291 height 29
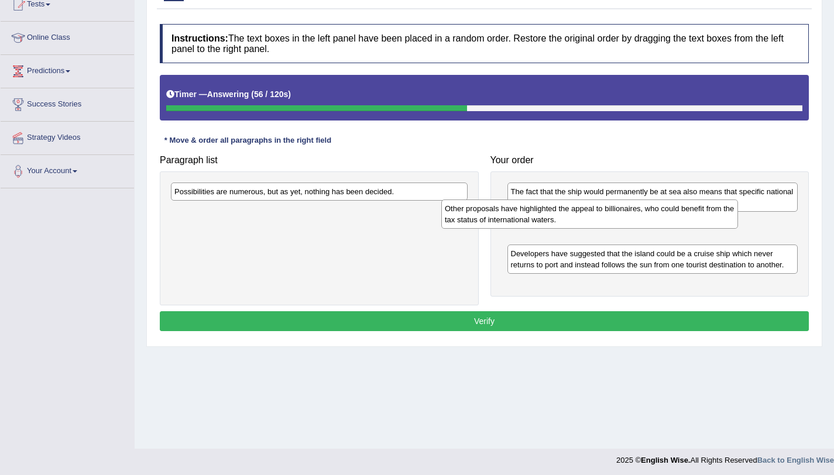
drag, startPoint x: 372, startPoint y: 202, endPoint x: 646, endPoint y: 221, distance: 274.0
click at [646, 221] on div "Other proposals have highlighted the appeal to billionaires, who could benefit …" at bounding box center [589, 214] width 297 height 29
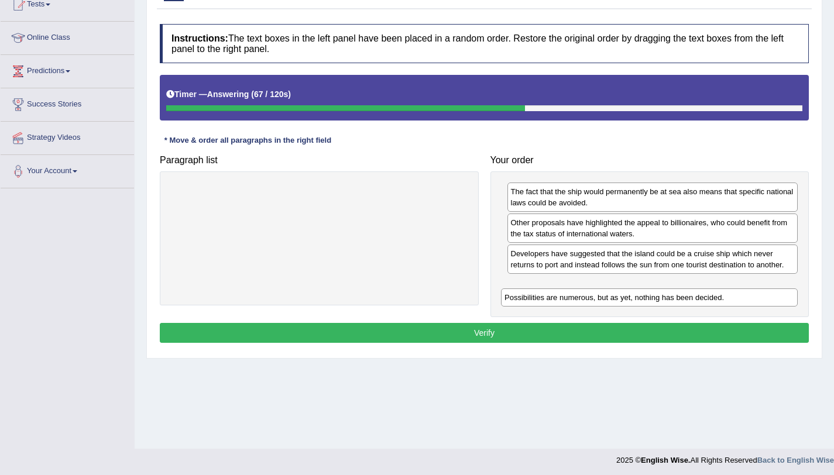
drag, startPoint x: 407, startPoint y: 197, endPoint x: 737, endPoint y: 303, distance: 346.7
click at [737, 303] on div "Possibilities are numerous, but as yet, nothing has been decided." at bounding box center [649, 298] width 297 height 18
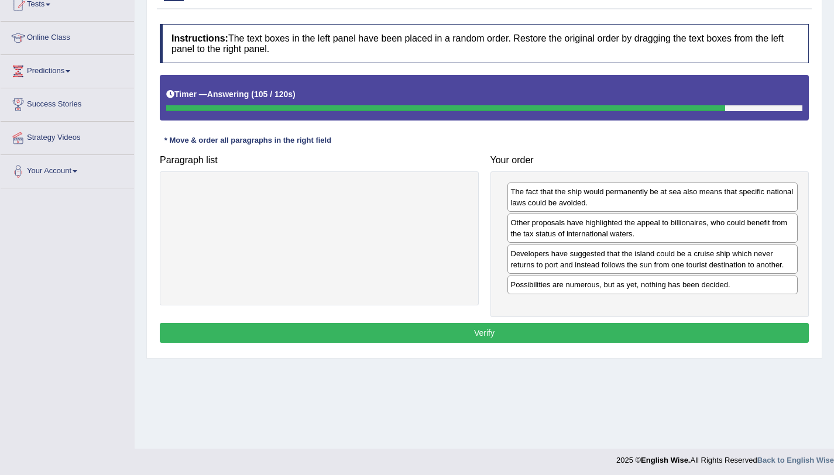
click at [553, 336] on button "Verify" at bounding box center [484, 333] width 649 height 20
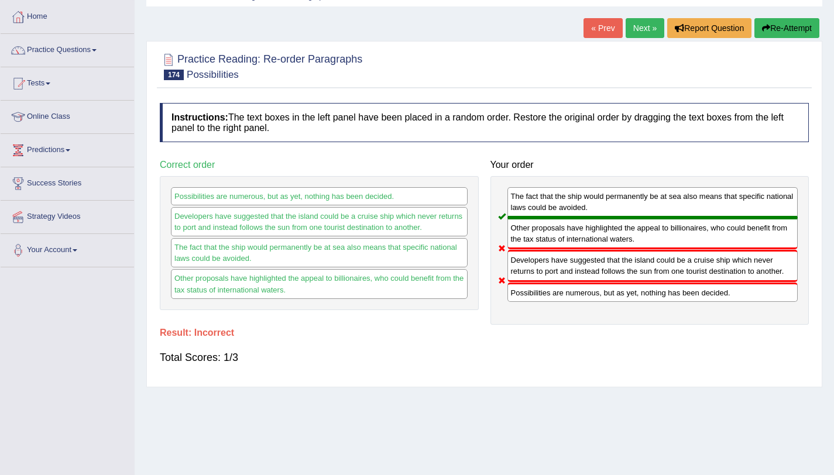
scroll to position [54, 0]
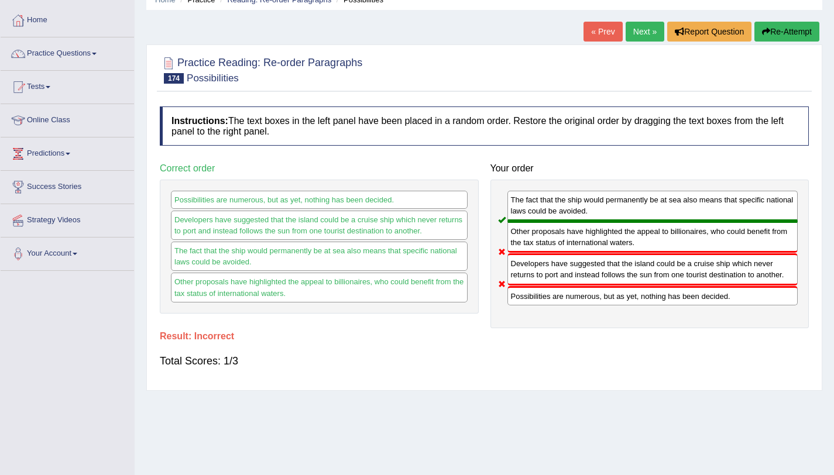
click at [643, 37] on link "Next »" at bounding box center [645, 32] width 39 height 20
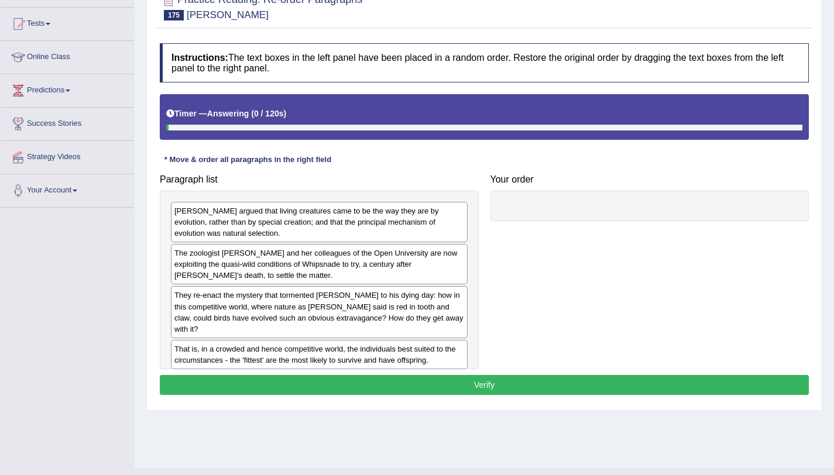
scroll to position [139, 0]
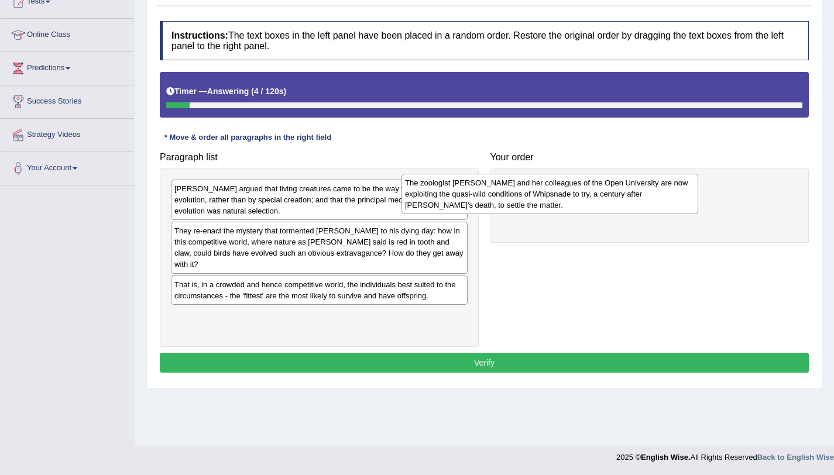
drag, startPoint x: 343, startPoint y: 245, endPoint x: 639, endPoint y: 189, distance: 300.8
click at [639, 189] on div "The zoologist Marion Petrie and her colleagues of the Open University are now e…" at bounding box center [550, 194] width 297 height 40
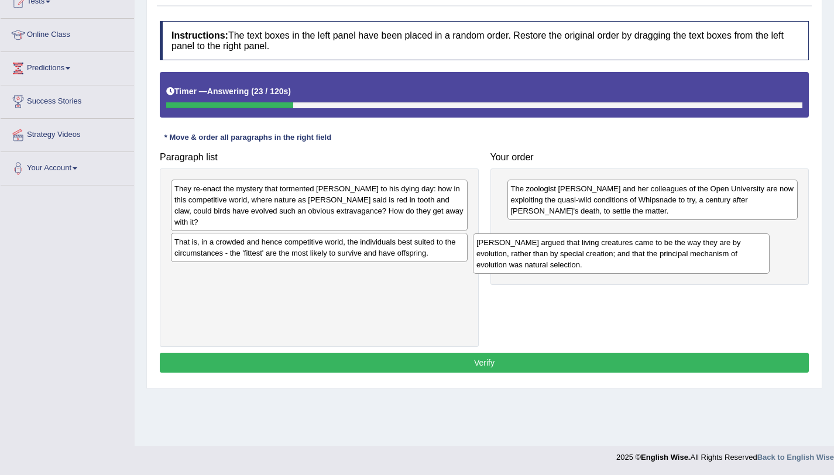
drag, startPoint x: 332, startPoint y: 194, endPoint x: 663, endPoint y: 247, distance: 335.0
click at [663, 247] on div "Darwin argued that living creatures came to be the way they are by evolution, r…" at bounding box center [621, 254] width 297 height 40
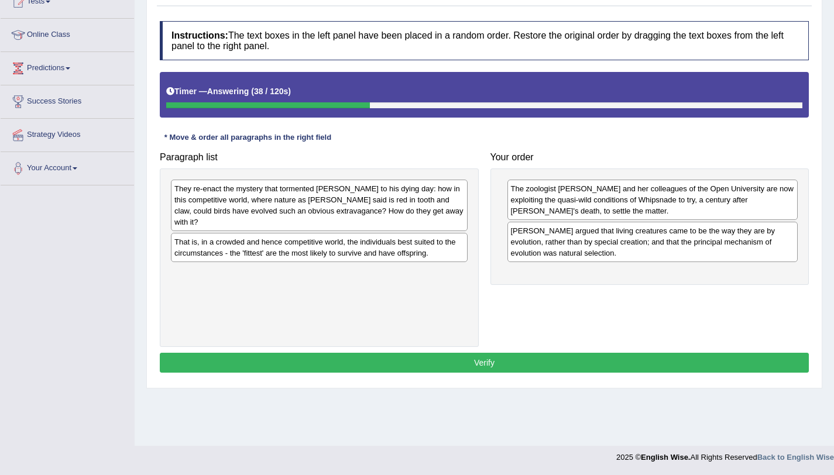
click at [387, 237] on div "That is, in a crowded and hence competitive world, the individuals best suited …" at bounding box center [319, 247] width 297 height 29
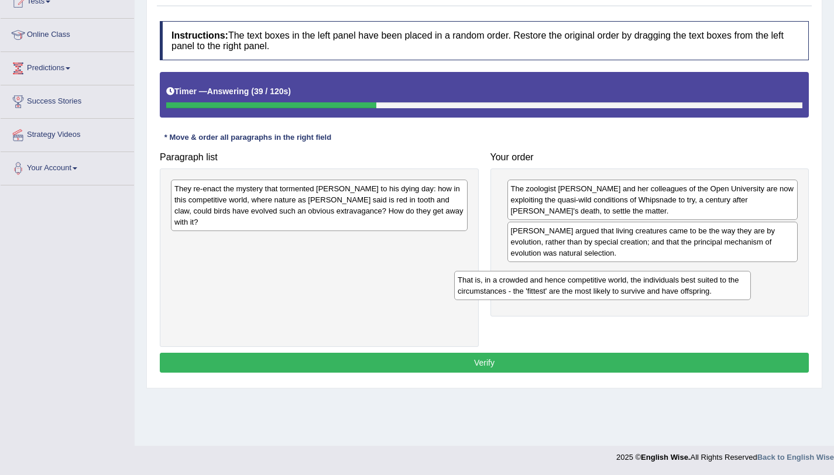
drag, startPoint x: 387, startPoint y: 237, endPoint x: 680, endPoint y: 283, distance: 295.7
click at [680, 283] on div "That is, in a crowded and hence competitive world, the individuals best suited …" at bounding box center [602, 285] width 297 height 29
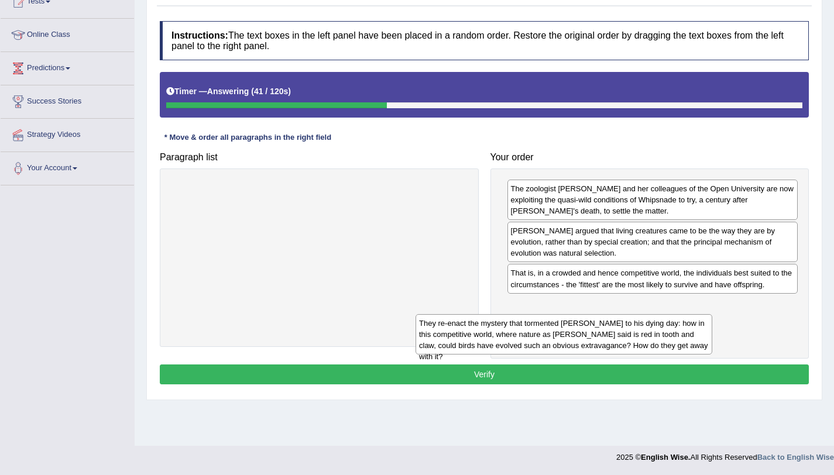
drag, startPoint x: 394, startPoint y: 208, endPoint x: 695, endPoint y: 321, distance: 321.6
click at [695, 321] on div "They re-enact the mystery that tormented Charles Darwin to his dying day: how i…" at bounding box center [564, 334] width 297 height 40
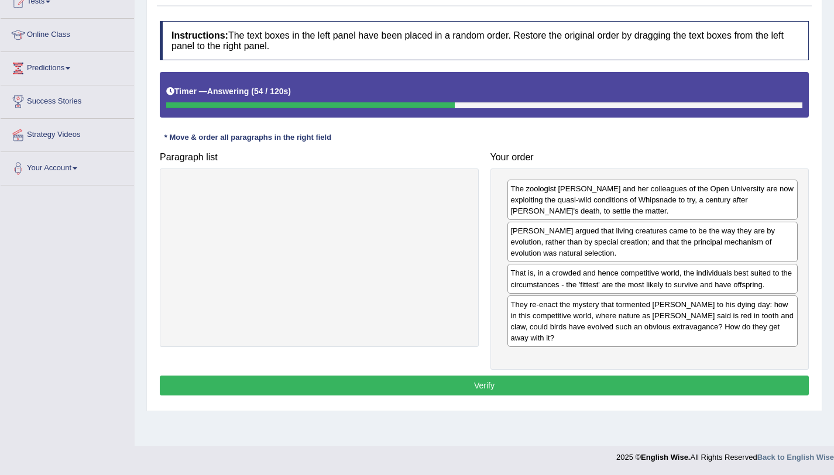
click at [595, 378] on button "Verify" at bounding box center [484, 386] width 649 height 20
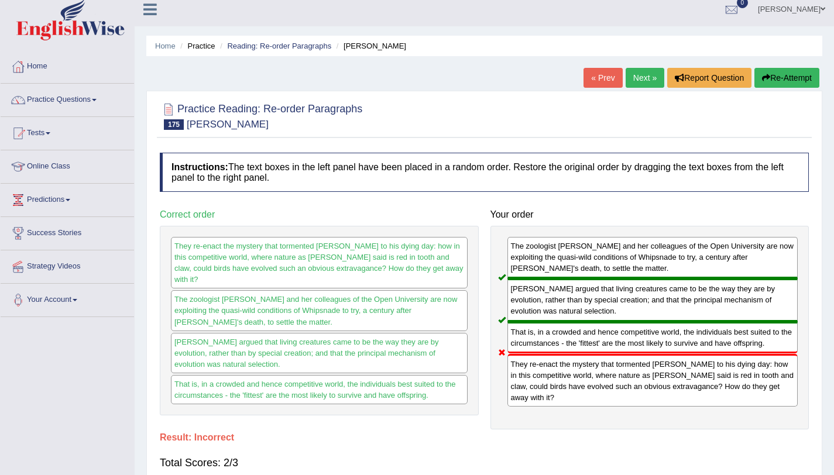
scroll to position [0, 0]
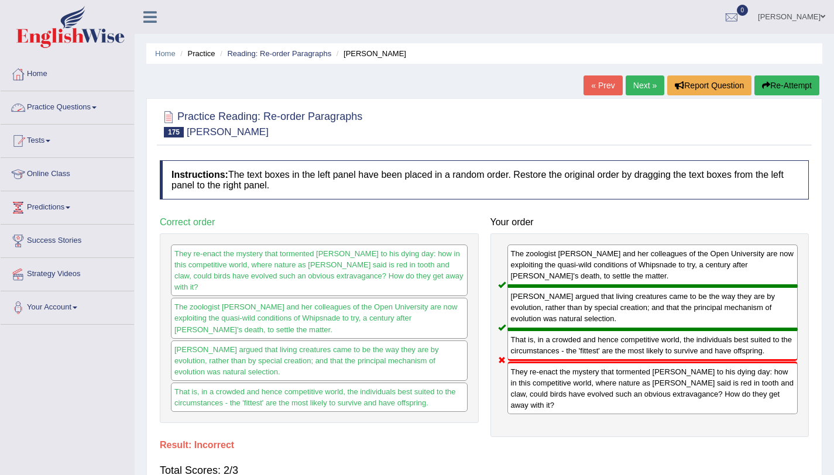
click at [77, 107] on link "Practice Questions" at bounding box center [67, 105] width 133 height 29
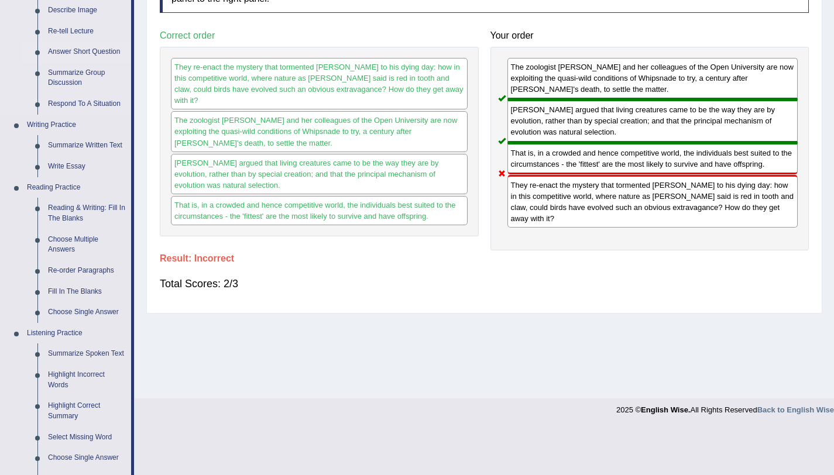
scroll to position [187, 0]
click at [70, 293] on link "Fill In The Blanks" at bounding box center [87, 291] width 88 height 21
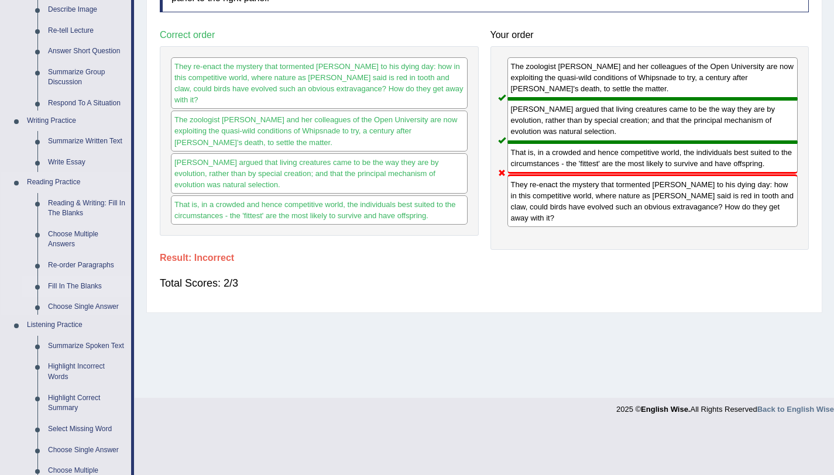
scroll to position [139, 0]
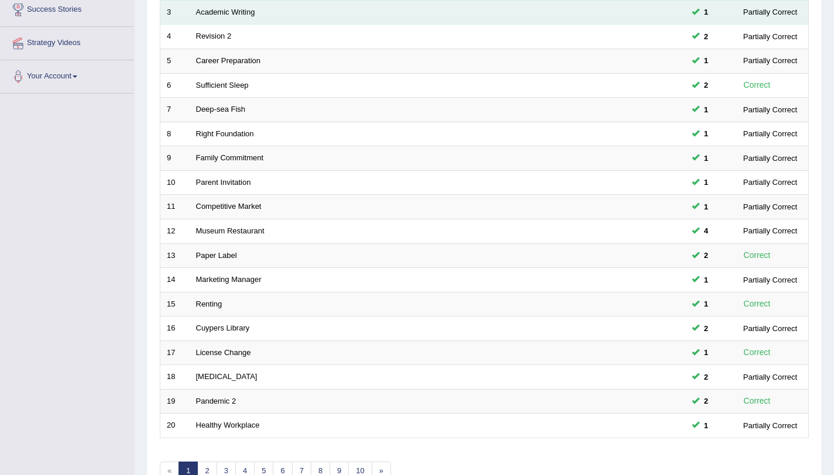
scroll to position [300, 0]
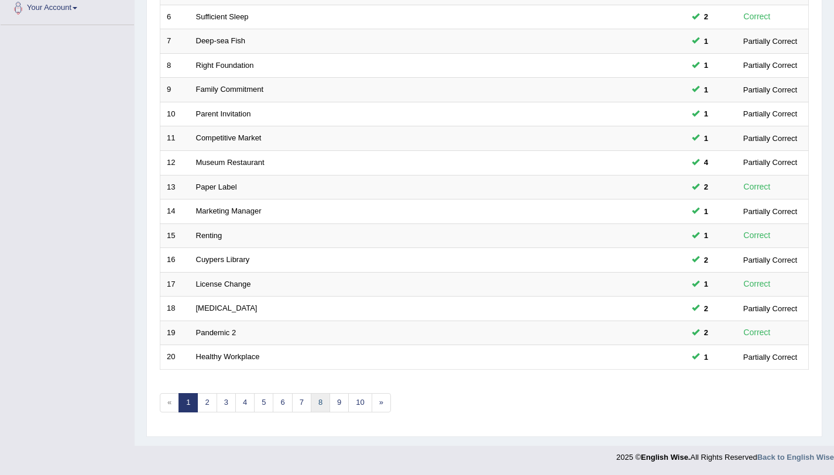
click at [316, 407] on link "8" at bounding box center [320, 402] width 19 height 19
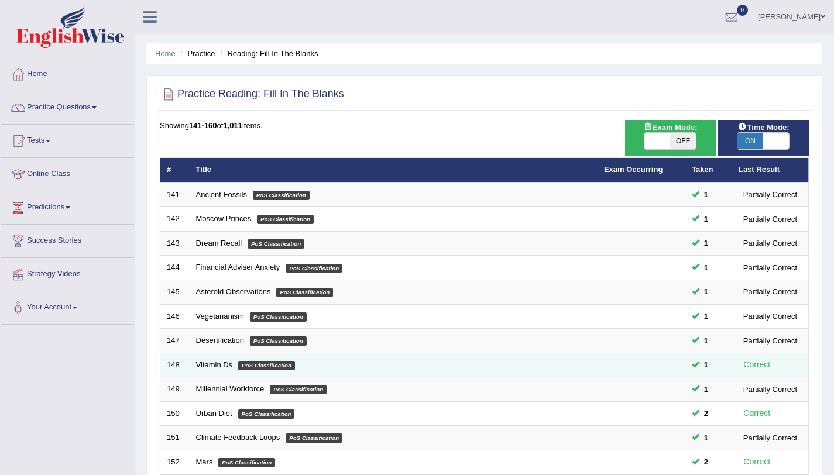
scroll to position [300, 0]
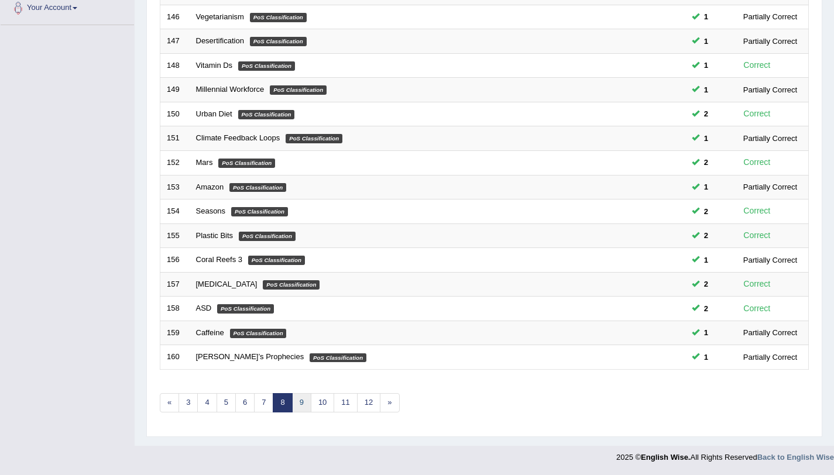
click at [304, 411] on link "9" at bounding box center [301, 402] width 19 height 19
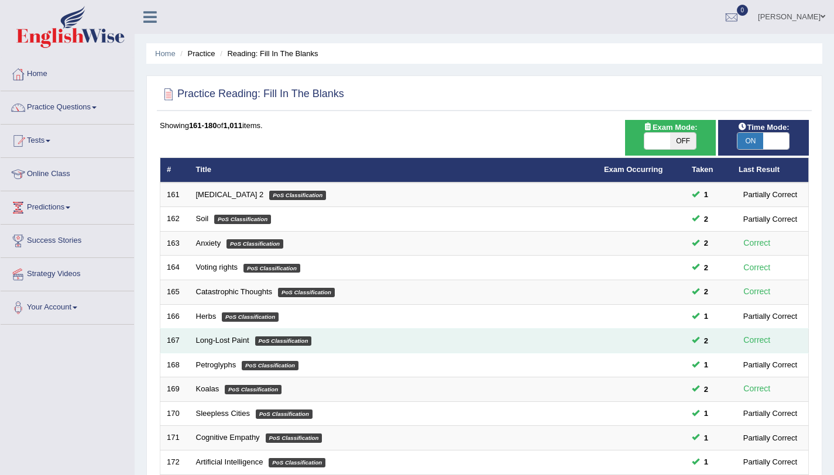
scroll to position [300, 0]
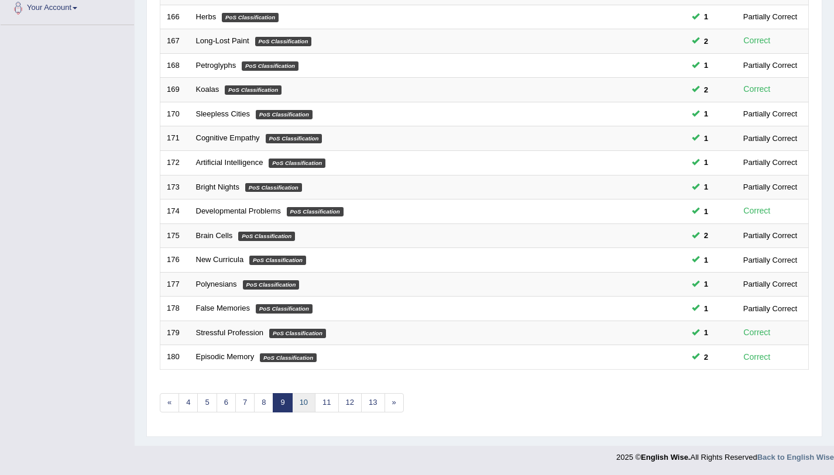
click at [302, 402] on link "10" at bounding box center [303, 402] width 23 height 19
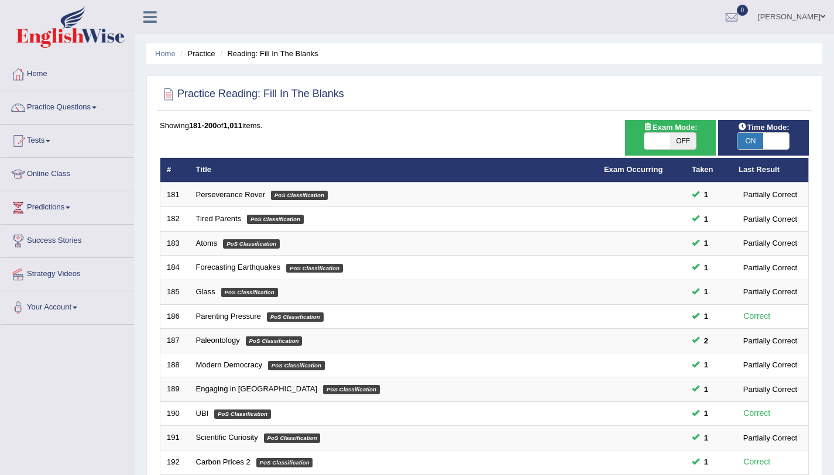
scroll to position [300, 0]
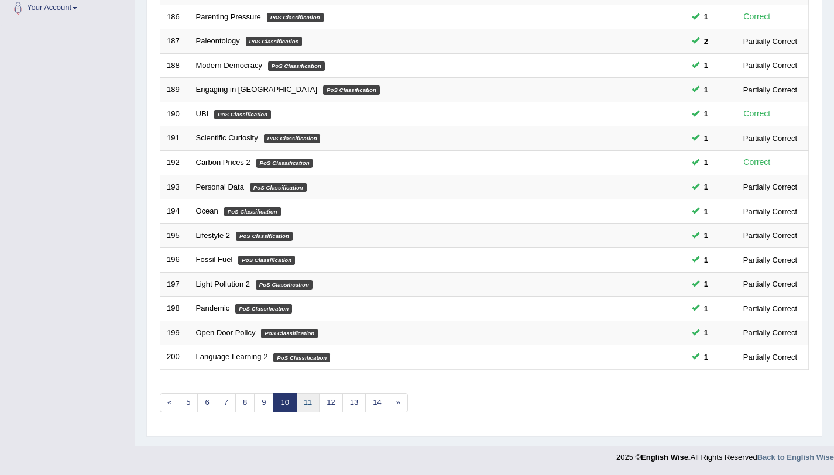
click at [307, 409] on link "11" at bounding box center [307, 402] width 23 height 19
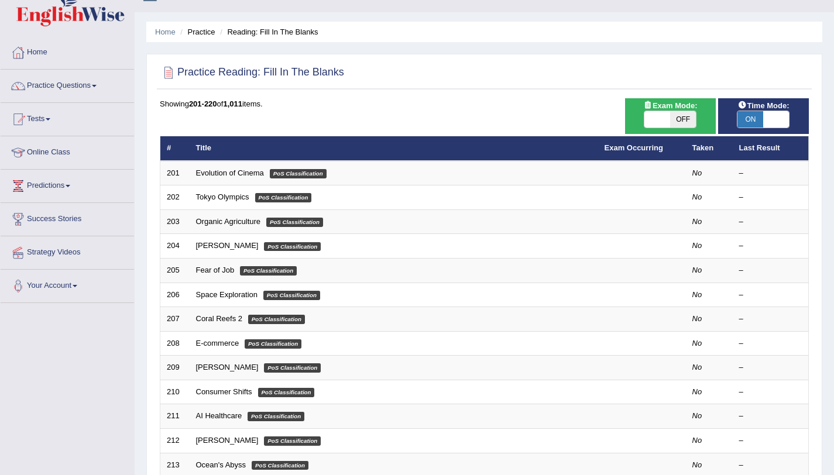
scroll to position [22, 0]
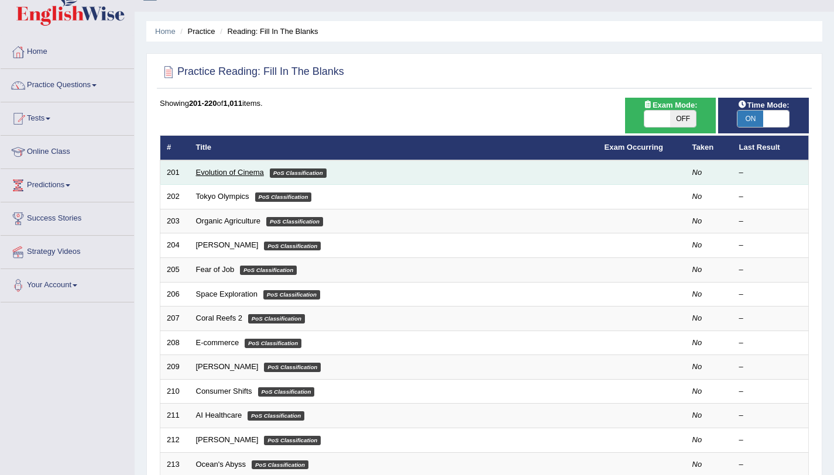
click at [210, 171] on link "Evolution of Cinema" at bounding box center [230, 172] width 68 height 9
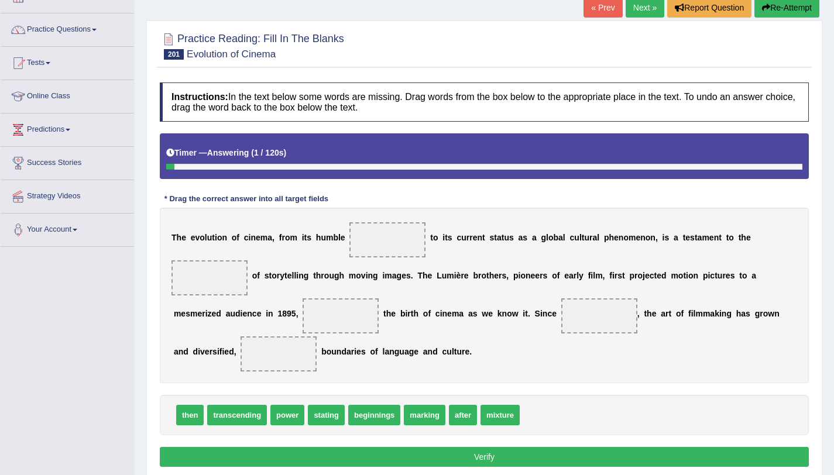
scroll to position [78, 0]
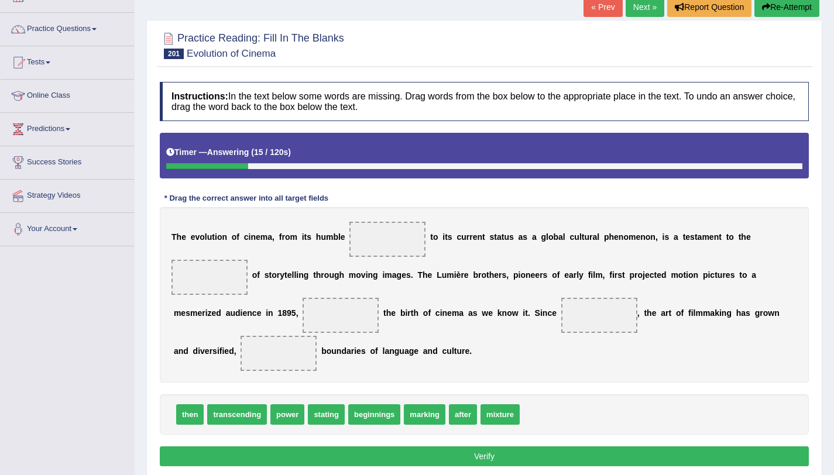
click at [395, 418] on span "beginnings" at bounding box center [374, 414] width 52 height 20
click at [223, 421] on span "transcending" at bounding box center [237, 414] width 60 height 20
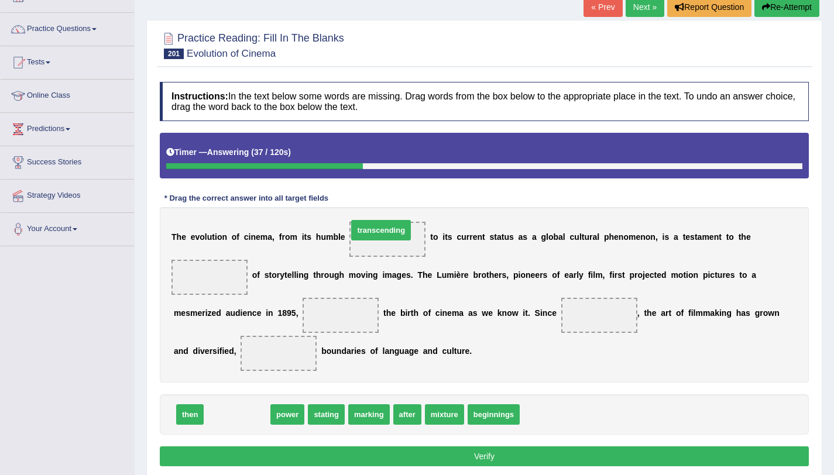
drag, startPoint x: 250, startPoint y: 416, endPoint x: 401, endPoint y: 238, distance: 232.9
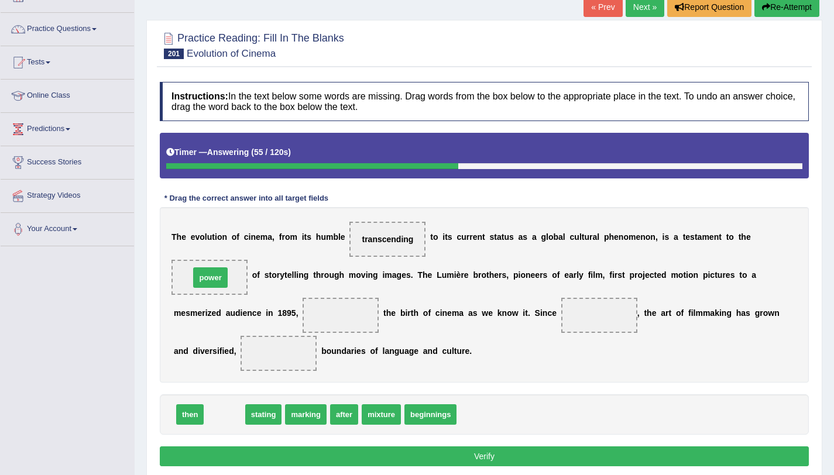
drag, startPoint x: 227, startPoint y: 421, endPoint x: 213, endPoint y: 284, distance: 137.7
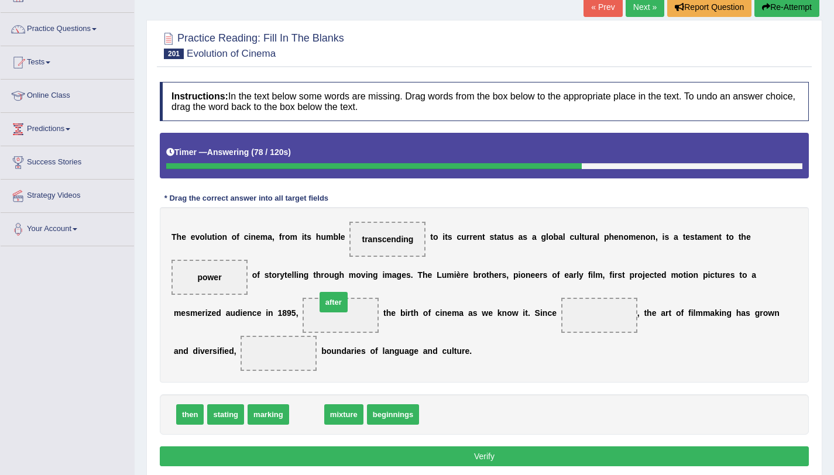
drag, startPoint x: 306, startPoint y: 416, endPoint x: 332, endPoint y: 303, distance: 115.6
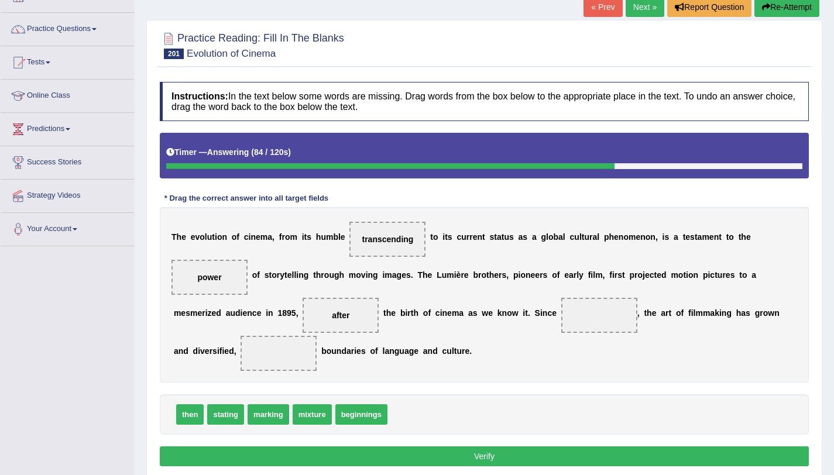
click at [261, 419] on span "marking" at bounding box center [269, 414] width 42 height 20
drag, startPoint x: 265, startPoint y: 418, endPoint x: 598, endPoint y: 320, distance: 348.0
click at [260, 418] on span "mixture" at bounding box center [267, 414] width 39 height 20
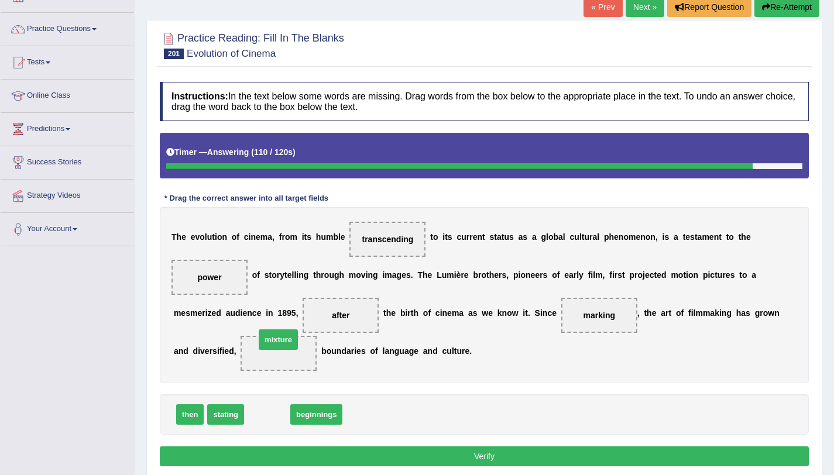
drag, startPoint x: 260, startPoint y: 418, endPoint x: 271, endPoint y: 343, distance: 75.7
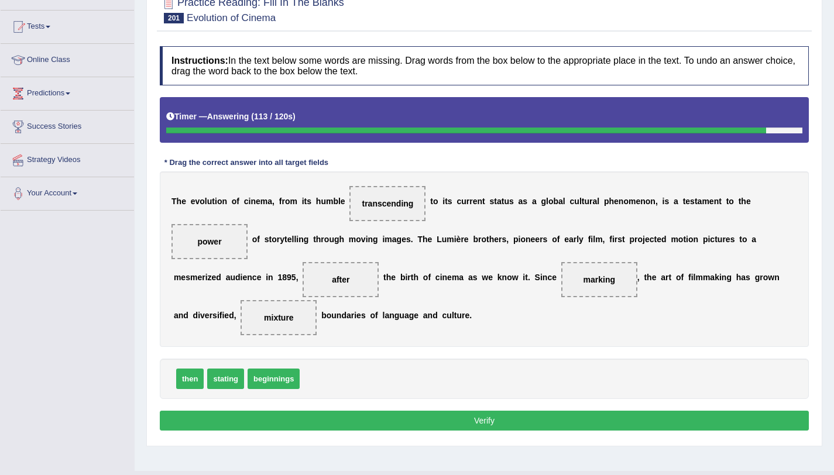
scroll to position [139, 0]
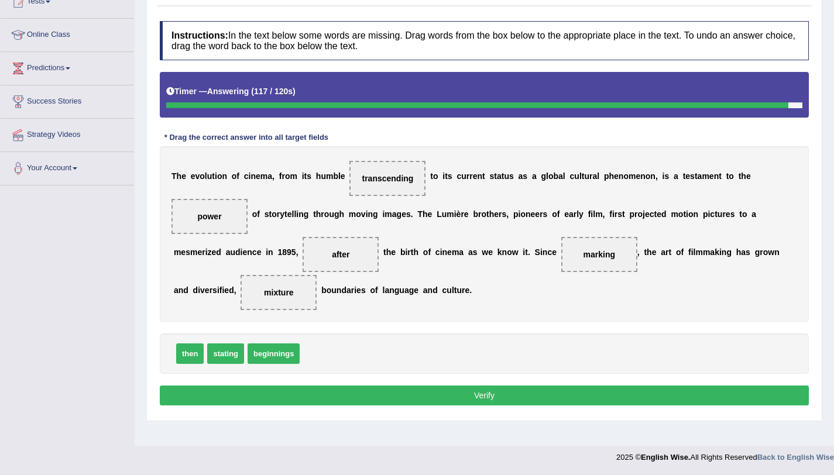
click at [434, 400] on button "Verify" at bounding box center [484, 396] width 649 height 20
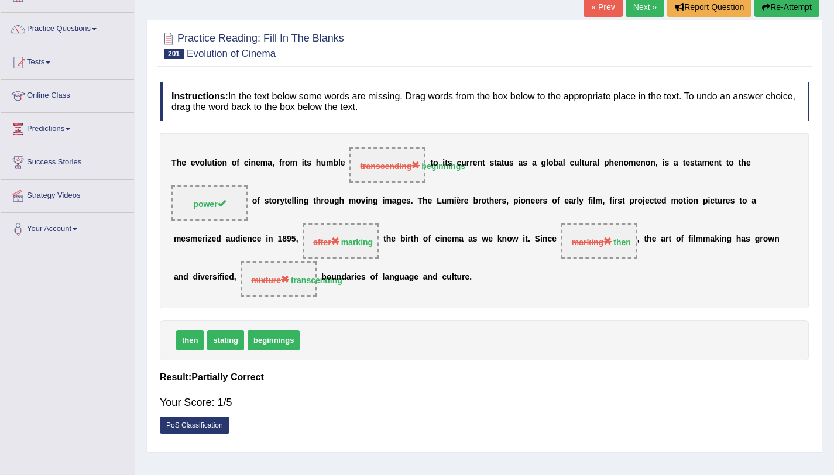
scroll to position [78, 0]
click at [770, 15] on button "Re-Attempt" at bounding box center [786, 8] width 65 height 20
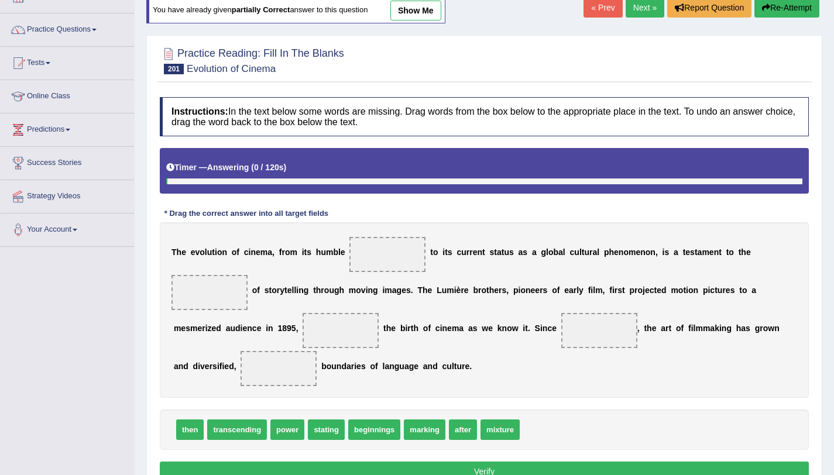
scroll to position [139, 0]
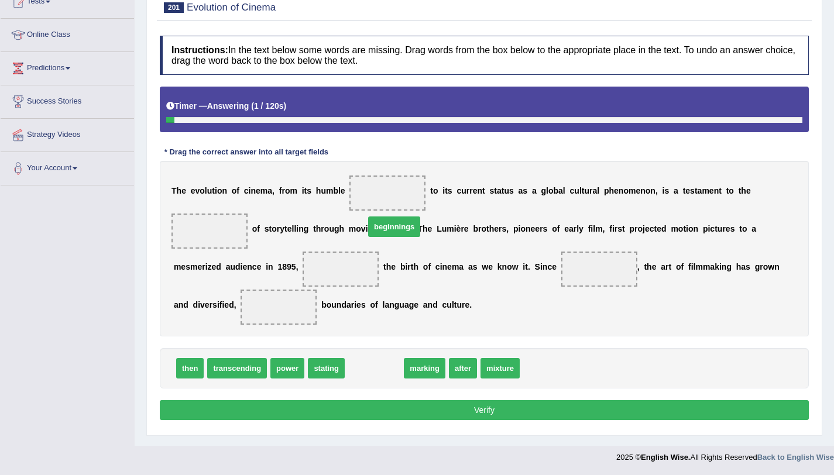
drag, startPoint x: 372, startPoint y: 366, endPoint x: 393, endPoint y: 219, distance: 148.5
click at [393, 219] on span "beginnings" at bounding box center [394, 227] width 52 height 20
drag, startPoint x: 366, startPoint y: 372, endPoint x: 373, endPoint y: 187, distance: 185.1
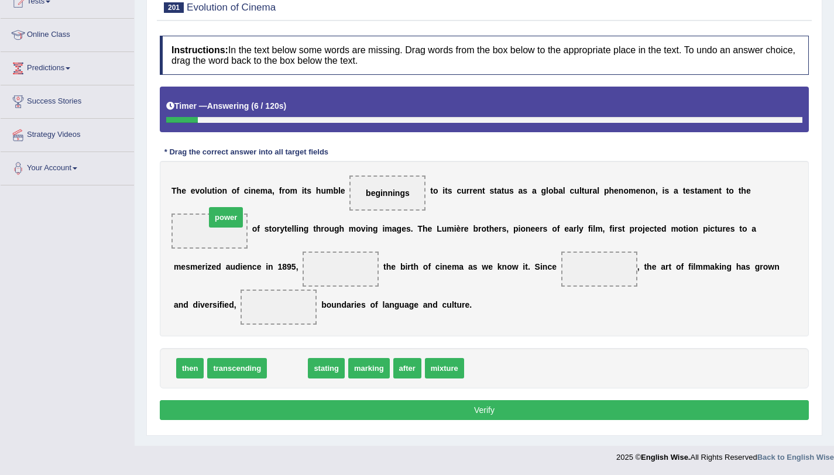
drag, startPoint x: 287, startPoint y: 368, endPoint x: 219, endPoint y: 216, distance: 165.9
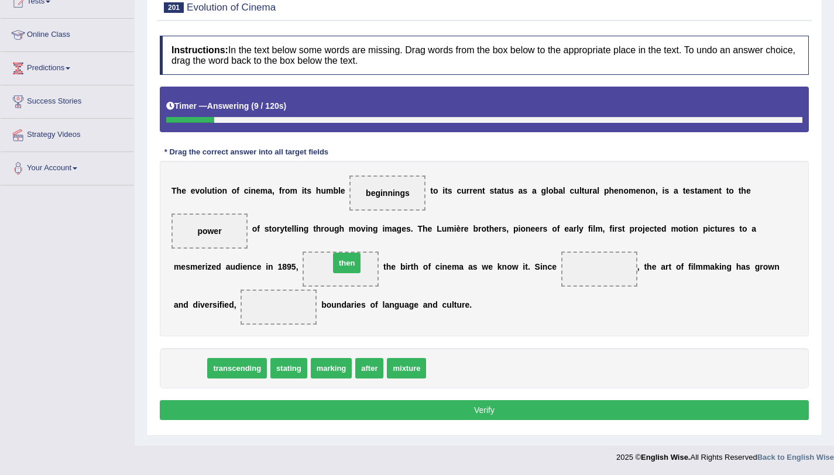
drag, startPoint x: 184, startPoint y: 364, endPoint x: 341, endPoint y: 259, distance: 188.5
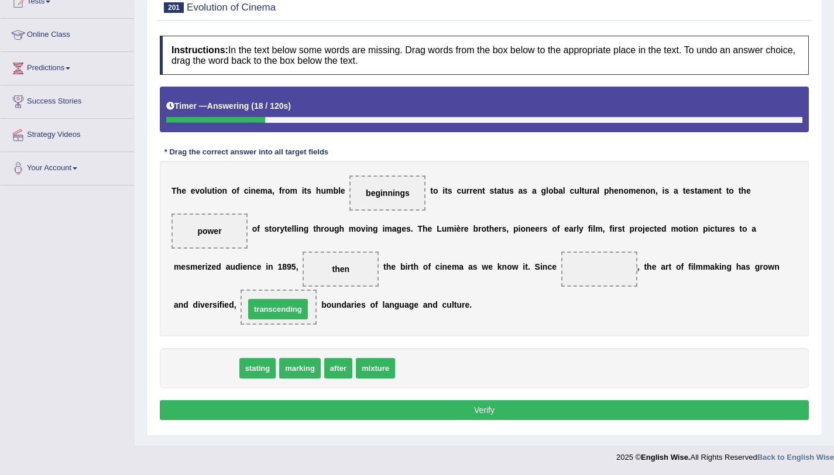
drag, startPoint x: 214, startPoint y: 373, endPoint x: 286, endPoint y: 314, distance: 93.2
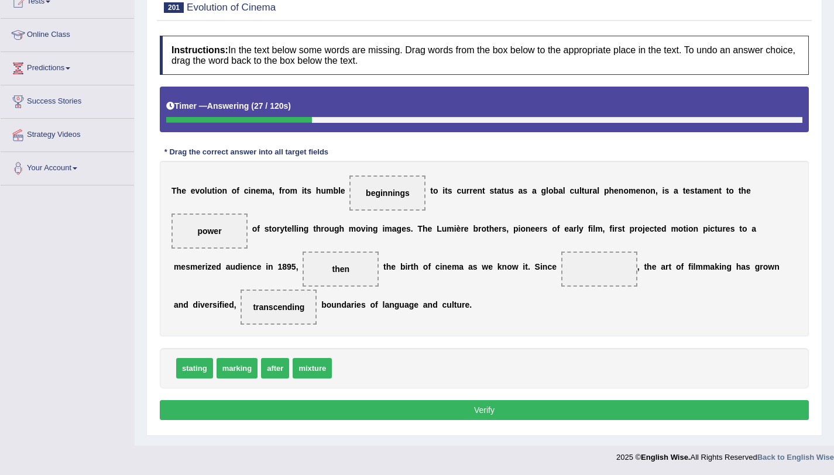
click at [198, 366] on span "stating" at bounding box center [194, 368] width 37 height 20
drag, startPoint x: 198, startPoint y: 366, endPoint x: 619, endPoint y: 258, distance: 434.0
click at [574, 402] on button "Verify" at bounding box center [484, 410] width 649 height 20
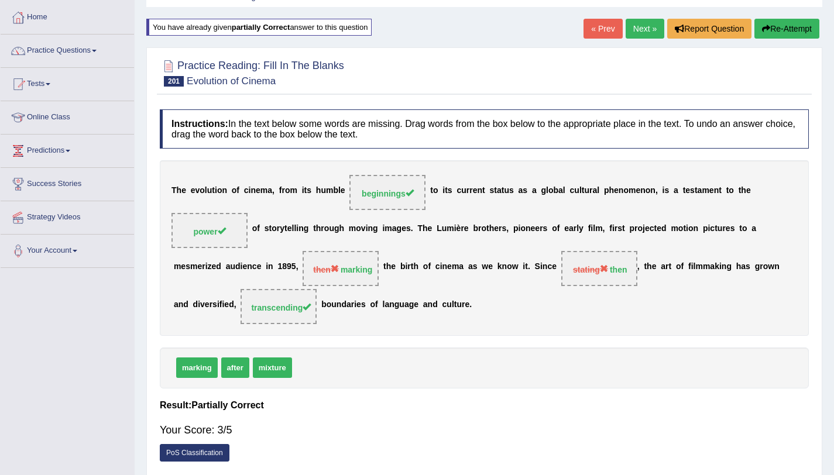
scroll to position [56, 0]
click at [633, 28] on link "Next »" at bounding box center [645, 29] width 39 height 20
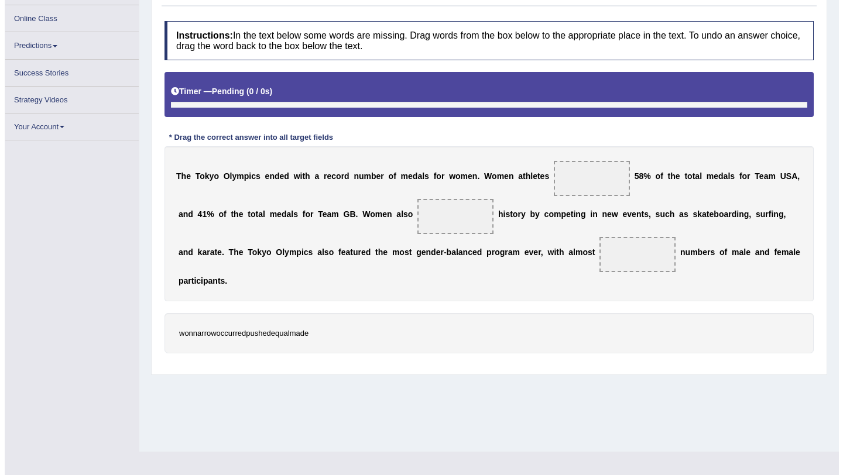
scroll to position [139, 0]
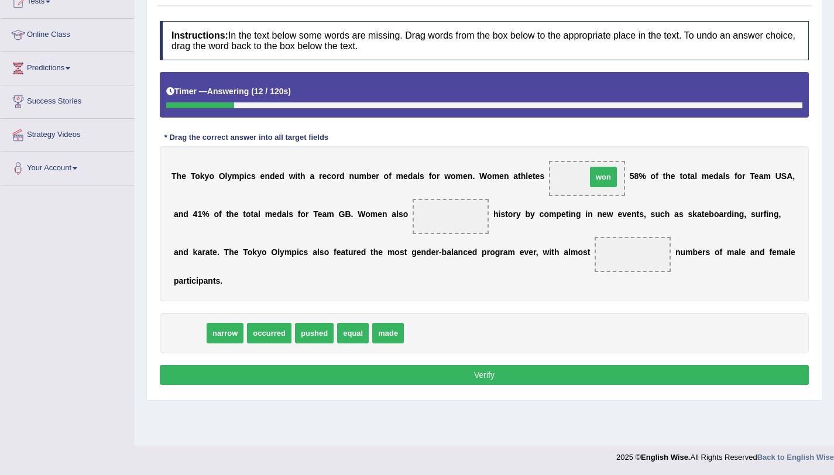
drag, startPoint x: 193, startPoint y: 338, endPoint x: 605, endPoint y: 181, distance: 440.9
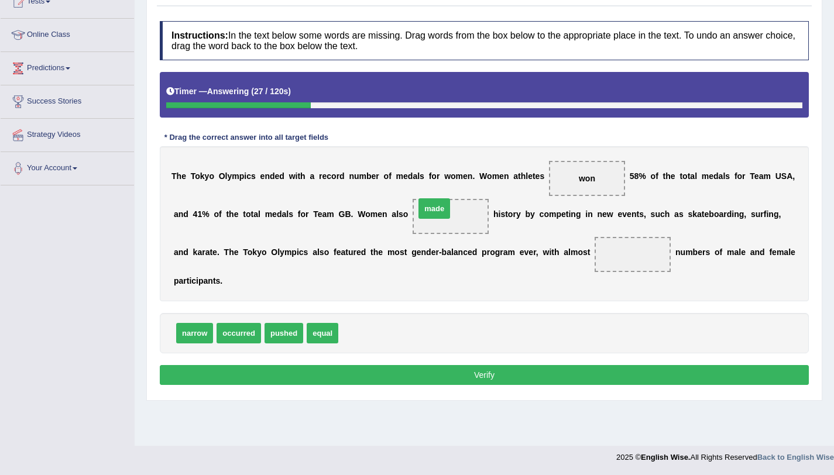
drag, startPoint x: 352, startPoint y: 333, endPoint x: 429, endPoint y: 208, distance: 146.4
click at [228, 339] on span "occurred" at bounding box center [239, 333] width 44 height 20
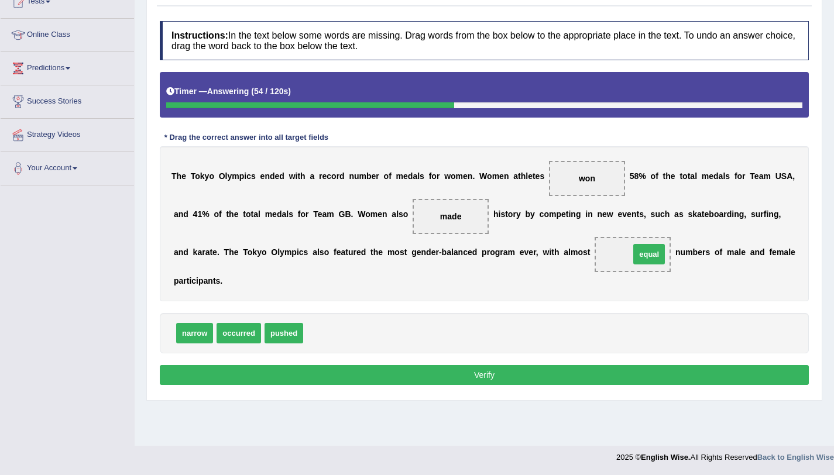
drag, startPoint x: 328, startPoint y: 339, endPoint x: 655, endPoint y: 260, distance: 336.6
click at [521, 376] on button "Verify" at bounding box center [484, 375] width 649 height 20
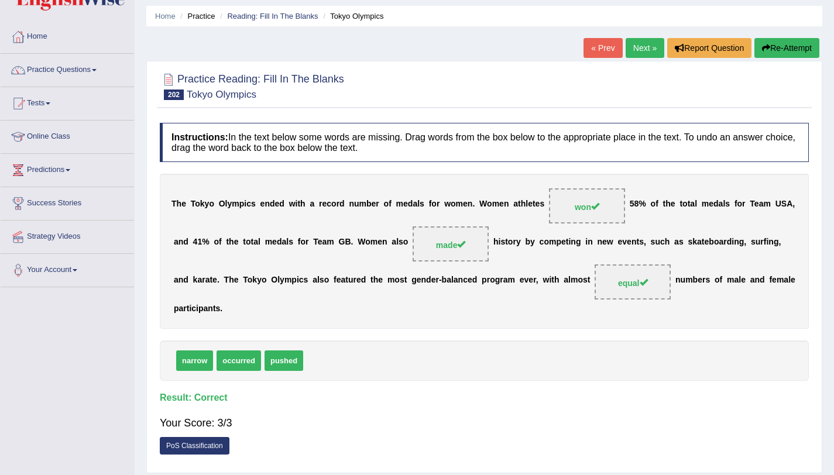
scroll to position [37, 0]
click at [646, 48] on link "Next »" at bounding box center [645, 49] width 39 height 20
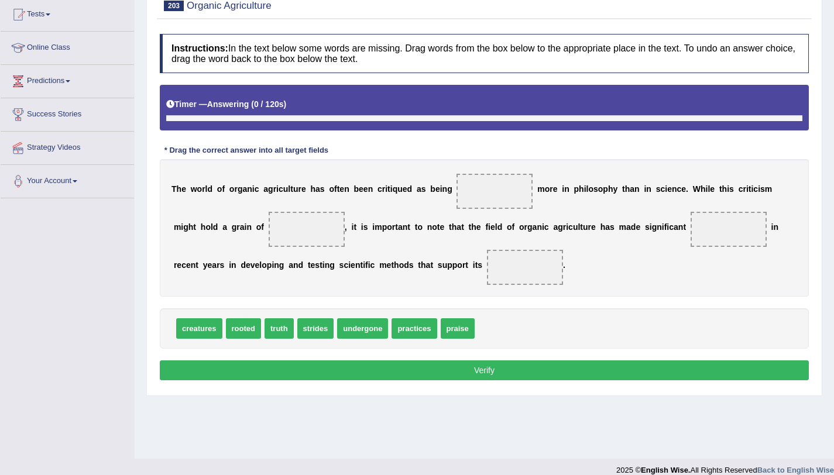
scroll to position [139, 0]
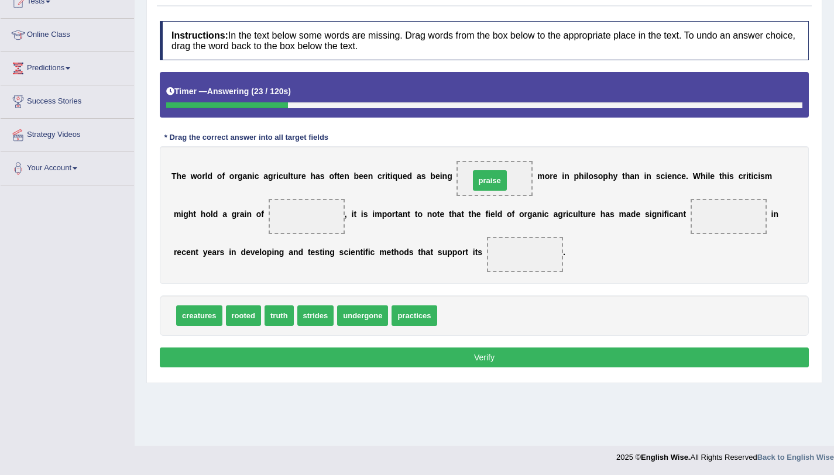
drag, startPoint x: 445, startPoint y: 320, endPoint x: 477, endPoint y: 184, distance: 139.0
click at [275, 317] on span "truth" at bounding box center [279, 316] width 29 height 20
drag, startPoint x: 275, startPoint y: 317, endPoint x: 304, endPoint y: 222, distance: 99.1
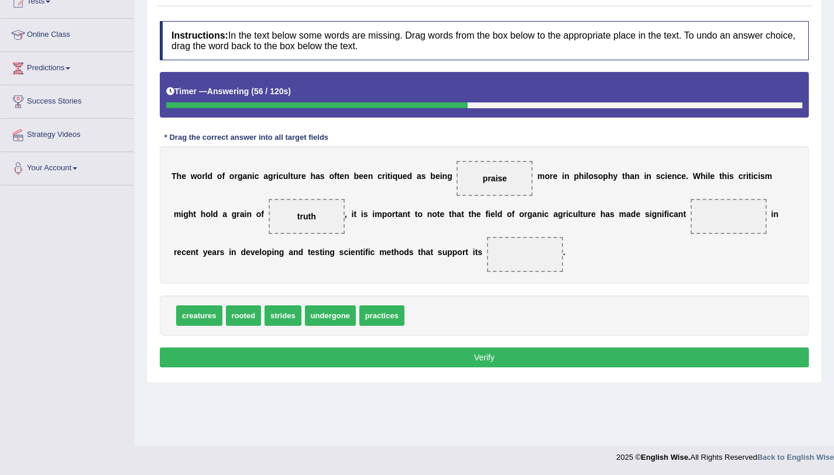
click at [389, 315] on span "practices" at bounding box center [381, 316] width 45 height 20
drag, startPoint x: 392, startPoint y: 318, endPoint x: 781, endPoint y: 209, distance: 404.7
click at [276, 320] on span "strides" at bounding box center [283, 316] width 37 height 20
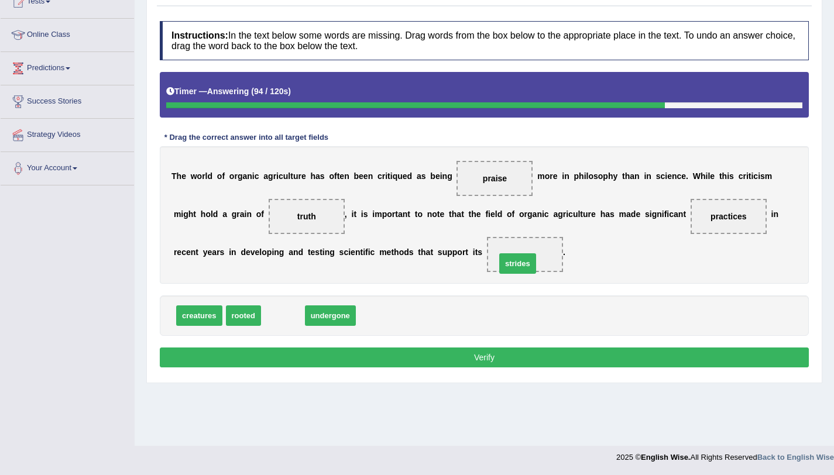
drag, startPoint x: 294, startPoint y: 317, endPoint x: 530, endPoint y: 262, distance: 241.6
click at [499, 363] on button "Verify" at bounding box center [484, 358] width 649 height 20
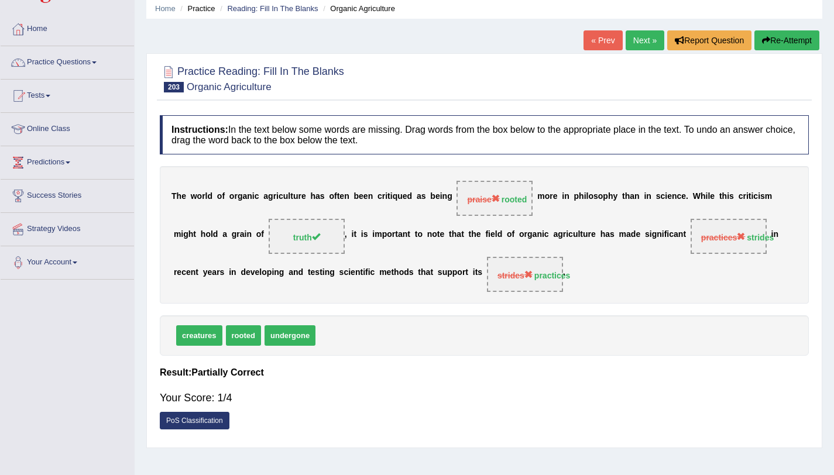
scroll to position [44, 0]
click at [644, 48] on link "Next »" at bounding box center [645, 41] width 39 height 20
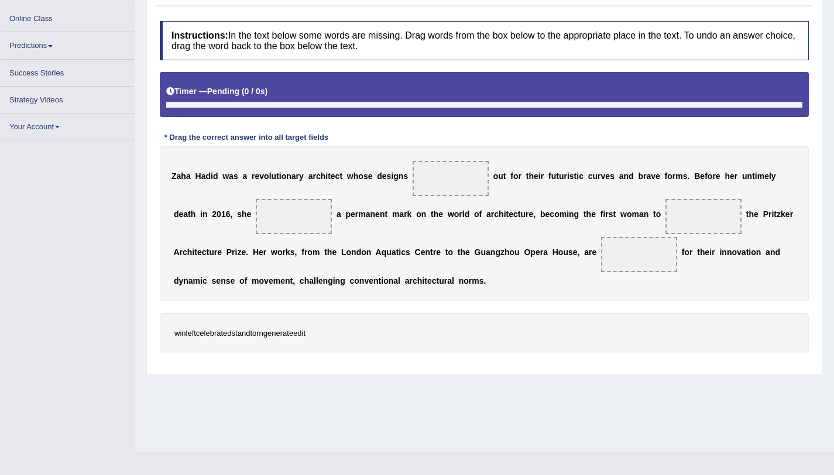
scroll to position [139, 0]
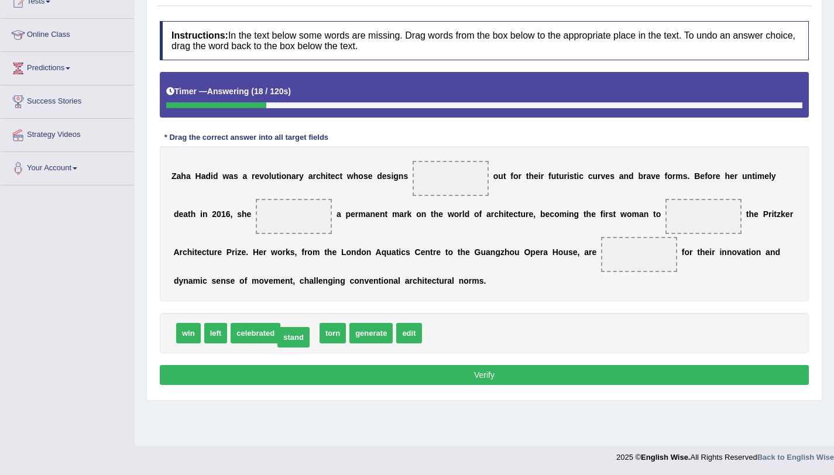
drag, startPoint x: 307, startPoint y: 338, endPoint x: 301, endPoint y: 342, distance: 7.6
click at [203, 330] on div "win left celebrated torn generate edit stand" at bounding box center [484, 333] width 649 height 40
drag, startPoint x: 194, startPoint y: 335, endPoint x: 451, endPoint y: 345, distance: 257.7
click at [190, 338] on span "left" at bounding box center [187, 333] width 23 height 20
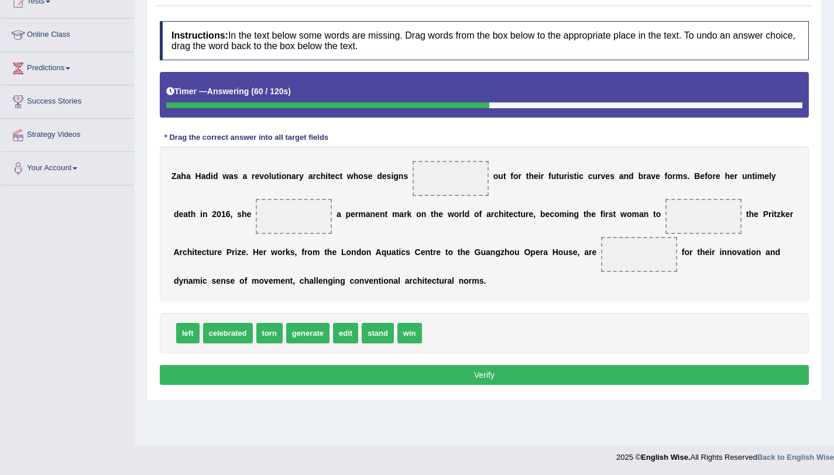
click at [310, 335] on span "generate" at bounding box center [307, 333] width 43 height 20
drag, startPoint x: 310, startPoint y: 335, endPoint x: 293, endPoint y: 226, distance: 110.8
drag, startPoint x: 367, startPoint y: 337, endPoint x: 722, endPoint y: 221, distance: 373.3
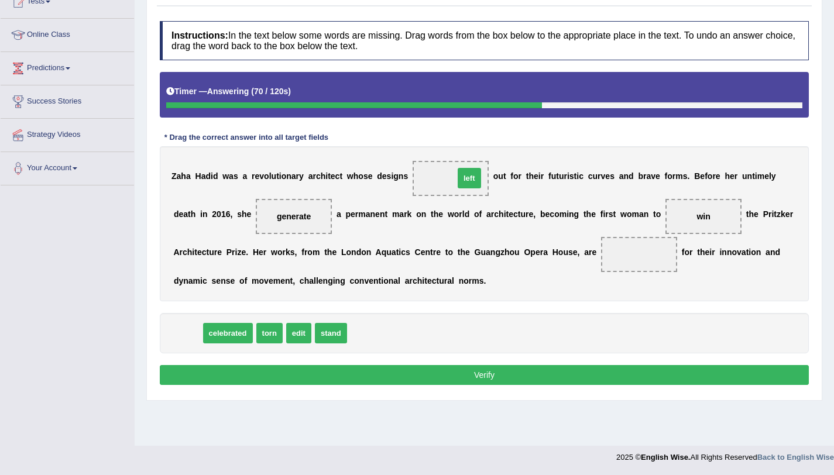
drag, startPoint x: 187, startPoint y: 335, endPoint x: 469, endPoint y: 180, distance: 321.4
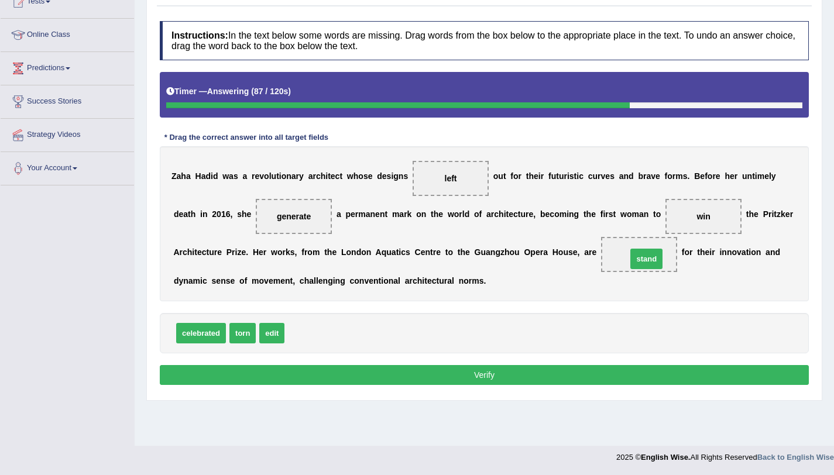
drag, startPoint x: 313, startPoint y: 331, endPoint x: 655, endPoint y: 256, distance: 349.9
click at [445, 180] on span "left" at bounding box center [451, 178] width 12 height 9
drag, startPoint x: 444, startPoint y: 180, endPoint x: 346, endPoint y: 339, distance: 186.6
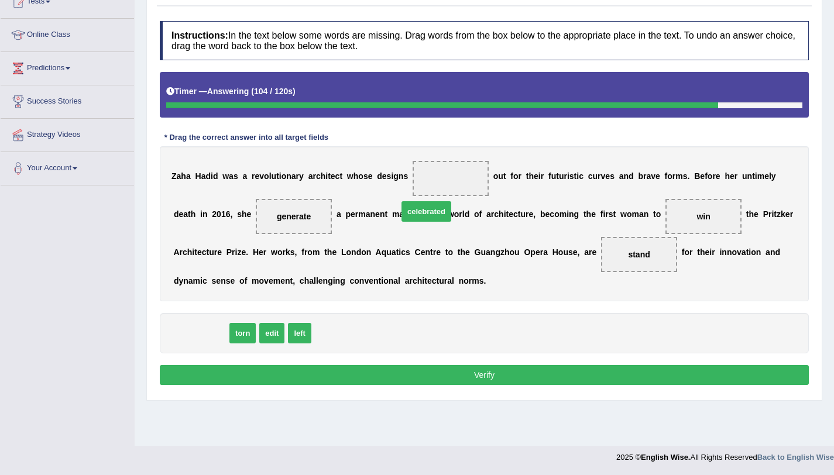
drag, startPoint x: 201, startPoint y: 335, endPoint x: 445, endPoint y: 180, distance: 290.0
click at [436, 382] on button "Verify" at bounding box center [484, 375] width 649 height 20
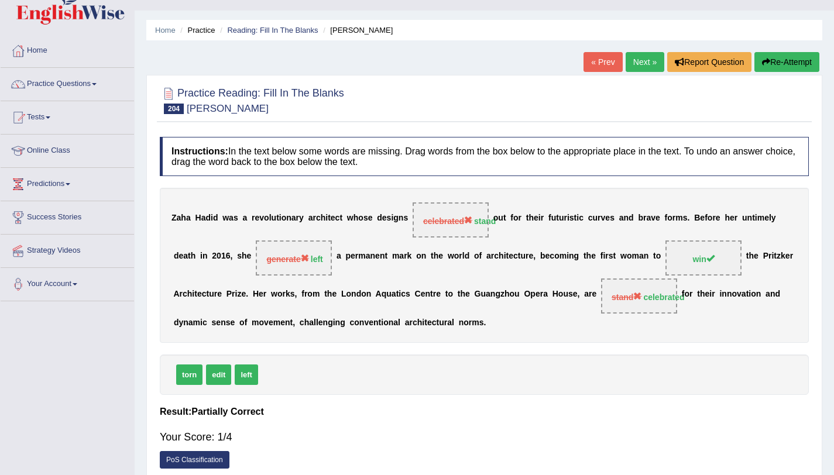
scroll to position [1, 0]
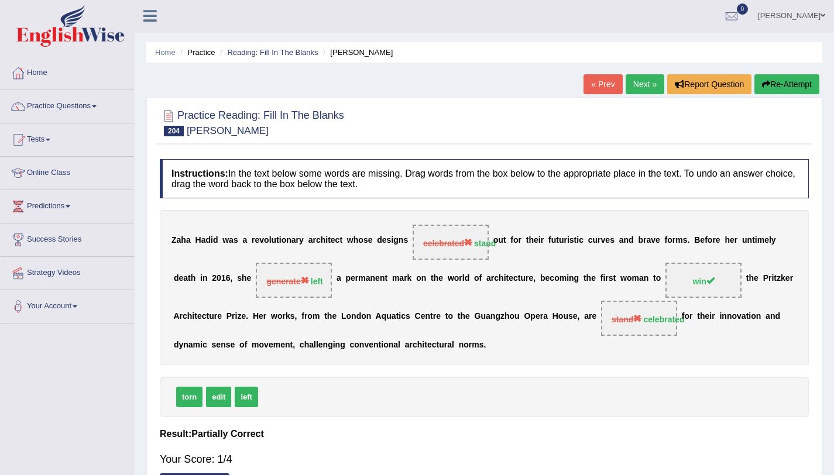
click at [644, 87] on link "Next »" at bounding box center [645, 84] width 39 height 20
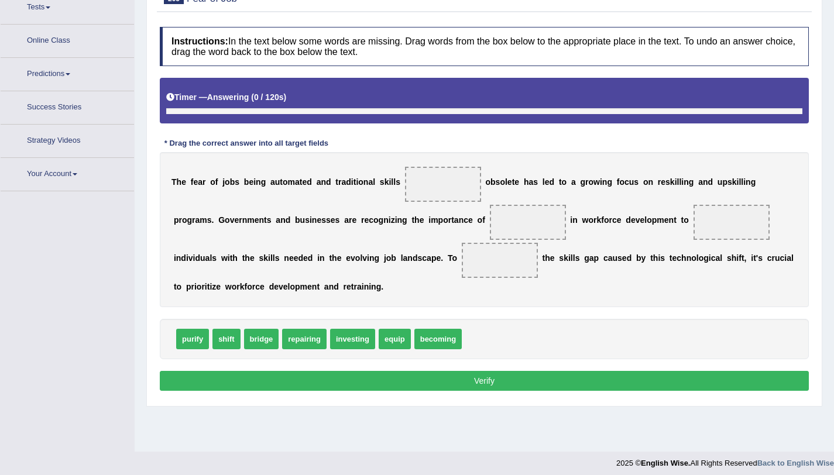
scroll to position [139, 0]
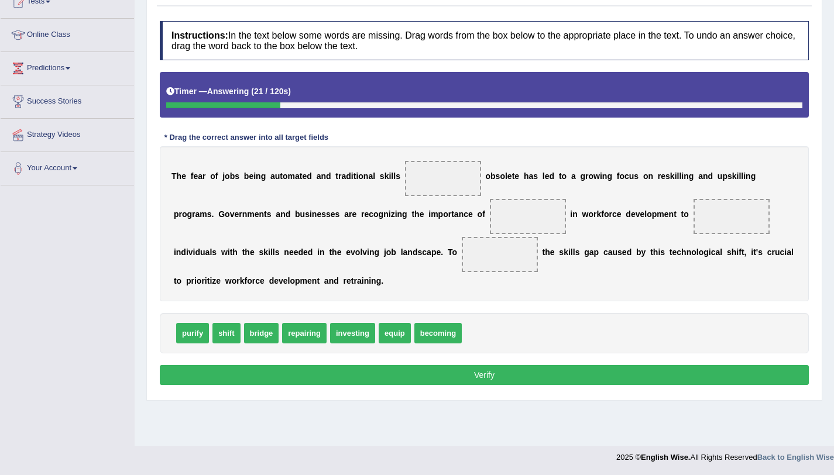
click at [301, 339] on span "repairing" at bounding box center [304, 333] width 44 height 20
drag, startPoint x: 229, startPoint y: 339, endPoint x: 447, endPoint y: 187, distance: 265.6
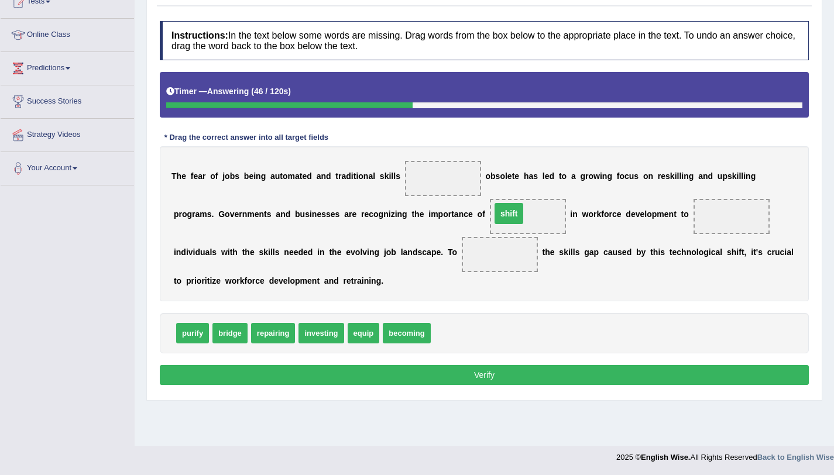
drag, startPoint x: 434, startPoint y: 179, endPoint x: 513, endPoint y: 216, distance: 88.0
drag, startPoint x: 368, startPoint y: 334, endPoint x: 722, endPoint y: 215, distance: 373.5
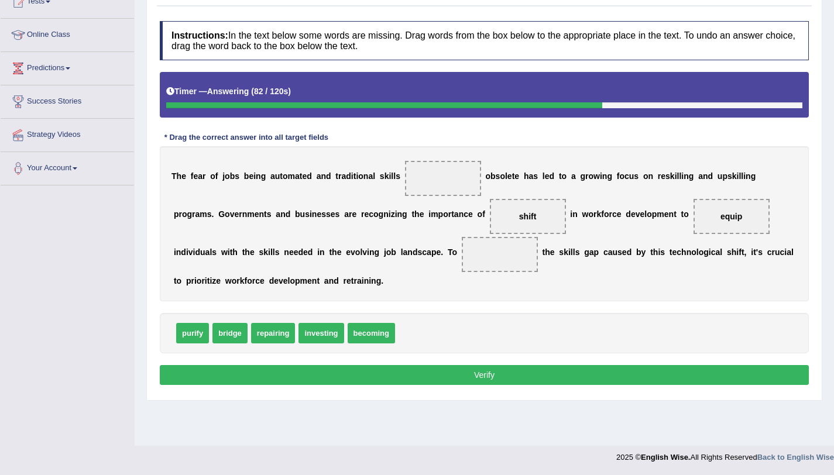
click at [231, 340] on span "bridge" at bounding box center [229, 333] width 35 height 20
drag, startPoint x: 310, startPoint y: 334, endPoint x: 481, endPoint y: 262, distance: 185.2
drag, startPoint x: 502, startPoint y: 256, endPoint x: 522, endPoint y: 212, distance: 47.9
drag, startPoint x: 373, startPoint y: 328, endPoint x: 514, endPoint y: 254, distance: 159.4
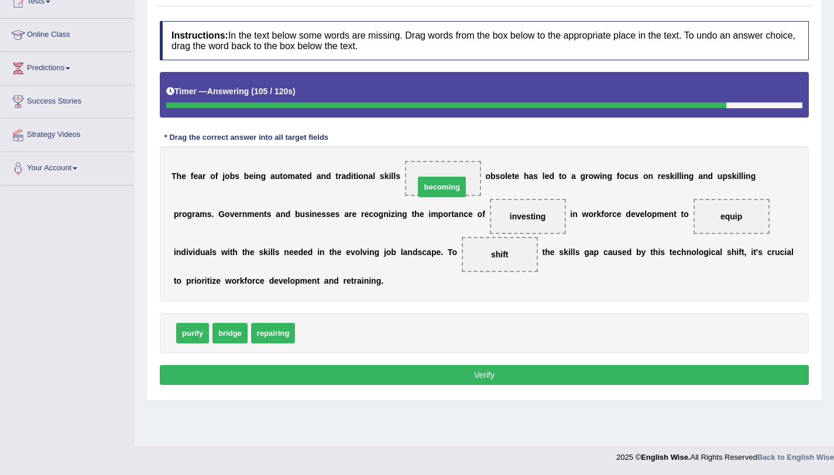
drag, startPoint x: 310, startPoint y: 338, endPoint x: 430, endPoint y: 190, distance: 190.1
click at [459, 372] on button "Verify" at bounding box center [484, 375] width 649 height 20
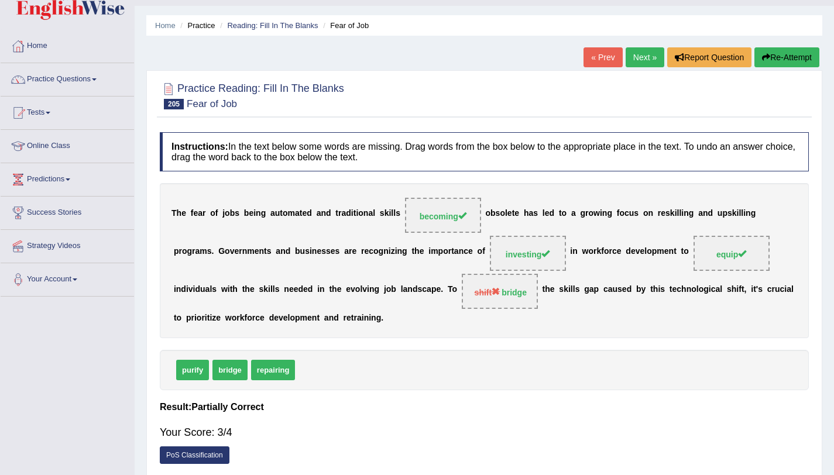
scroll to position [26, 0]
